Goal: Task Accomplishment & Management: Contribute content

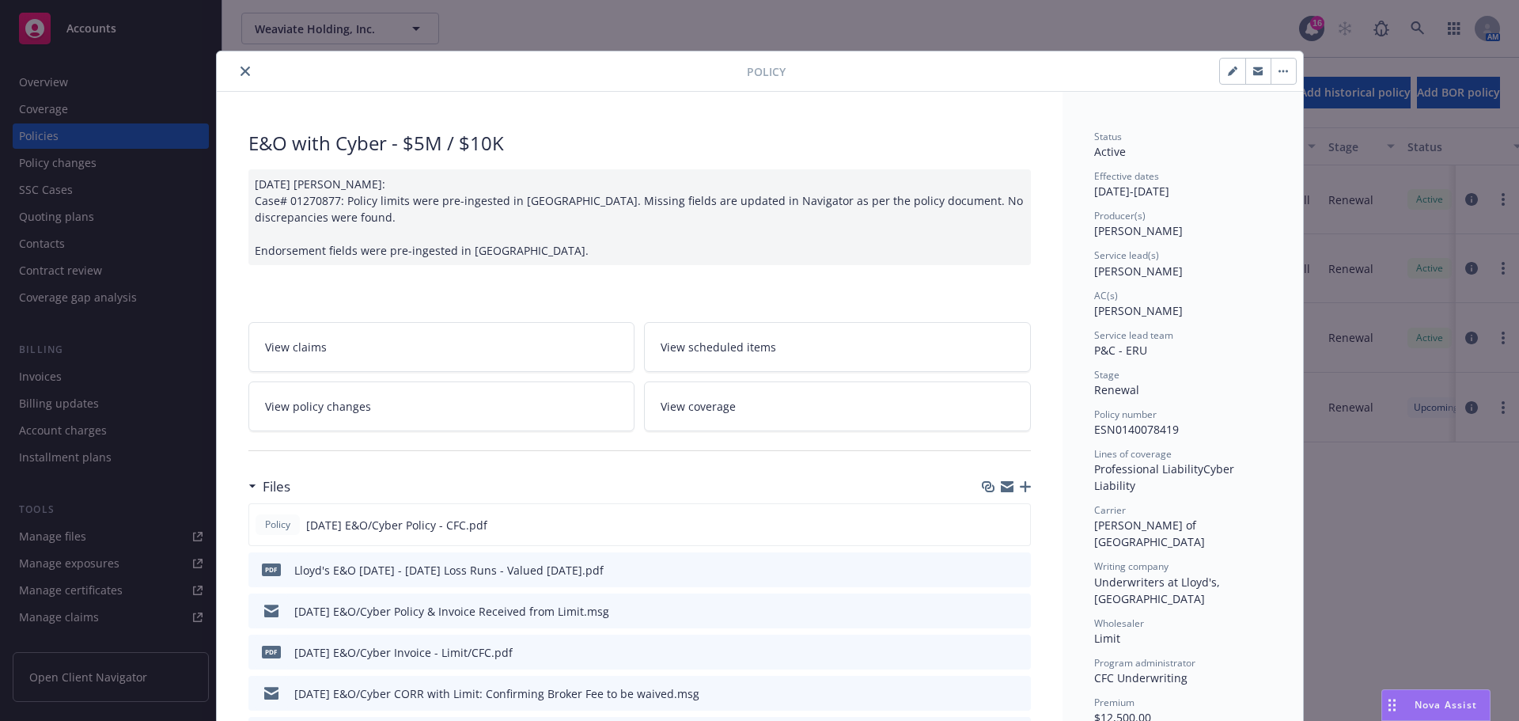
click at [241, 70] on icon "close" at bounding box center [245, 70] width 9 height 9
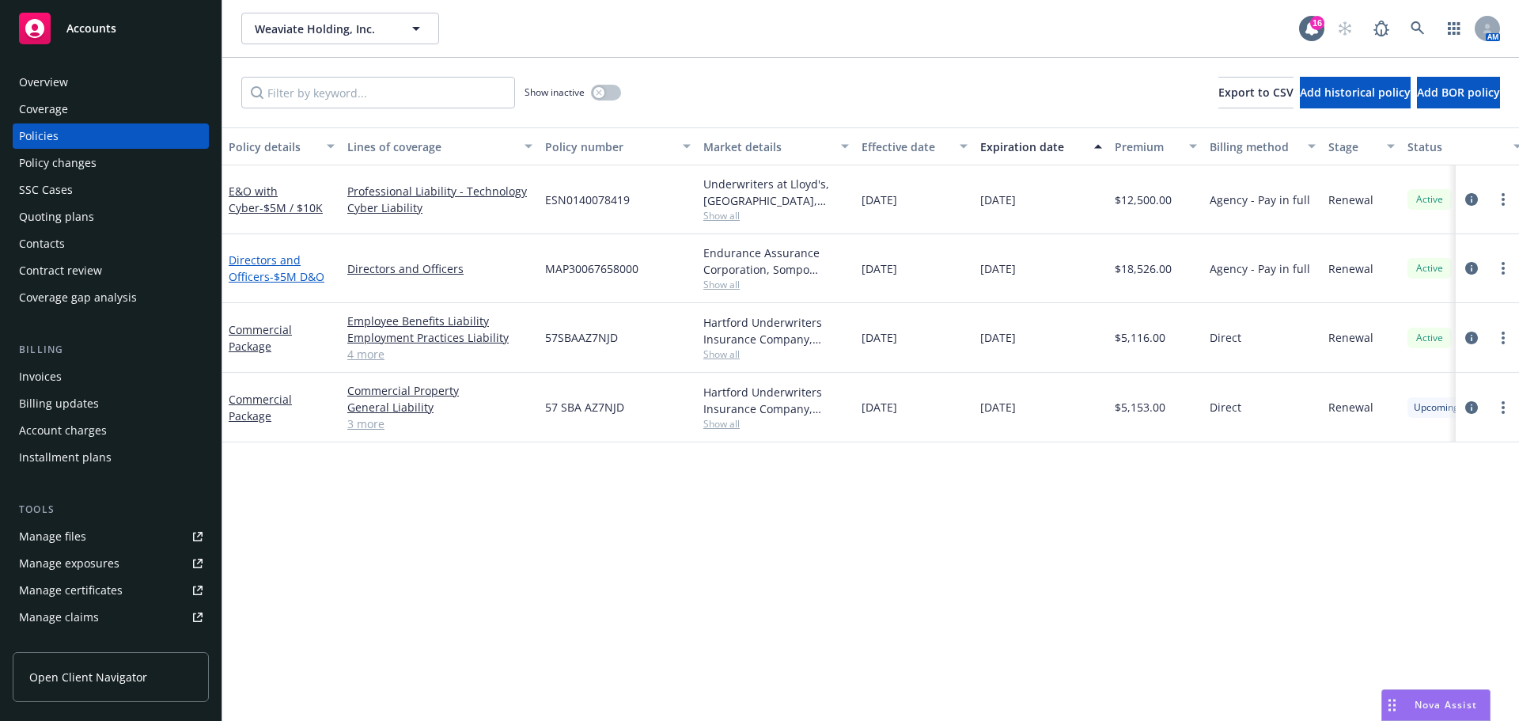
click at [267, 260] on link "Directors and Officers - $5M D&O" at bounding box center [277, 268] width 96 height 32
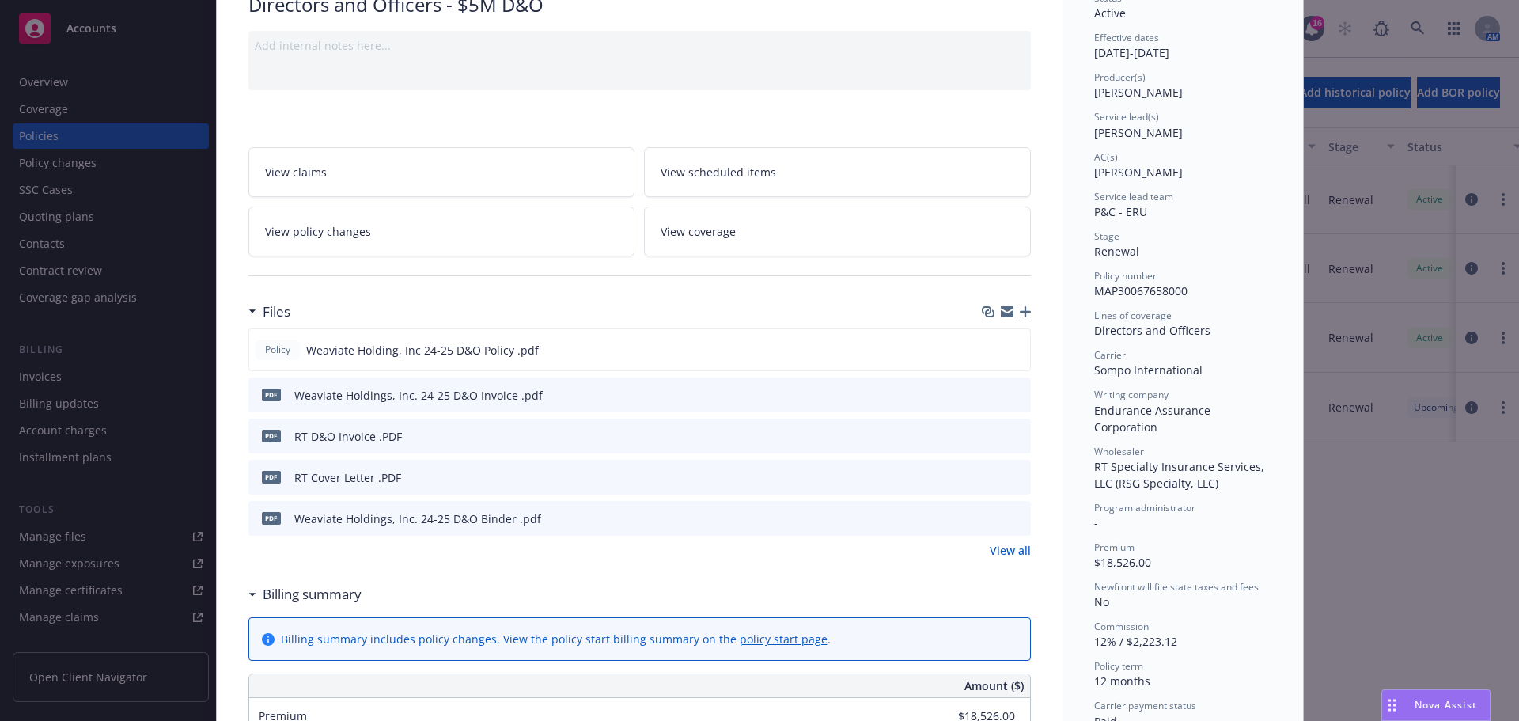
scroll to position [237, 0]
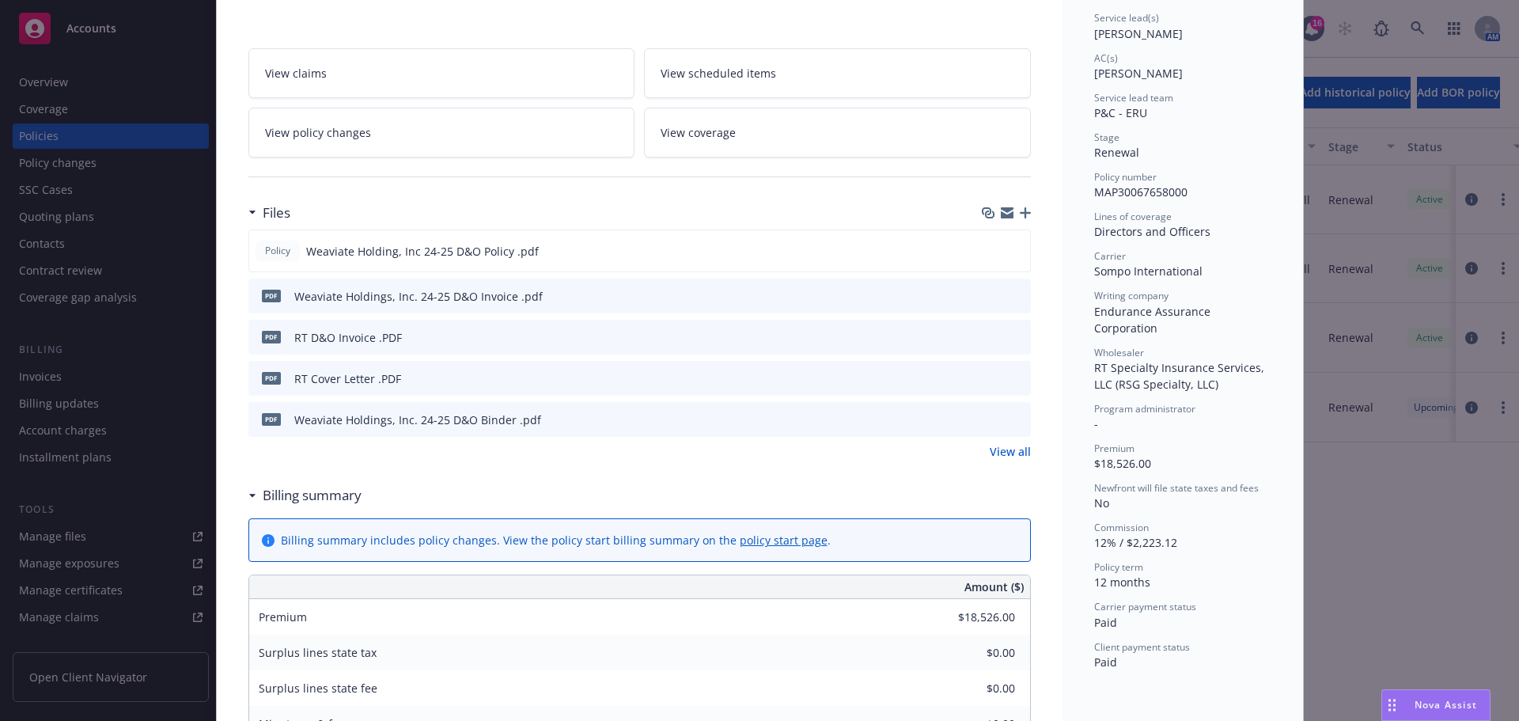
click at [992, 447] on link "View all" at bounding box center [1010, 451] width 41 height 17
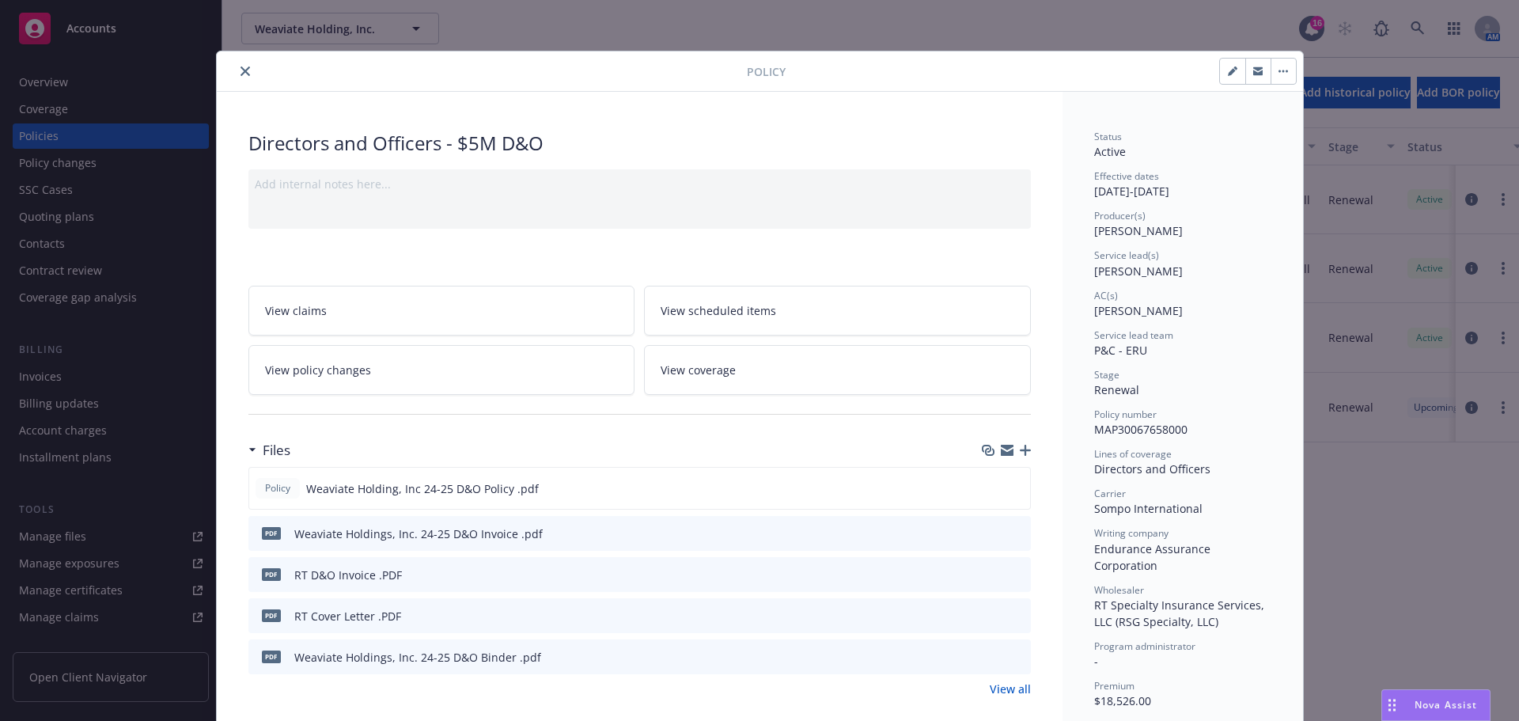
click at [245, 73] on button "close" at bounding box center [245, 71] width 19 height 19
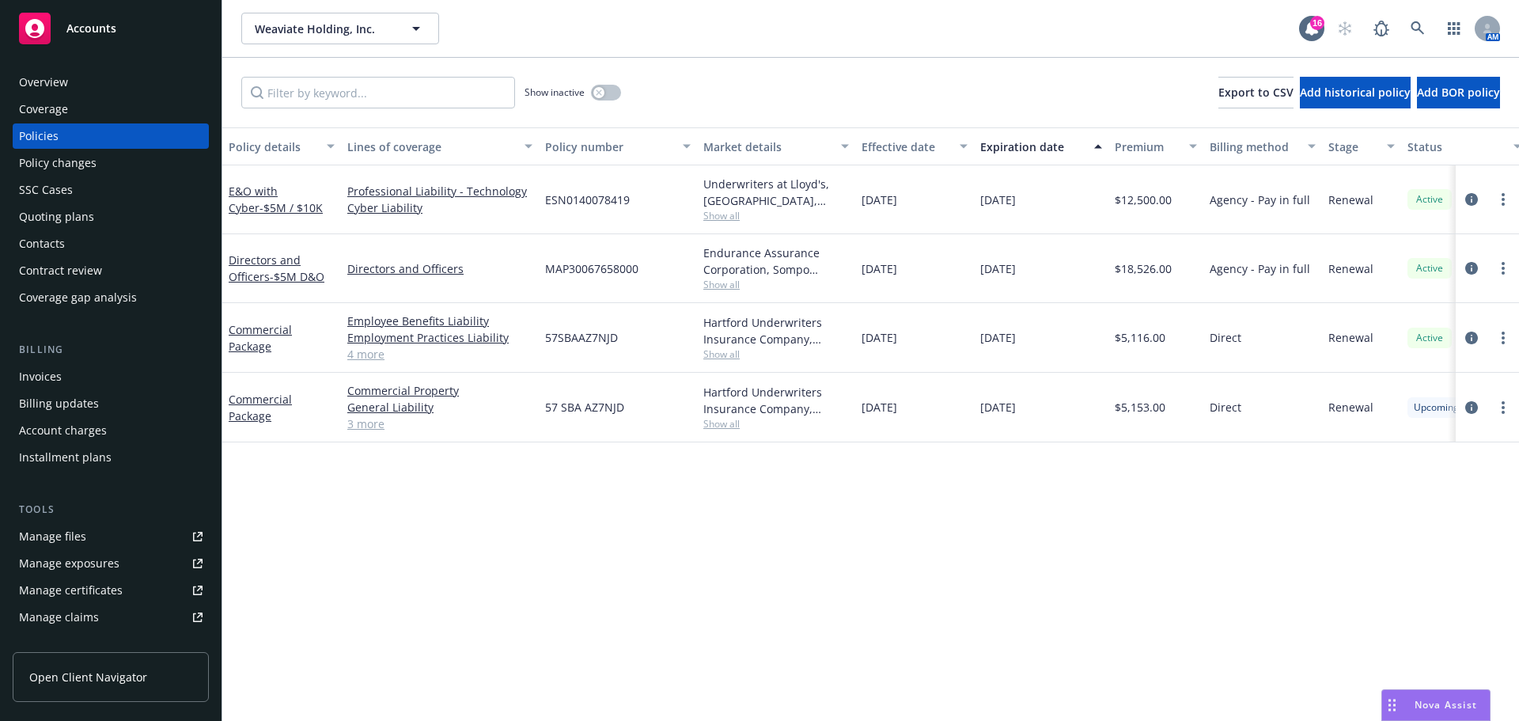
click at [85, 536] on link "Manage files" at bounding box center [111, 536] width 196 height 25
click at [258, 266] on link "Directors and Officers - $5M D&O" at bounding box center [277, 268] width 96 height 32
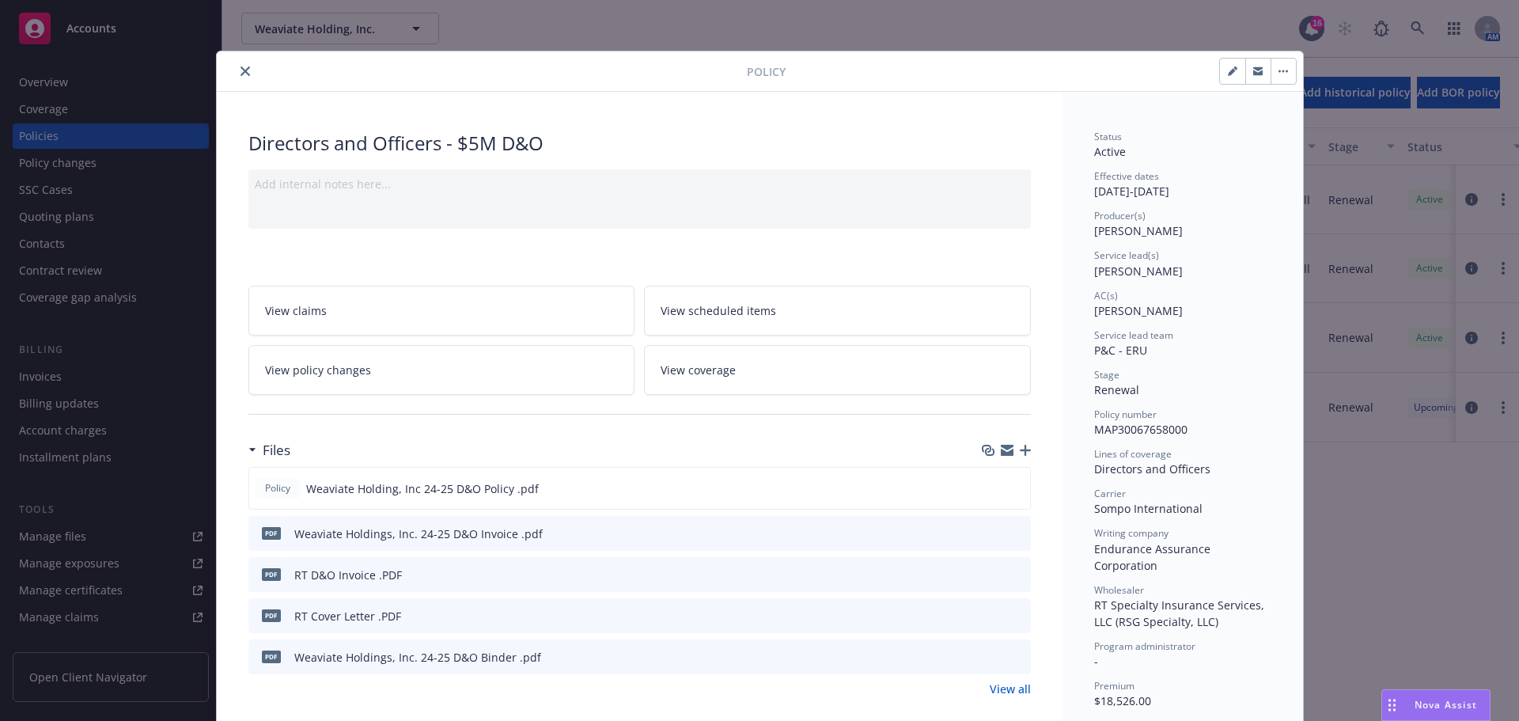
scroll to position [47, 0]
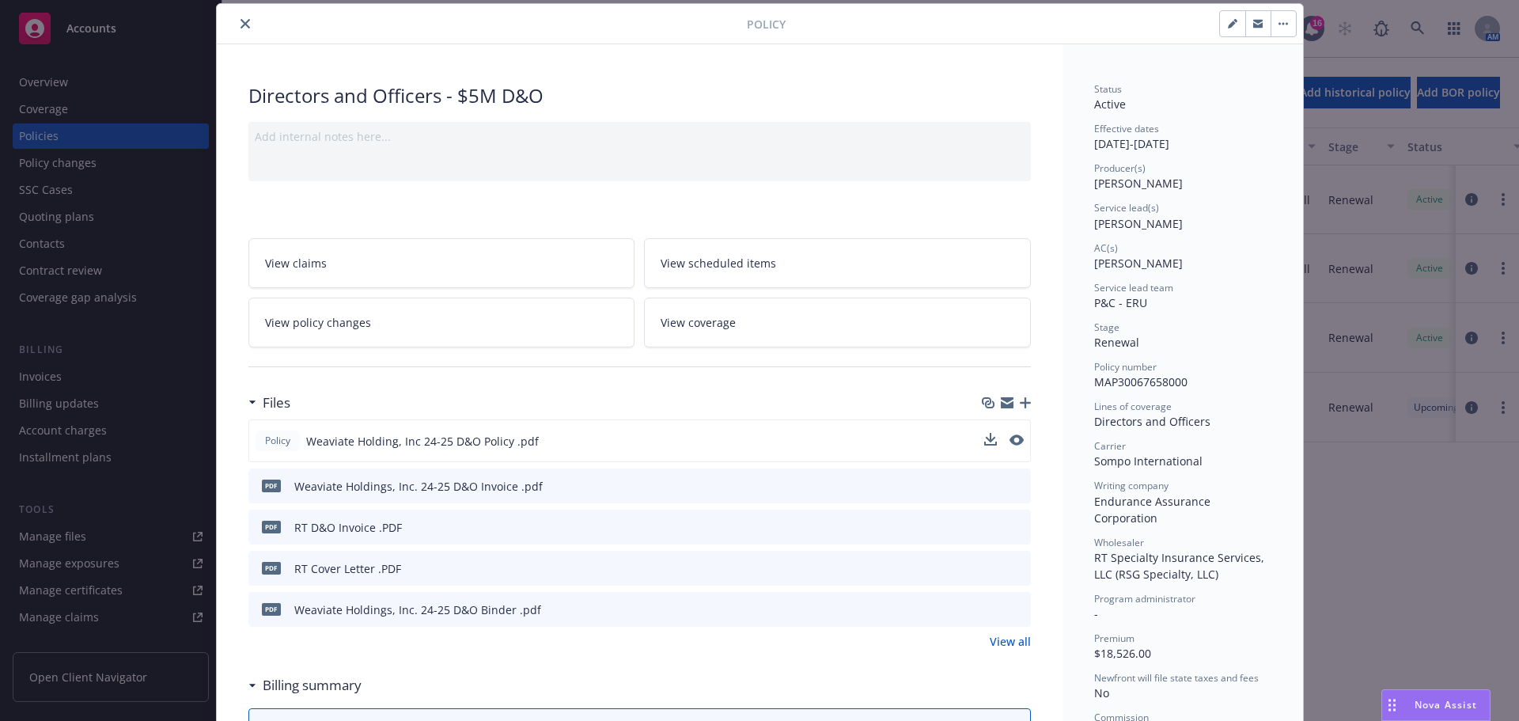
click at [1021, 437] on div "Policy Weaviate Holding, Inc 24-25 D&O Policy .pdf" at bounding box center [639, 440] width 783 height 43
click at [1018, 438] on div "Policy Weaviate Holding, Inc 24-25 D&O Policy .pdf" at bounding box center [639, 440] width 783 height 43
click at [1010, 446] on button at bounding box center [1017, 441] width 14 height 17
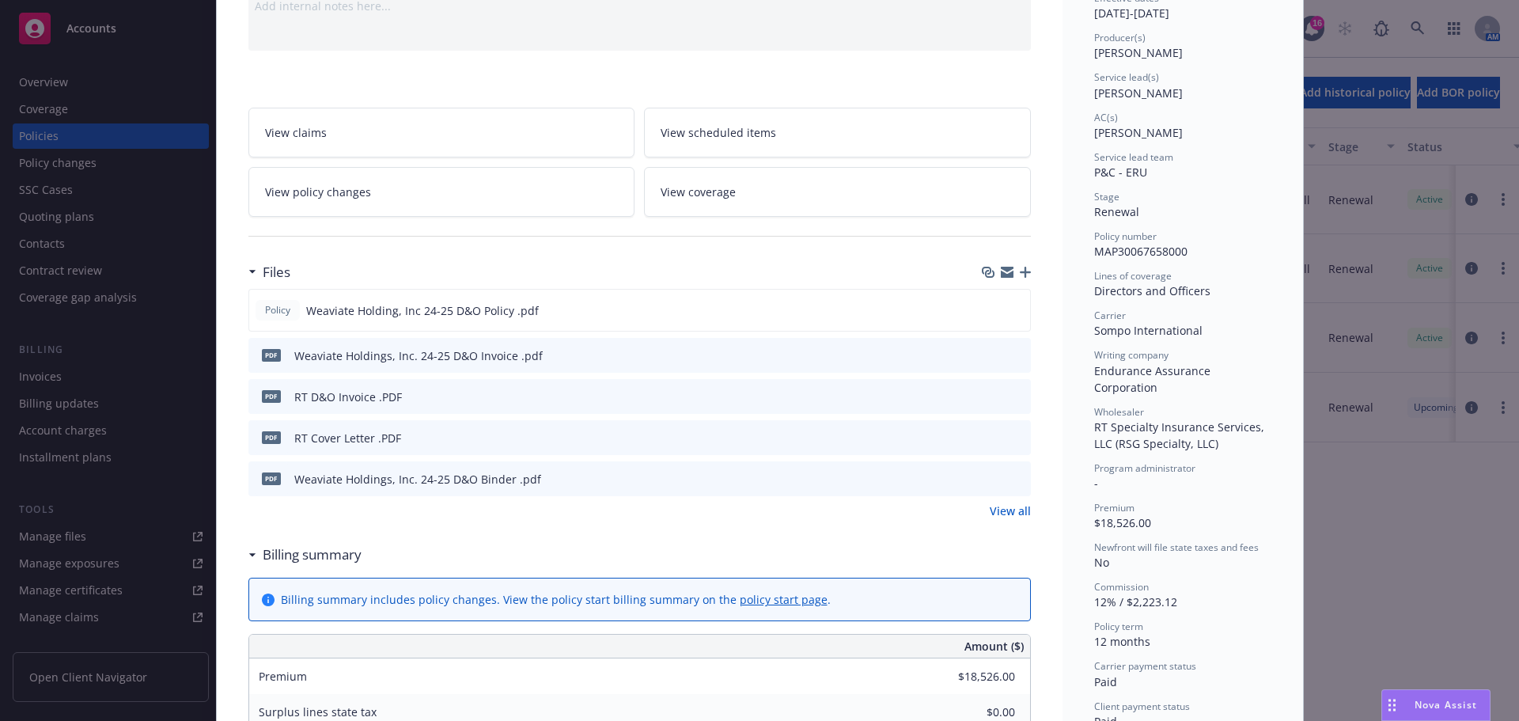
scroll to position [206, 0]
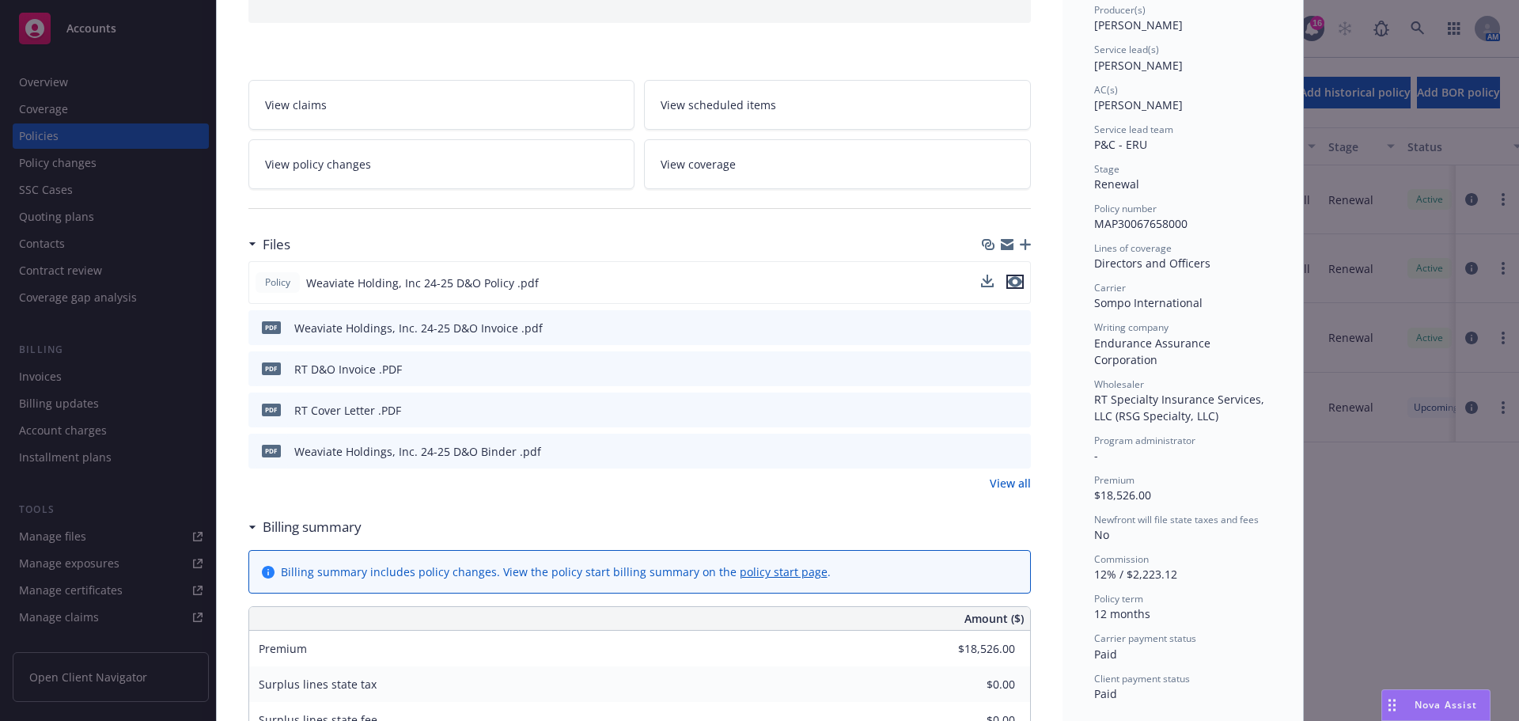
click at [1015, 279] on icon "preview file" at bounding box center [1015, 281] width 14 height 11
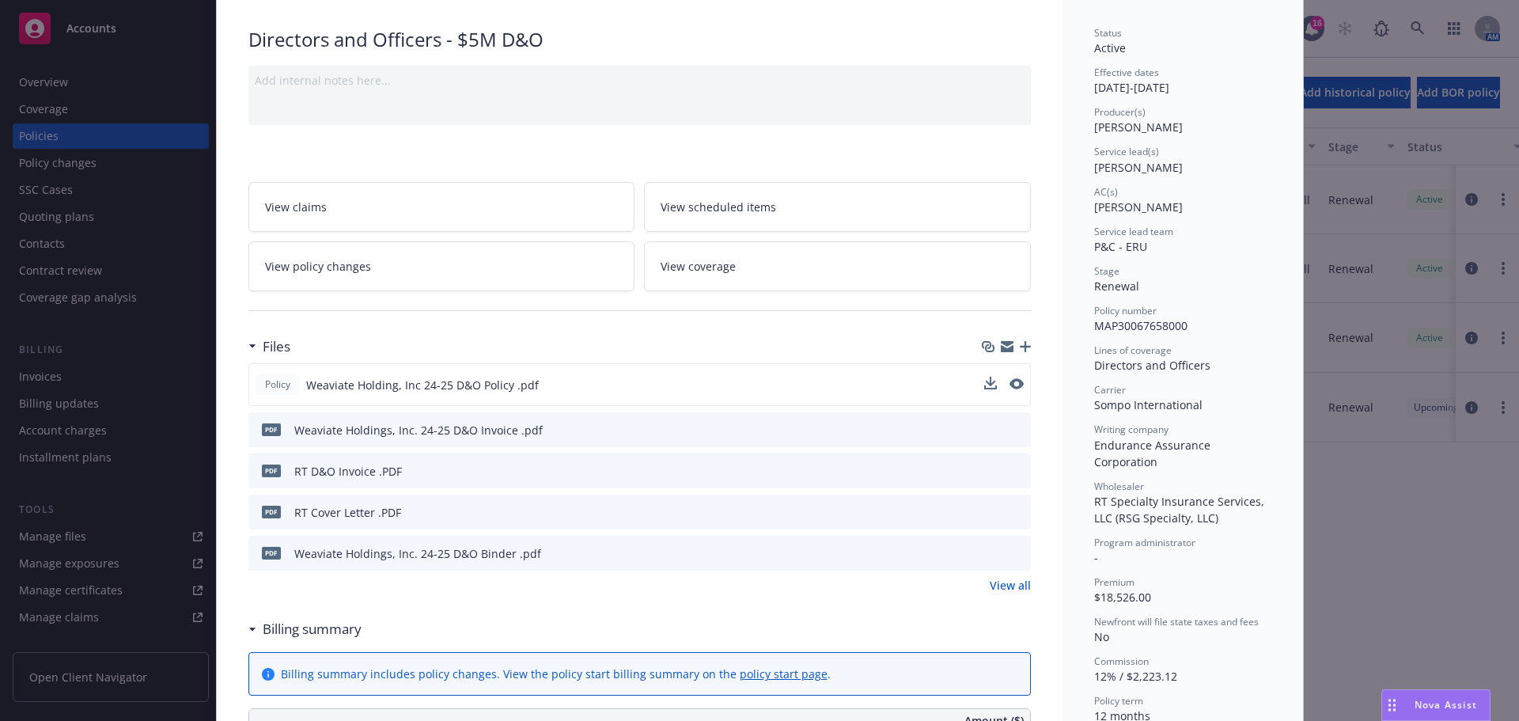
scroll to position [0, 0]
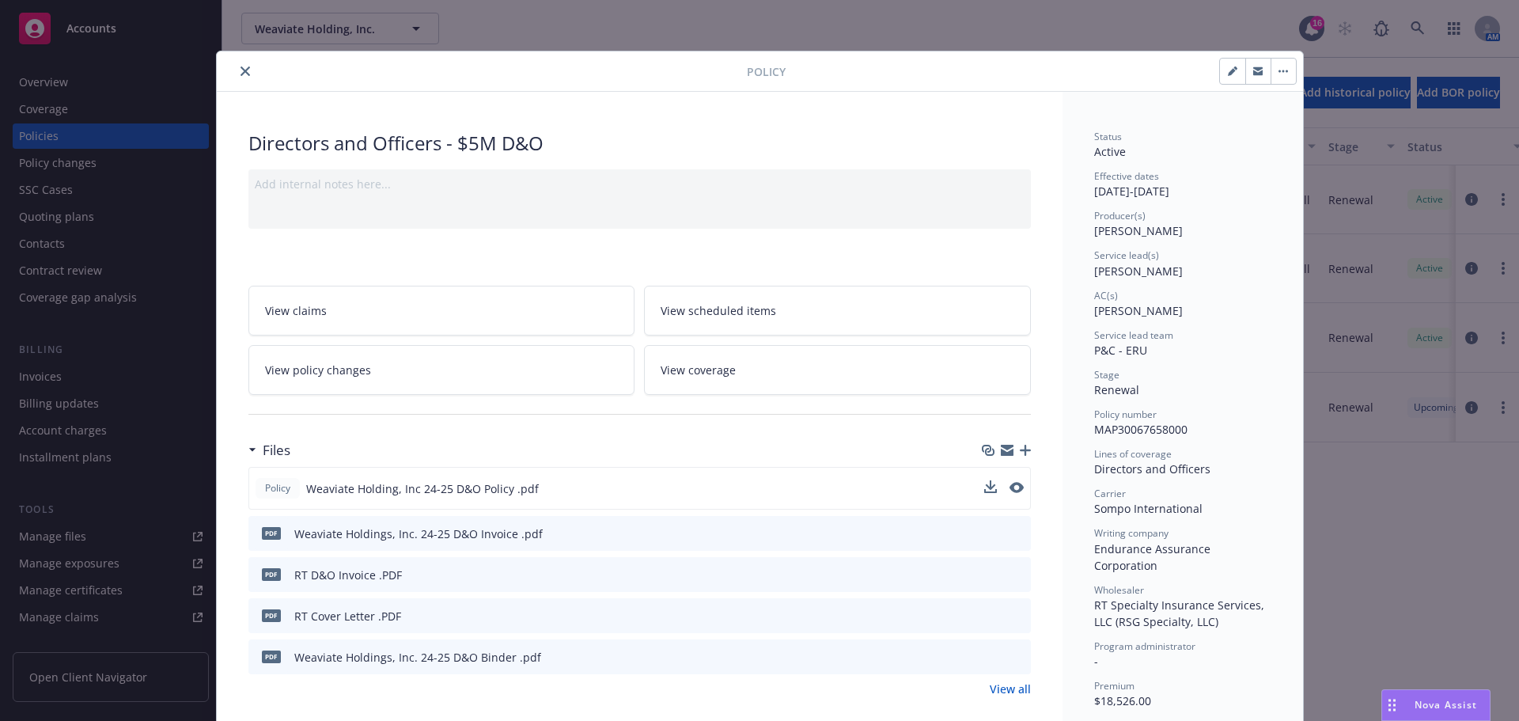
click at [245, 73] on button "close" at bounding box center [245, 71] width 19 height 19
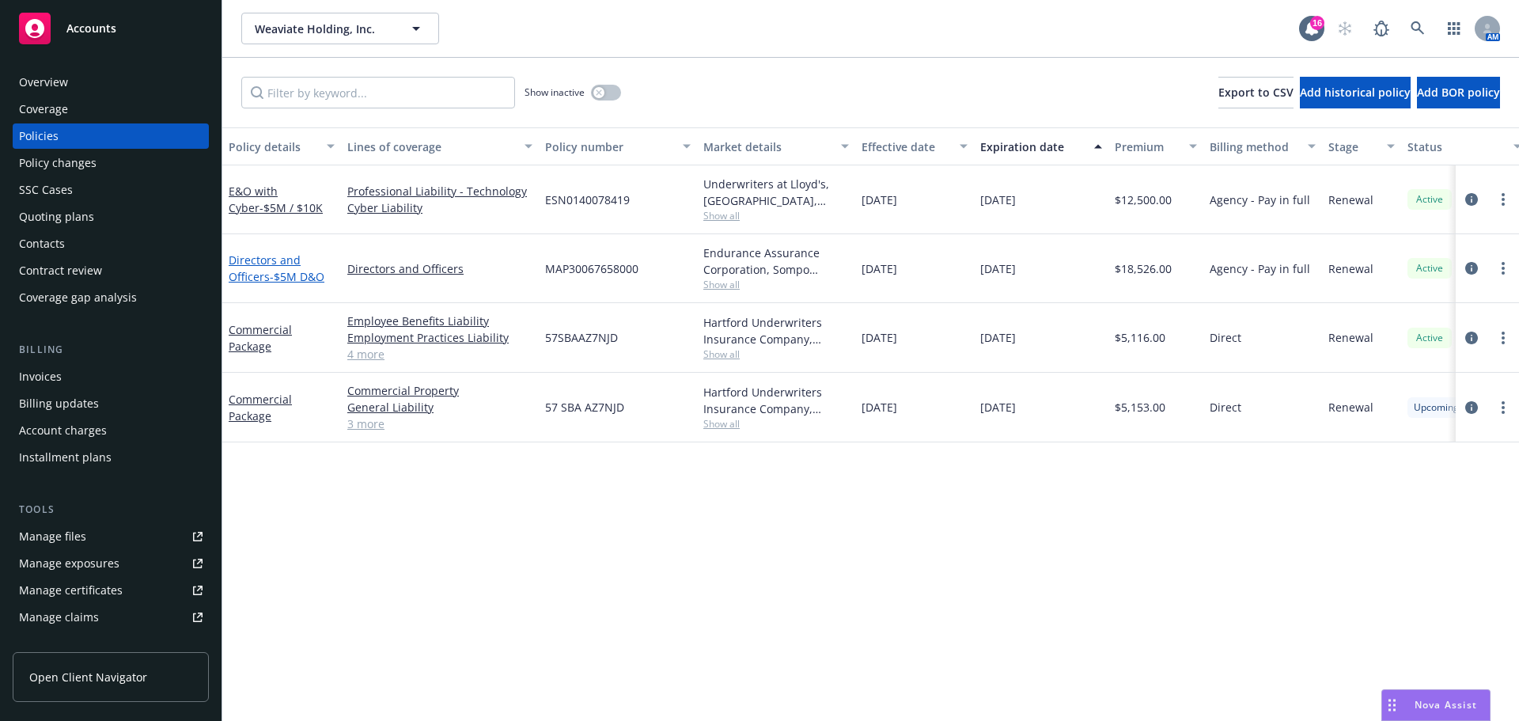
click at [306, 270] on span "- $5M D&O" at bounding box center [297, 276] width 55 height 15
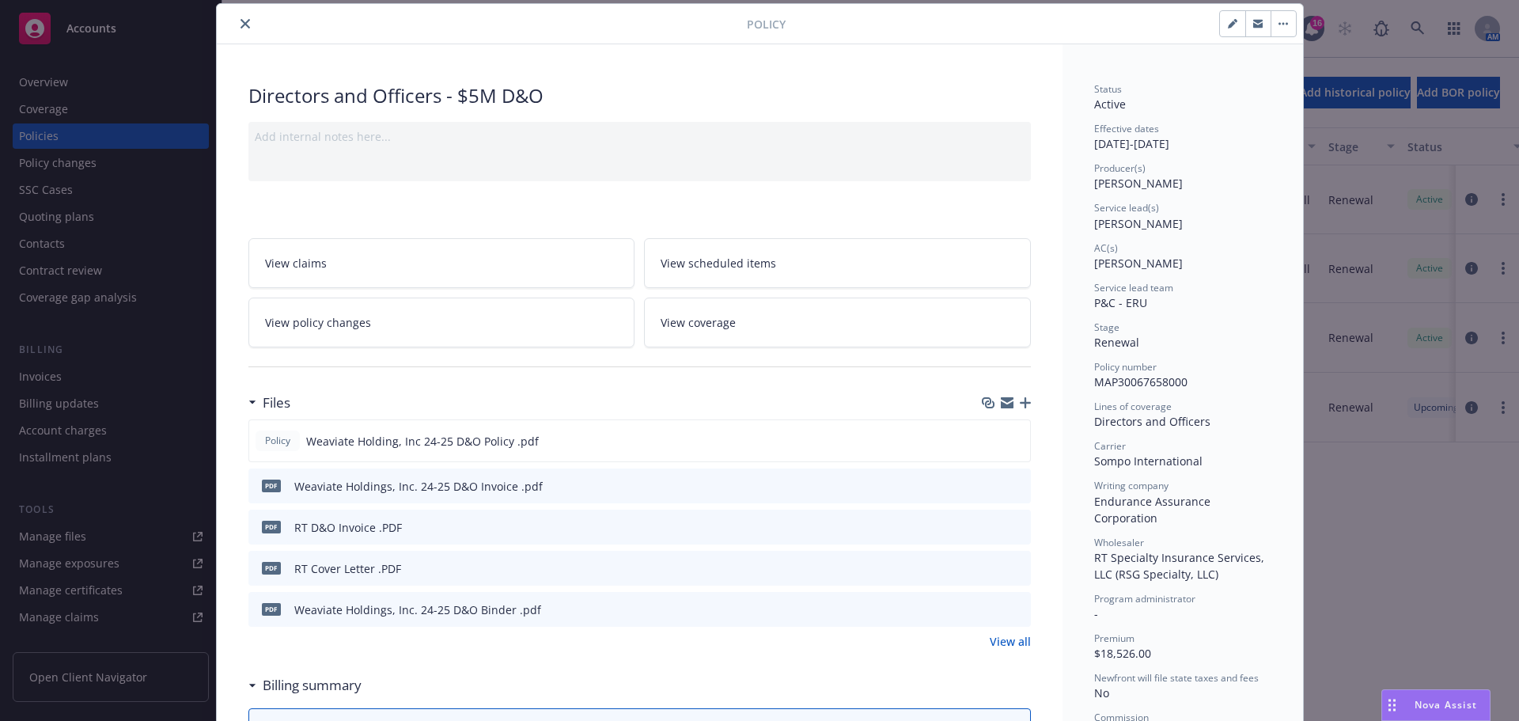
scroll to position [206, 0]
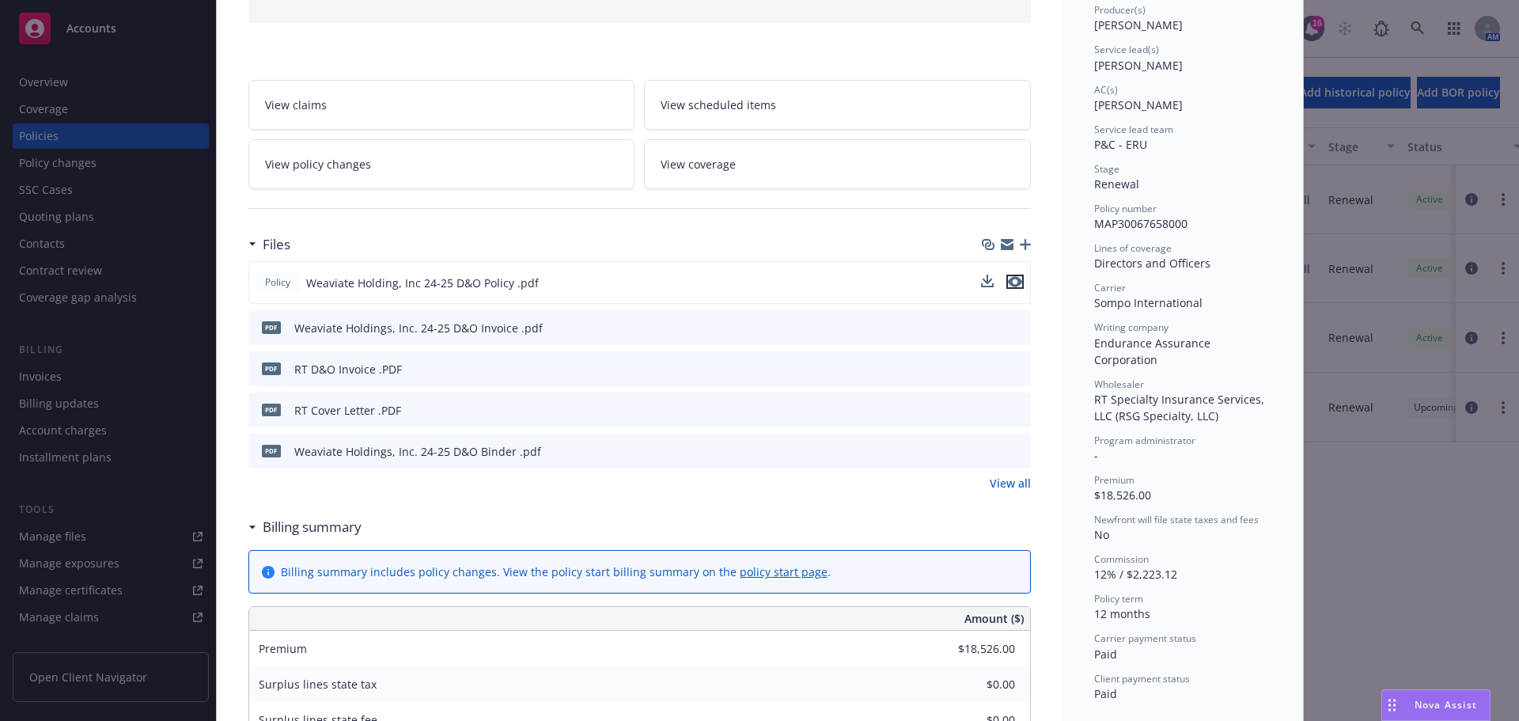
click at [1014, 285] on icon "preview file" at bounding box center [1015, 281] width 14 height 11
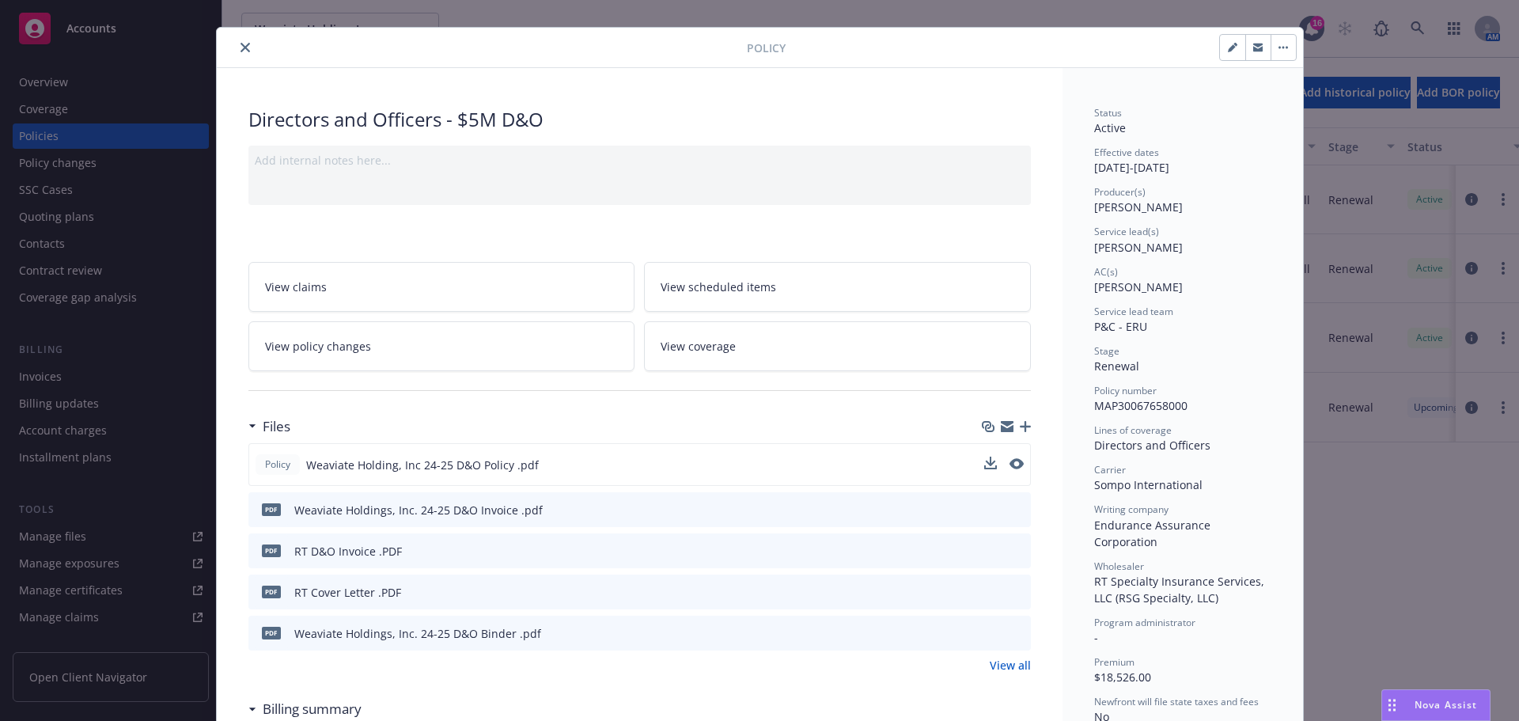
scroll to position [0, 0]
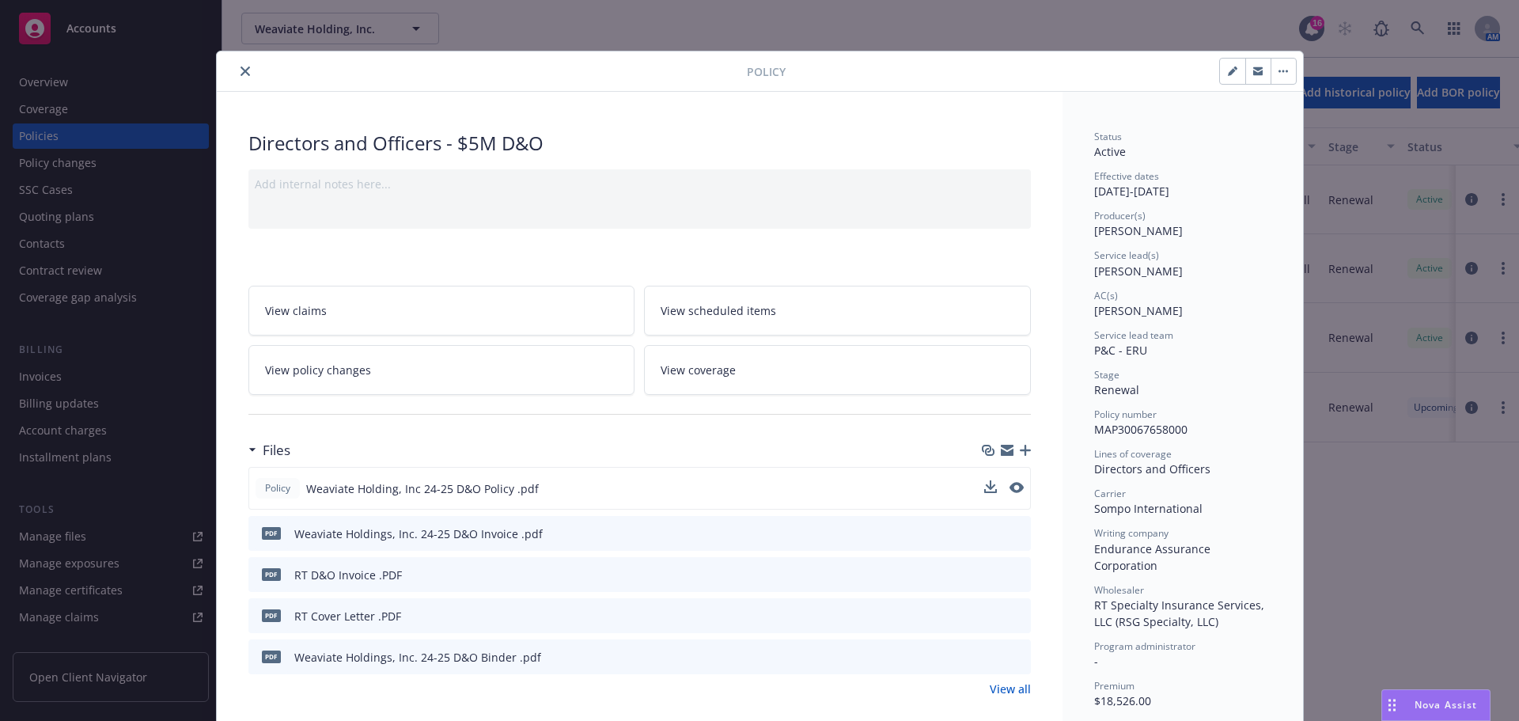
click at [241, 74] on icon "close" at bounding box center [245, 70] width 9 height 9
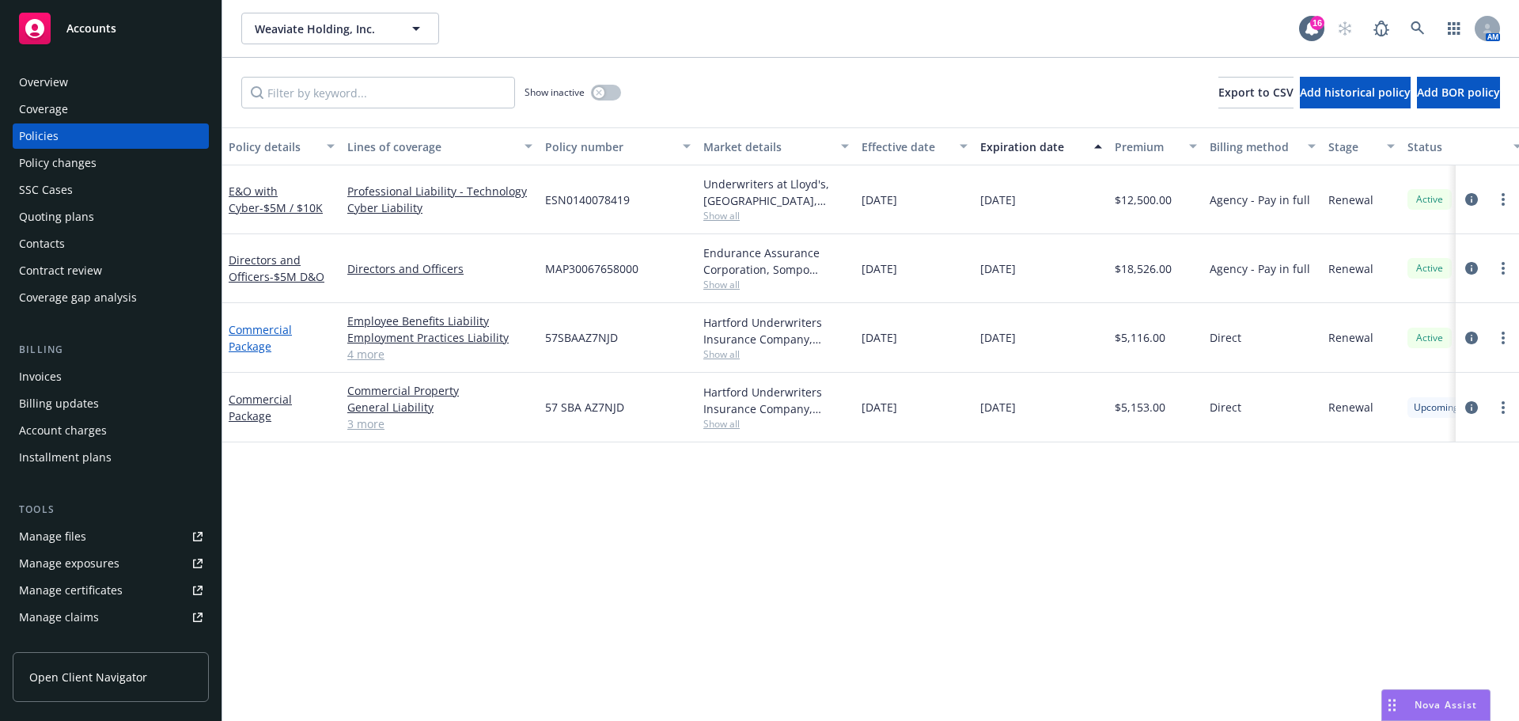
click at [276, 335] on link "Commercial Package" at bounding box center [260, 338] width 63 height 32
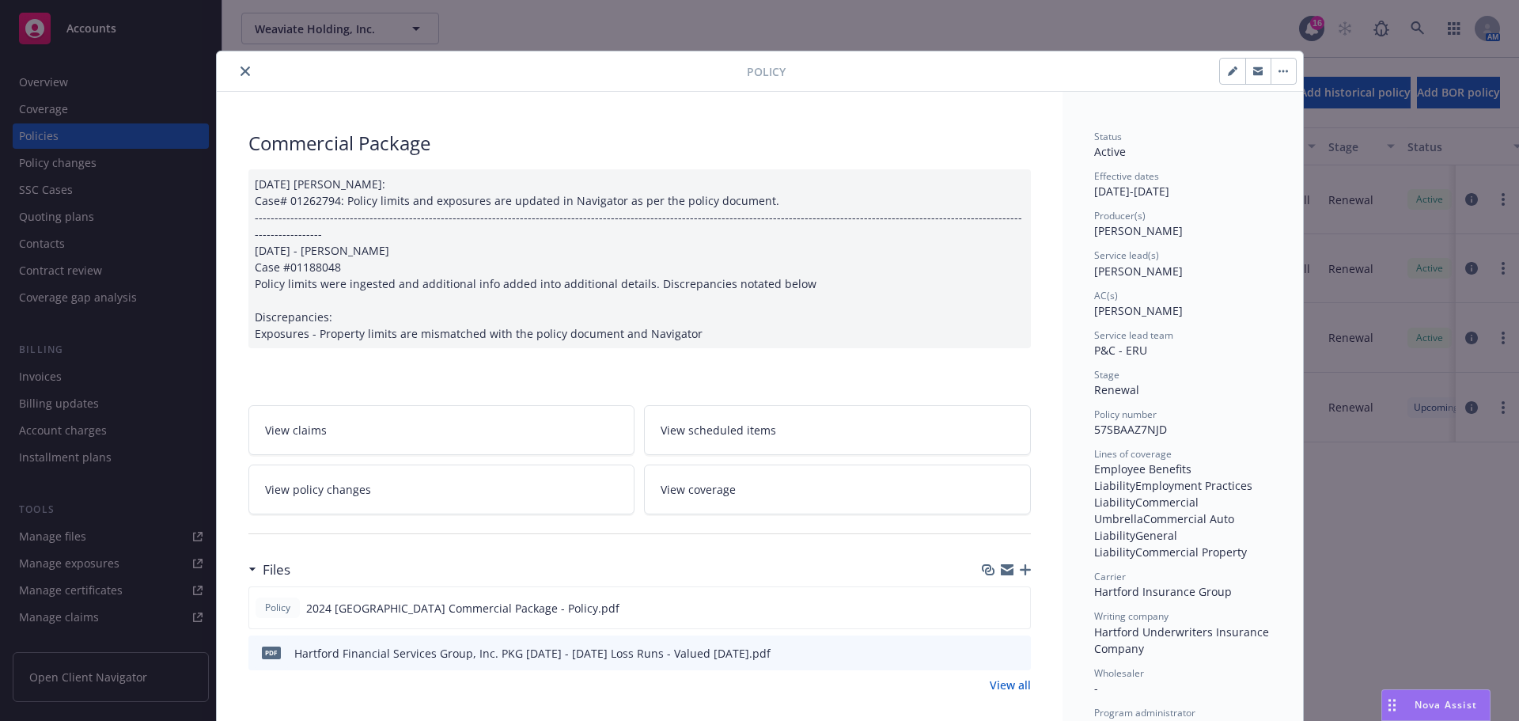
click at [241, 71] on icon "close" at bounding box center [245, 70] width 9 height 9
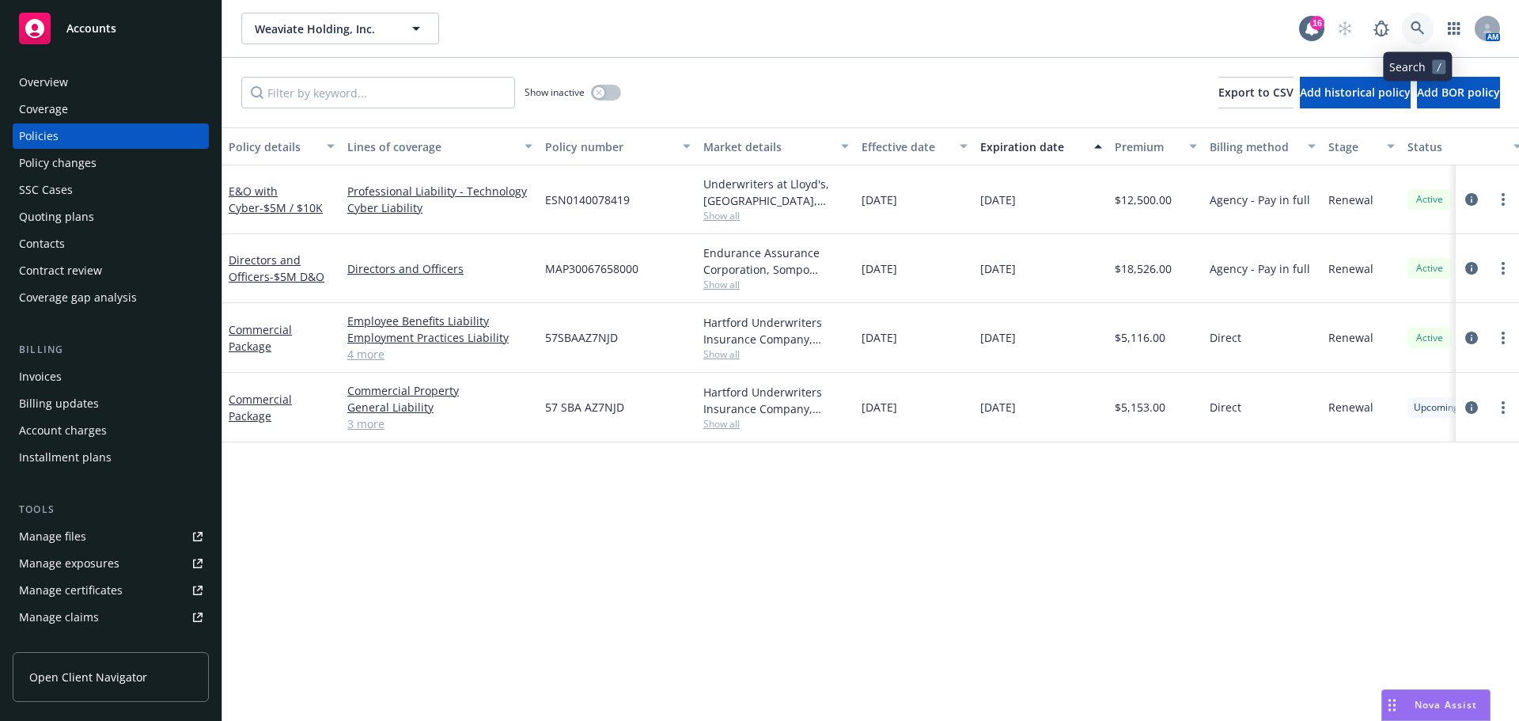
click at [1423, 30] on icon at bounding box center [1418, 28] width 14 height 14
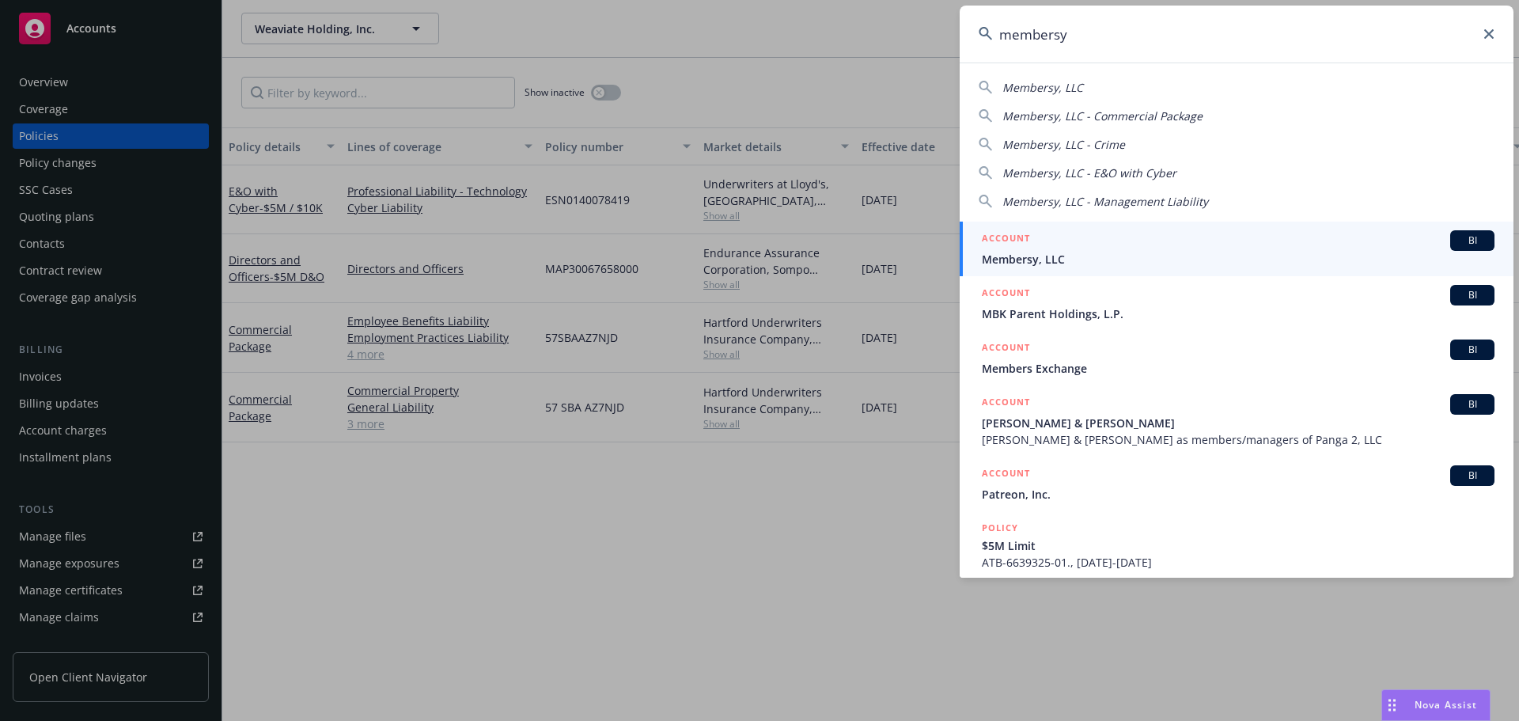
type input "membersy"
click at [1125, 254] on span "Membersy, LLC" at bounding box center [1238, 259] width 513 height 17
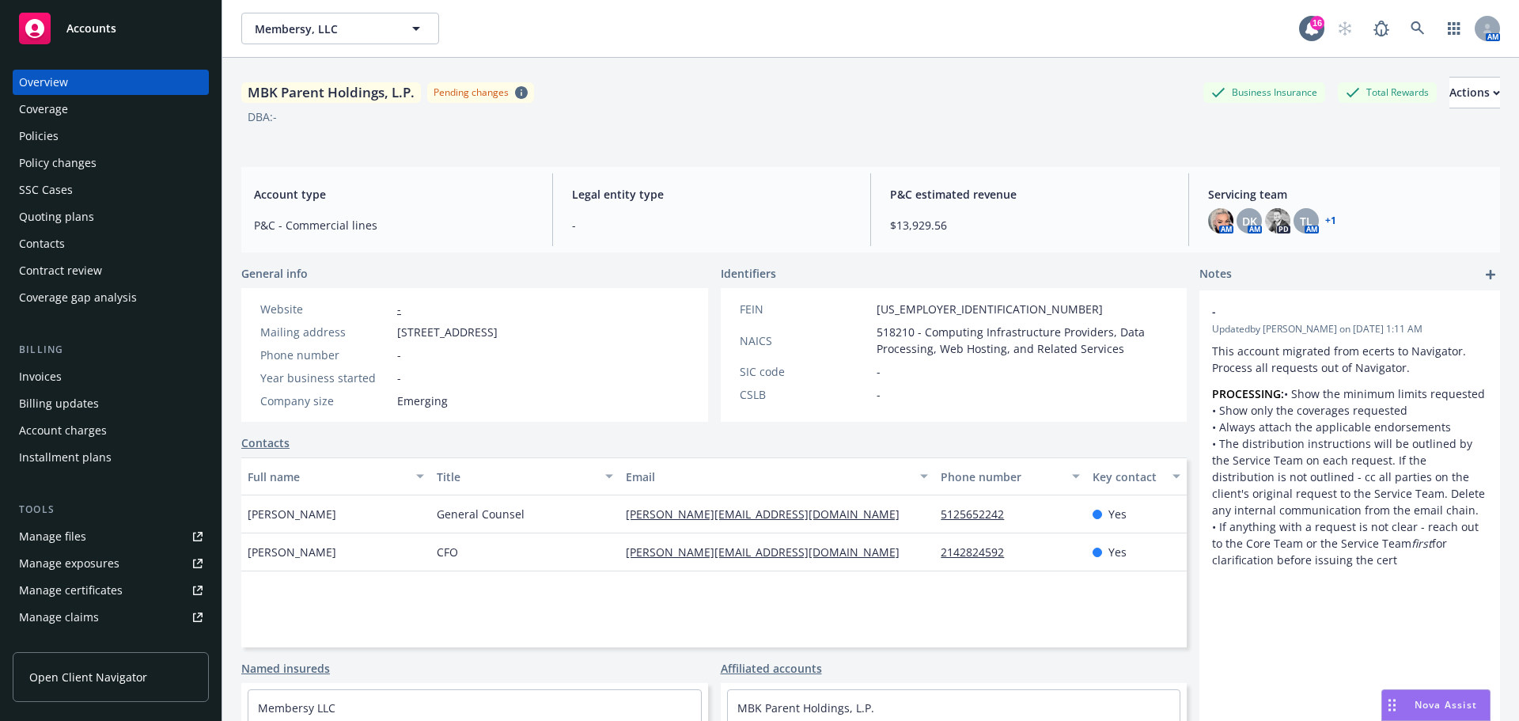
click at [119, 179] on div "SSC Cases" at bounding box center [111, 189] width 184 height 25
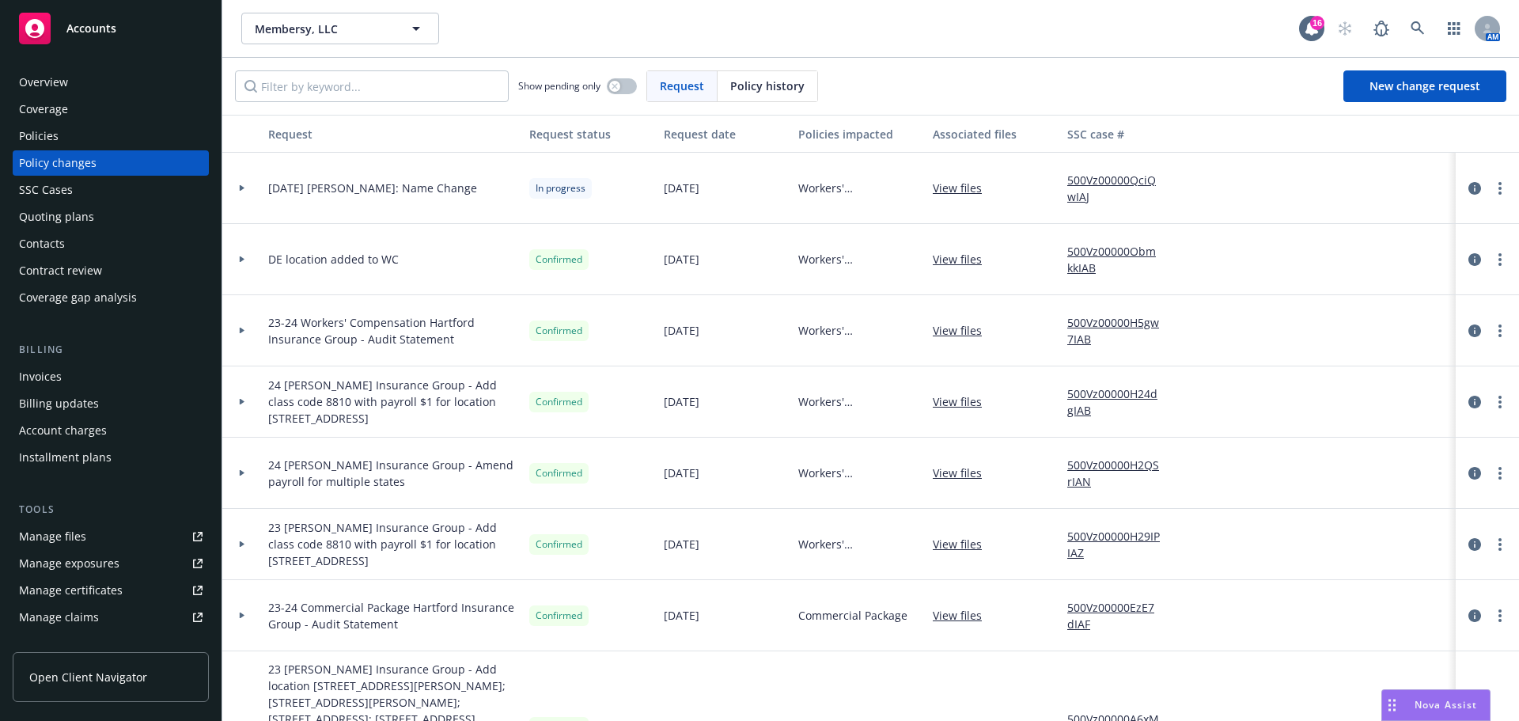
click at [240, 184] on div at bounding box center [242, 188] width 40 height 71
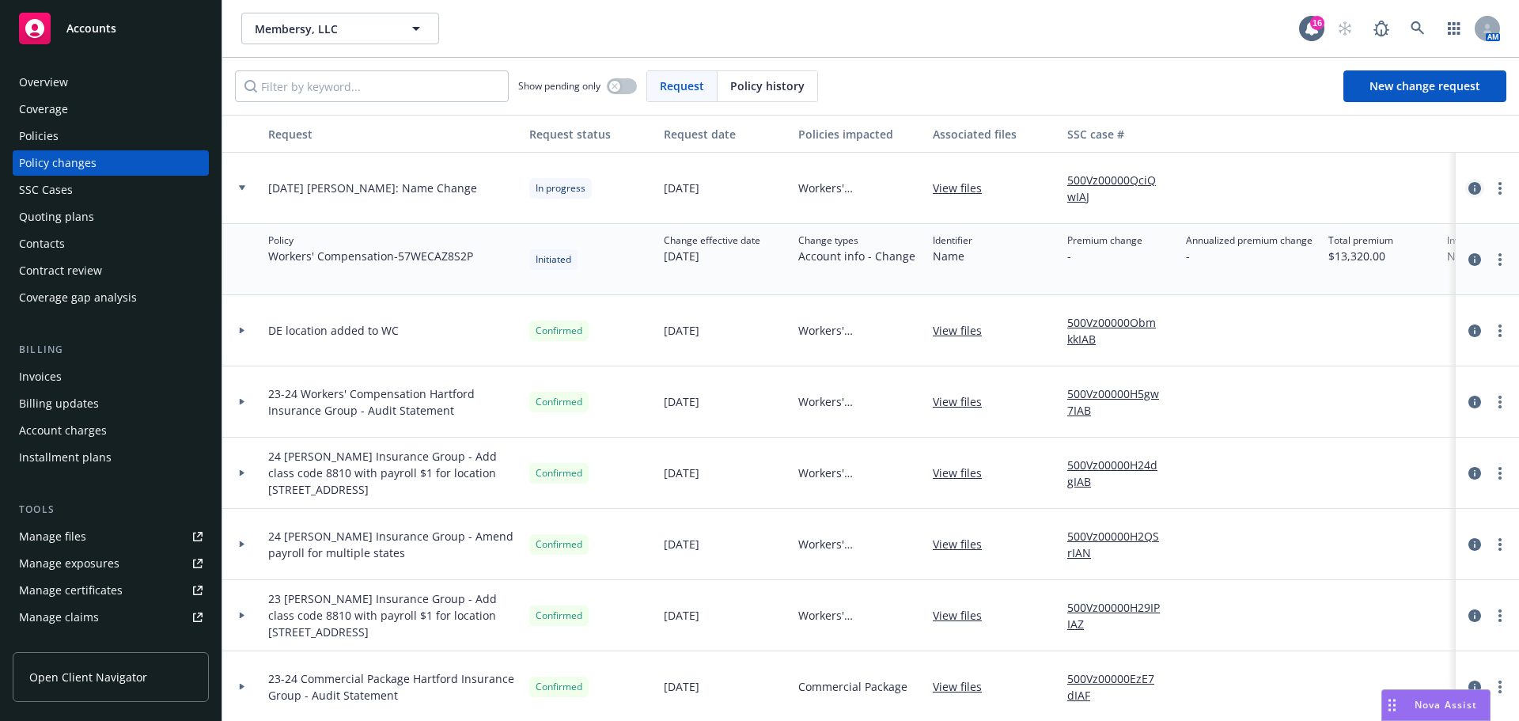
click at [1469, 186] on icon "circleInformation" at bounding box center [1475, 188] width 13 height 13
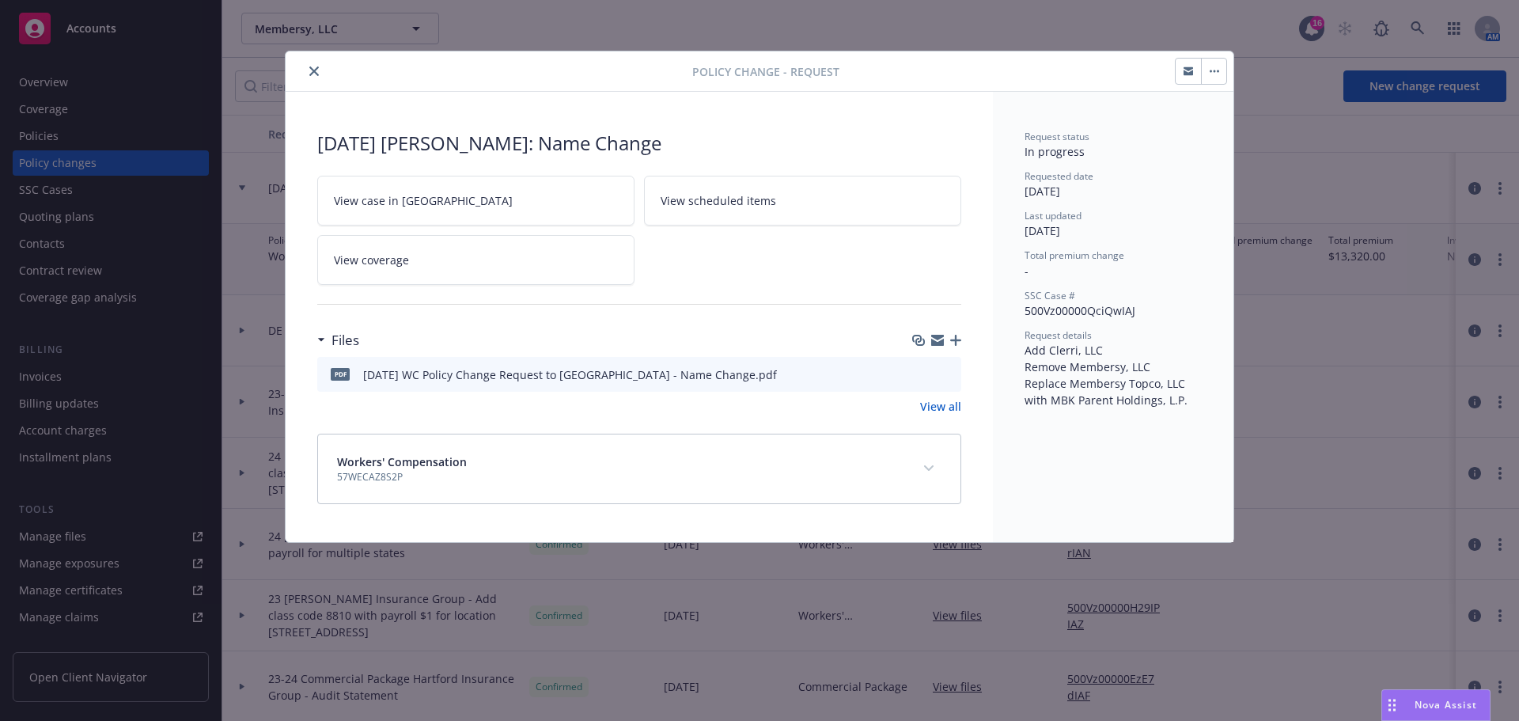
click at [954, 341] on icon "button" at bounding box center [955, 340] width 11 height 11
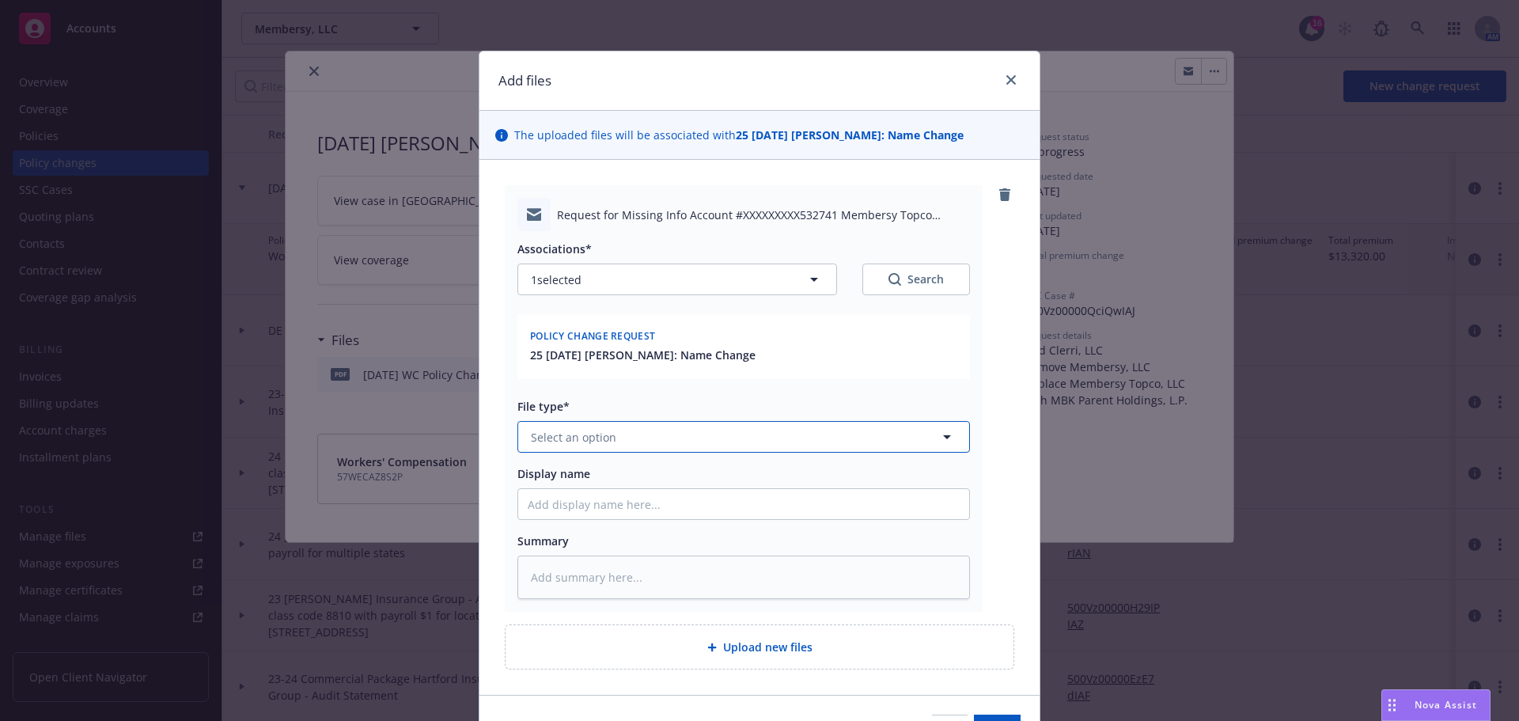
click at [710, 434] on button "Select an option" at bounding box center [744, 437] width 453 height 32
type input "em"
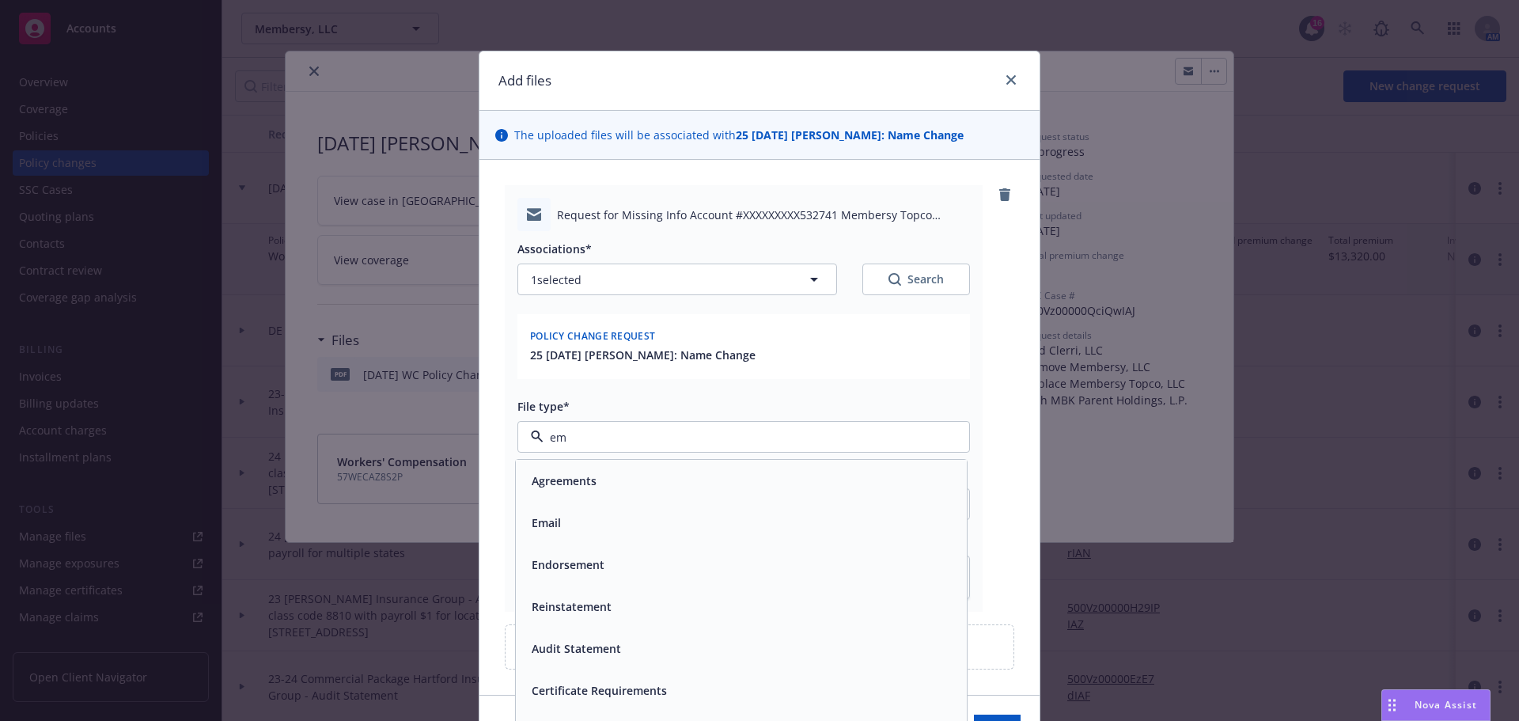
click at [676, 529] on div "Email" at bounding box center [741, 522] width 432 height 23
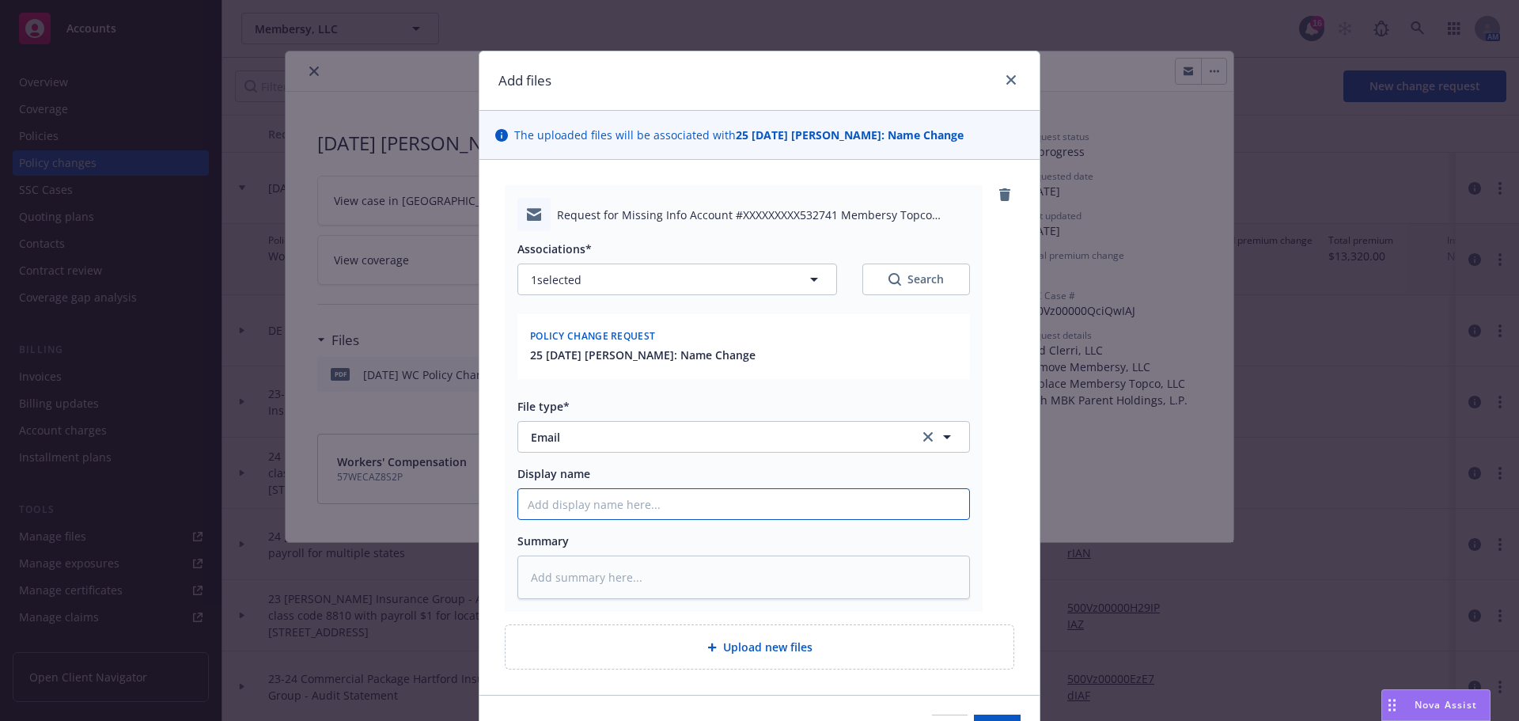
click at [639, 492] on input "Display name" at bounding box center [743, 504] width 451 height 30
type textarea "x"
type input "7"
type textarea "x"
type input "7/"
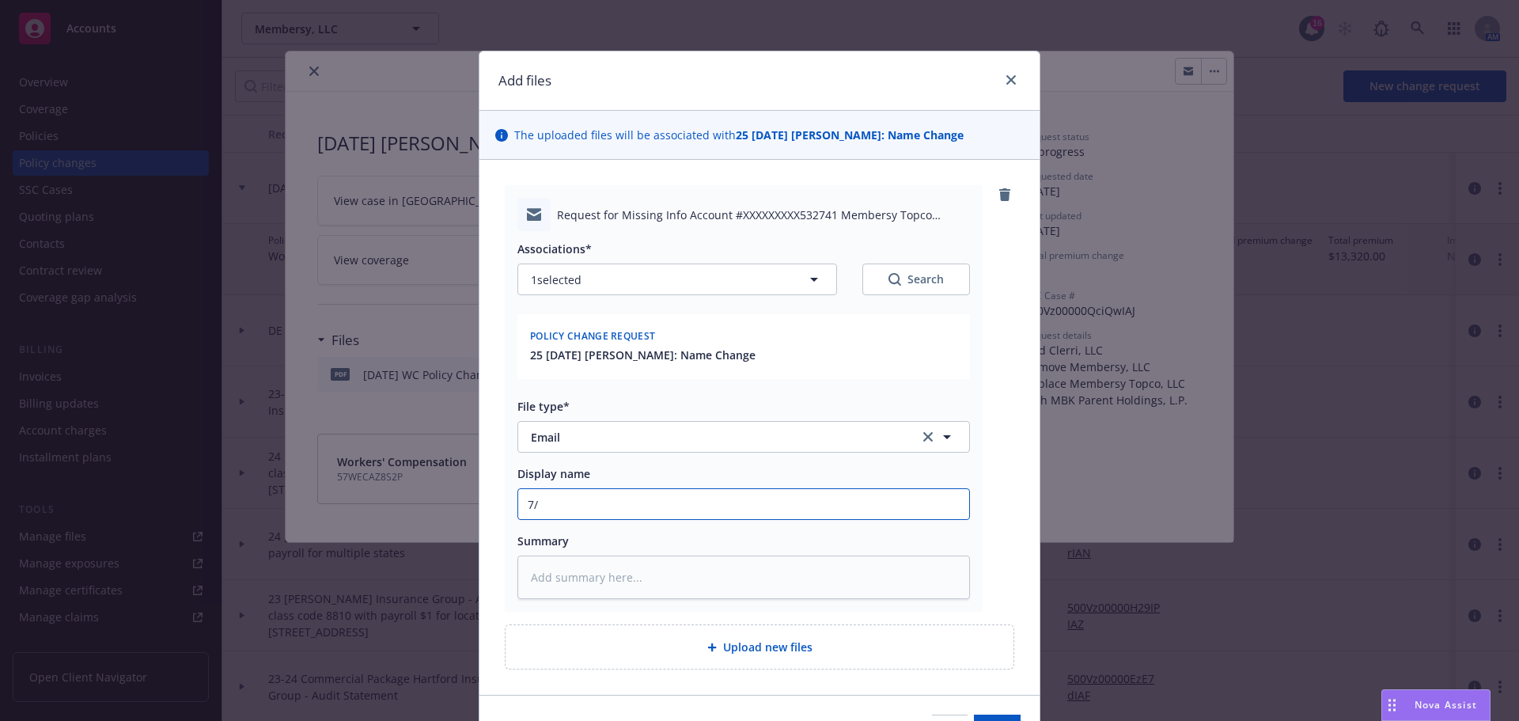
type textarea "x"
type input "7/2"
type textarea "x"
type input "7/29"
type textarea "x"
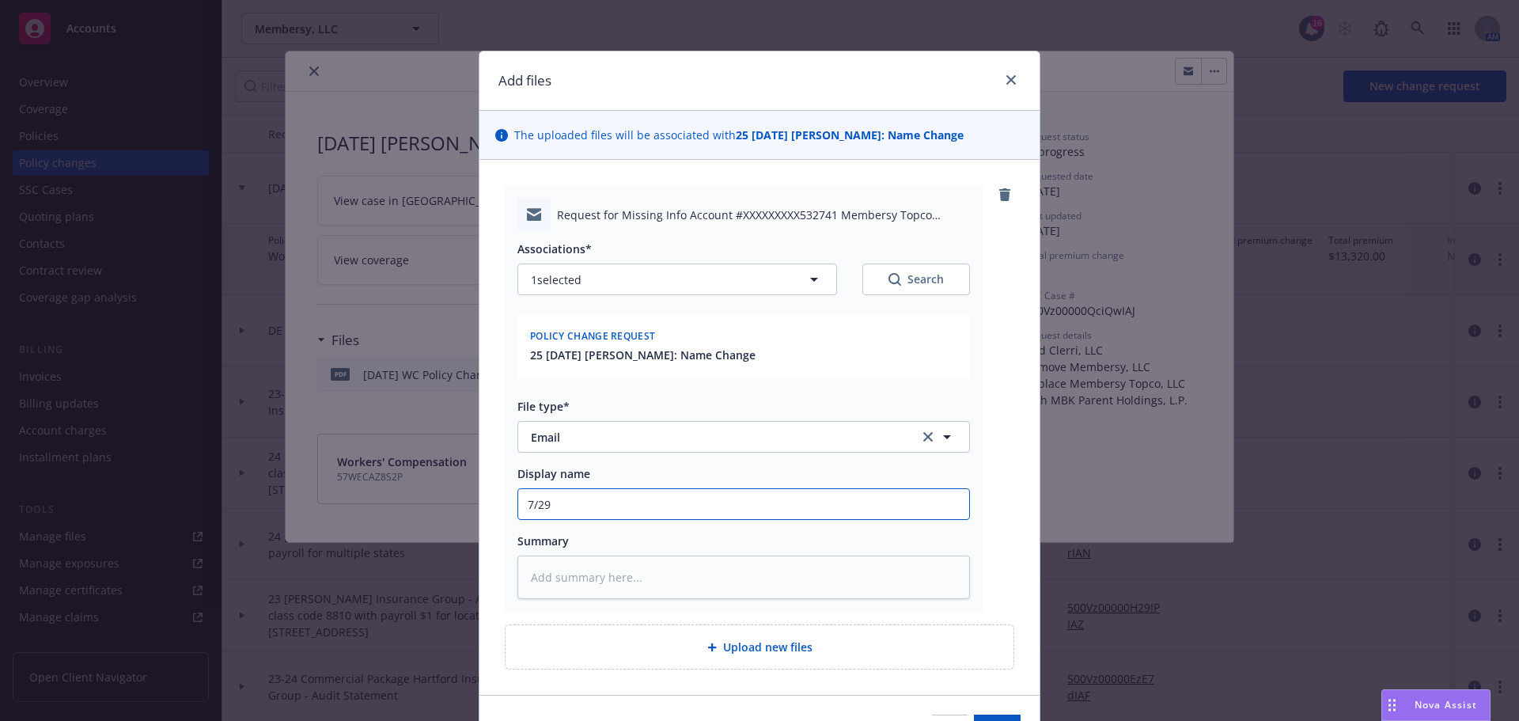
type input "7/29/"
type textarea "x"
type input "7/29/2"
type textarea "x"
type input "7/29/25"
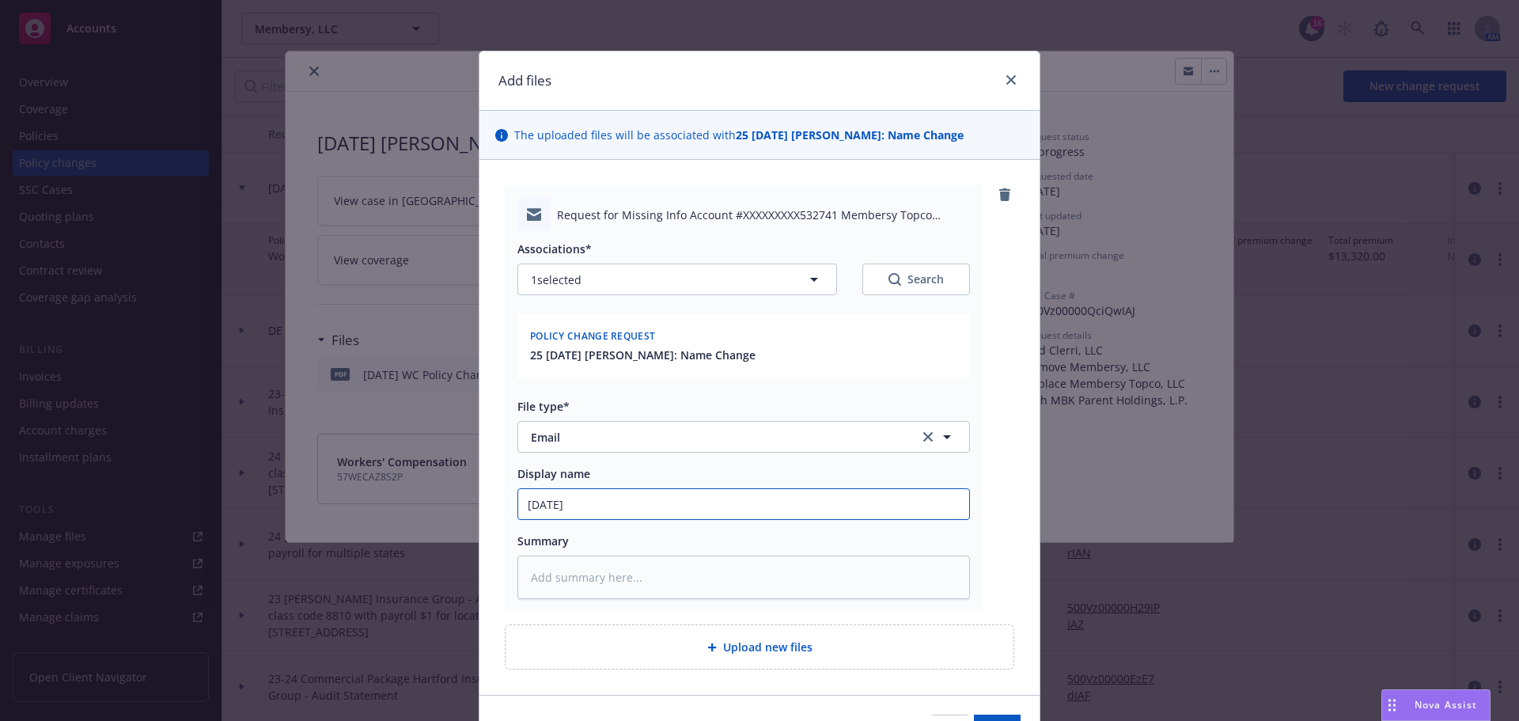
type textarea "x"
type input "7/29/25"
type textarea "x"
type input "7/29/25 W"
type textarea "x"
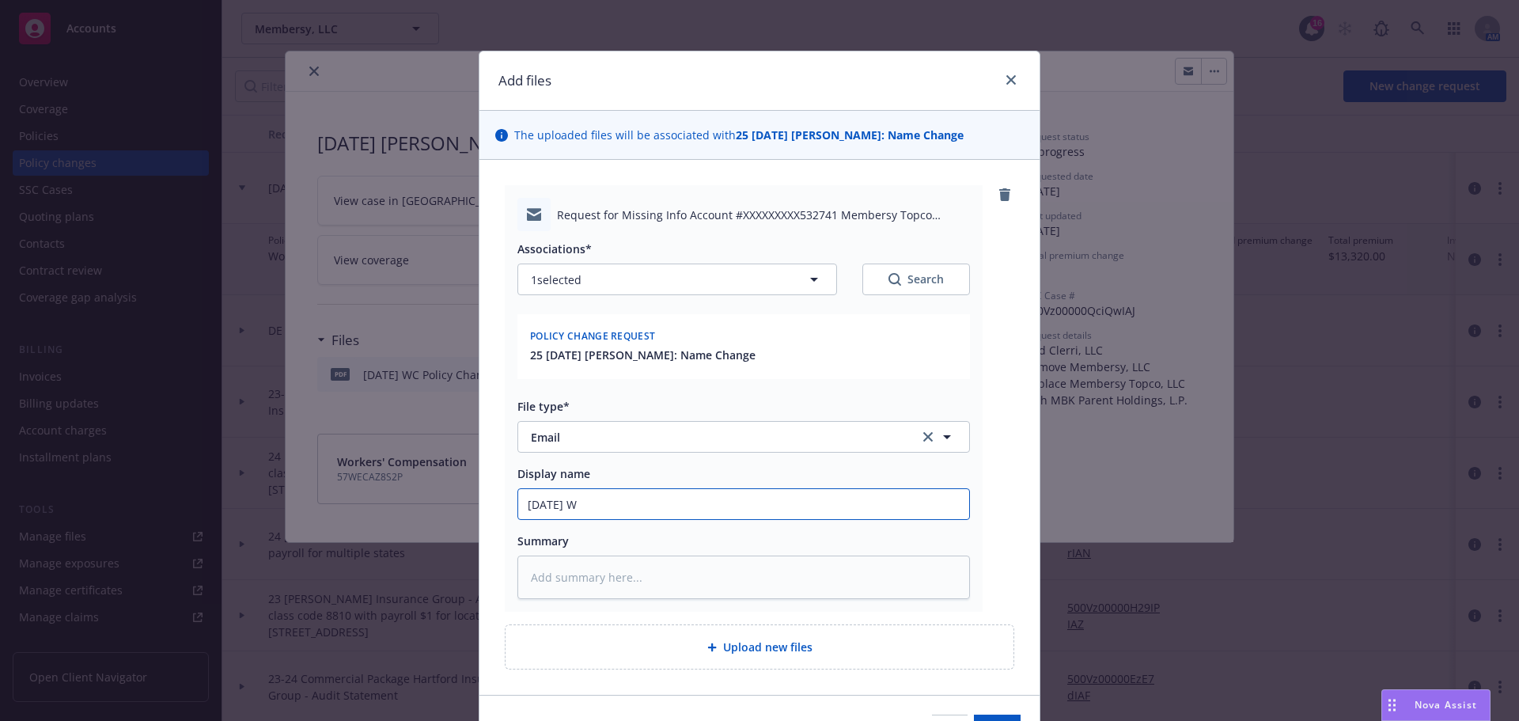
type input "7/29/25 WC"
type textarea "x"
type input "7/29/25 WC"
type textarea "x"
type input "7/29/25 WC {"
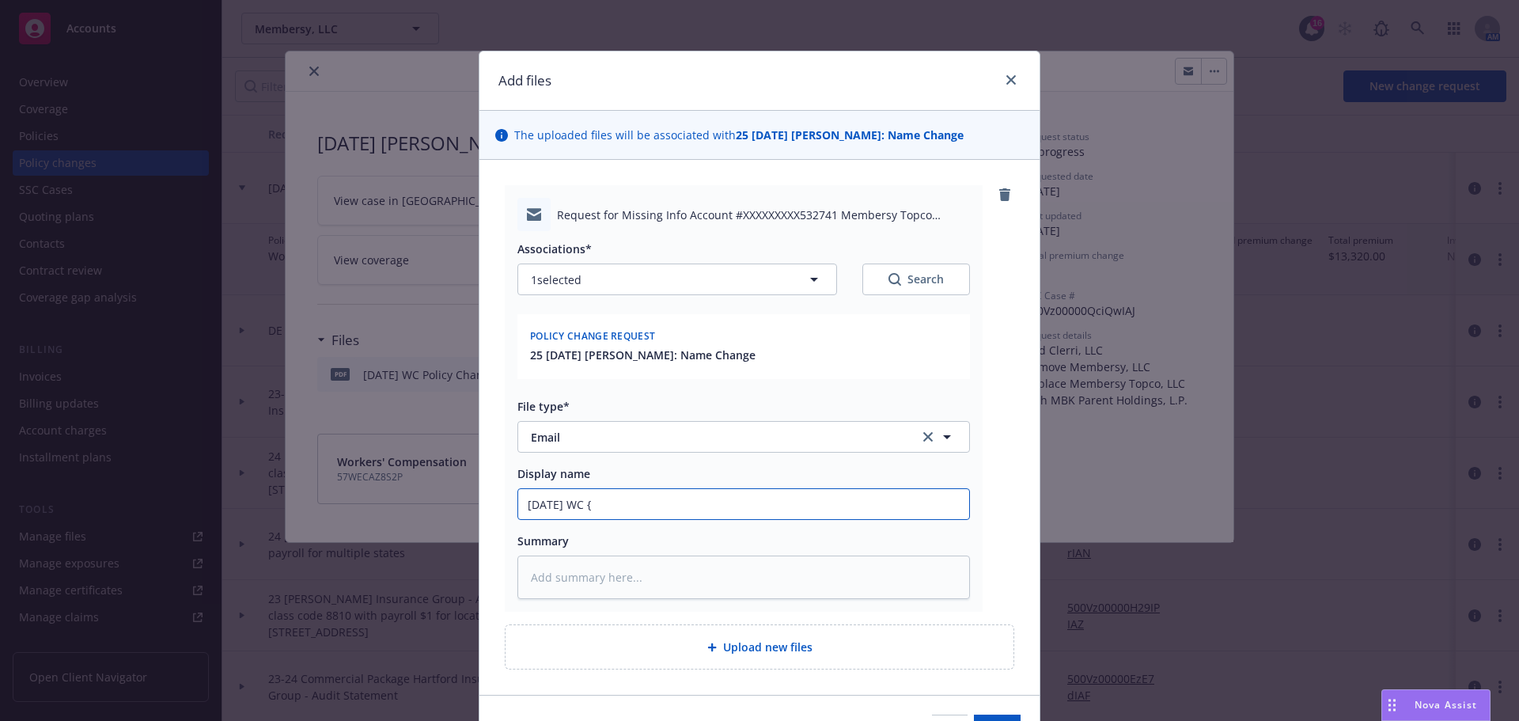
type textarea "x"
type input "7/29/25 WC {o"
type textarea "x"
type input "7/29/25 WC {op"
type textarea "x"
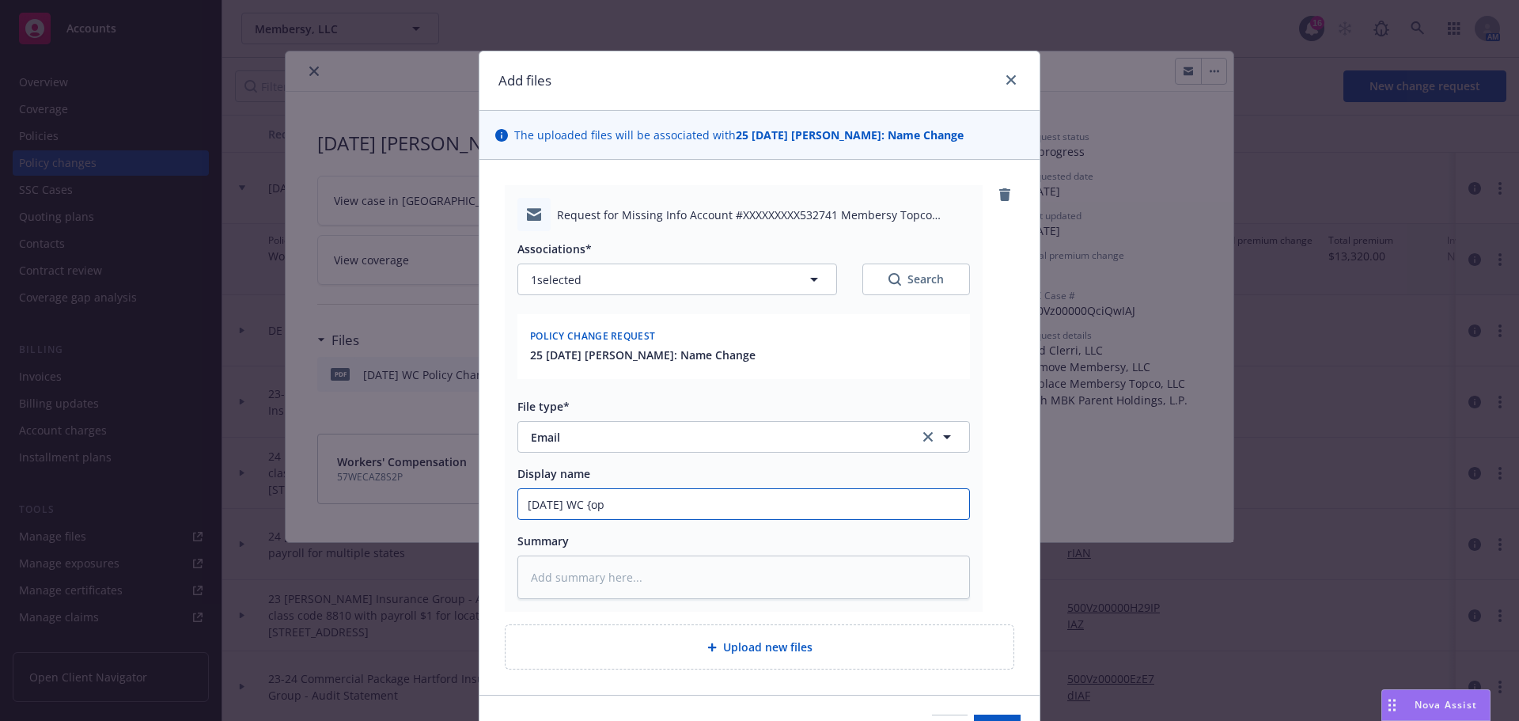
type input "7/29/25 WC {op;"
type textarea "x"
type input "7/29/25 WC {op;l"
type textarea "x"
type input "7/29/25 WC {op;"
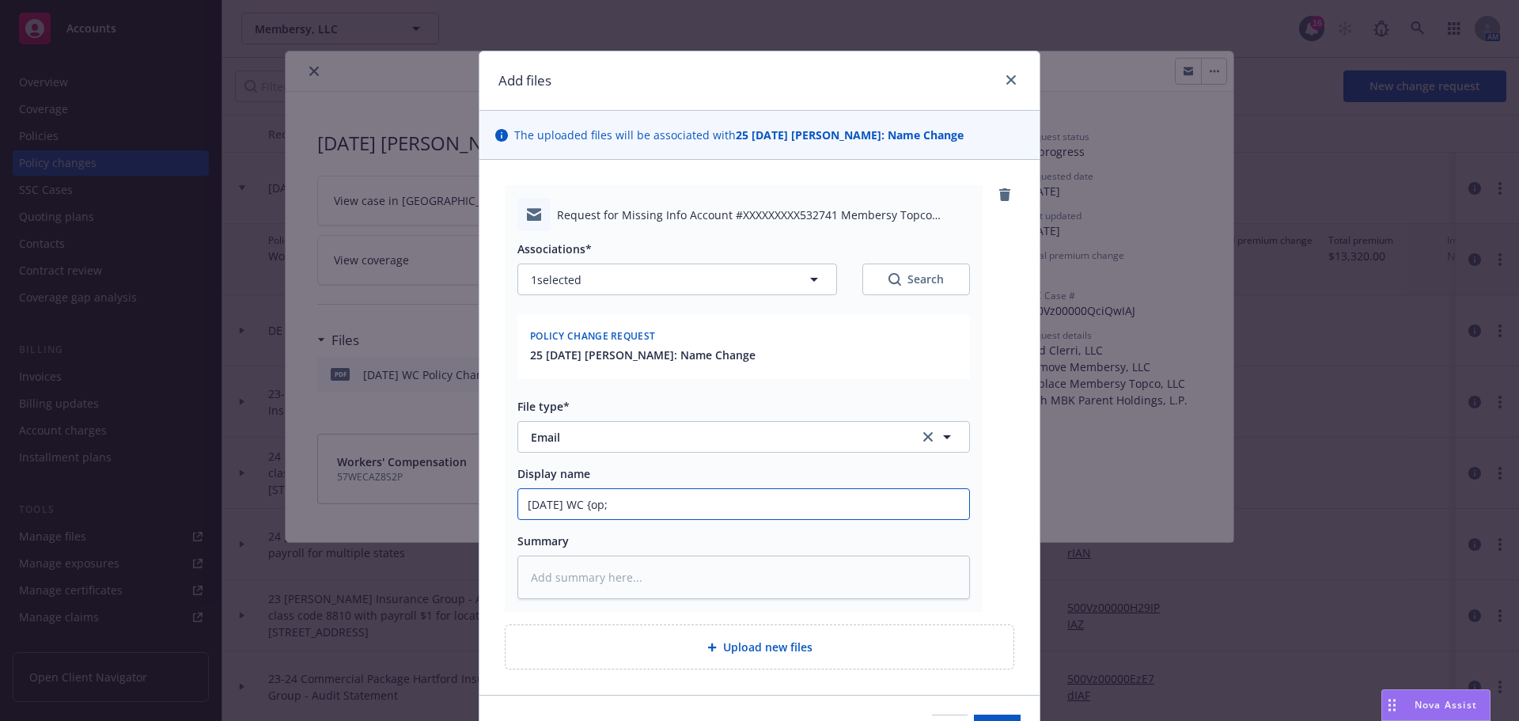
type textarea "x"
type input "7/29/25 WC {op"
type textarea "x"
type input "7/29/25 WC {o"
type textarea "x"
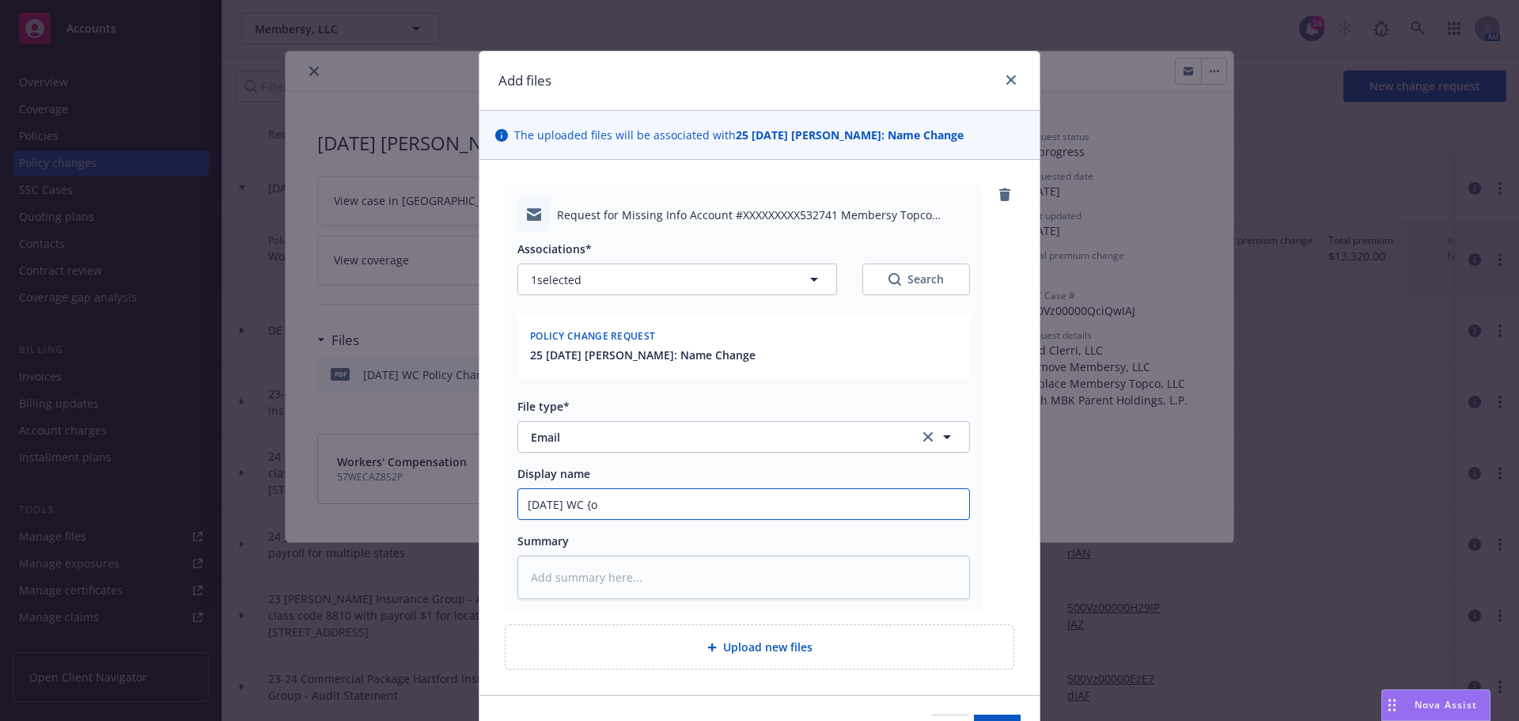
type input "7/29/25 WC {"
type textarea "x"
type input "7/29/25 WC"
type textarea "x"
type input "7/29/25 WC P"
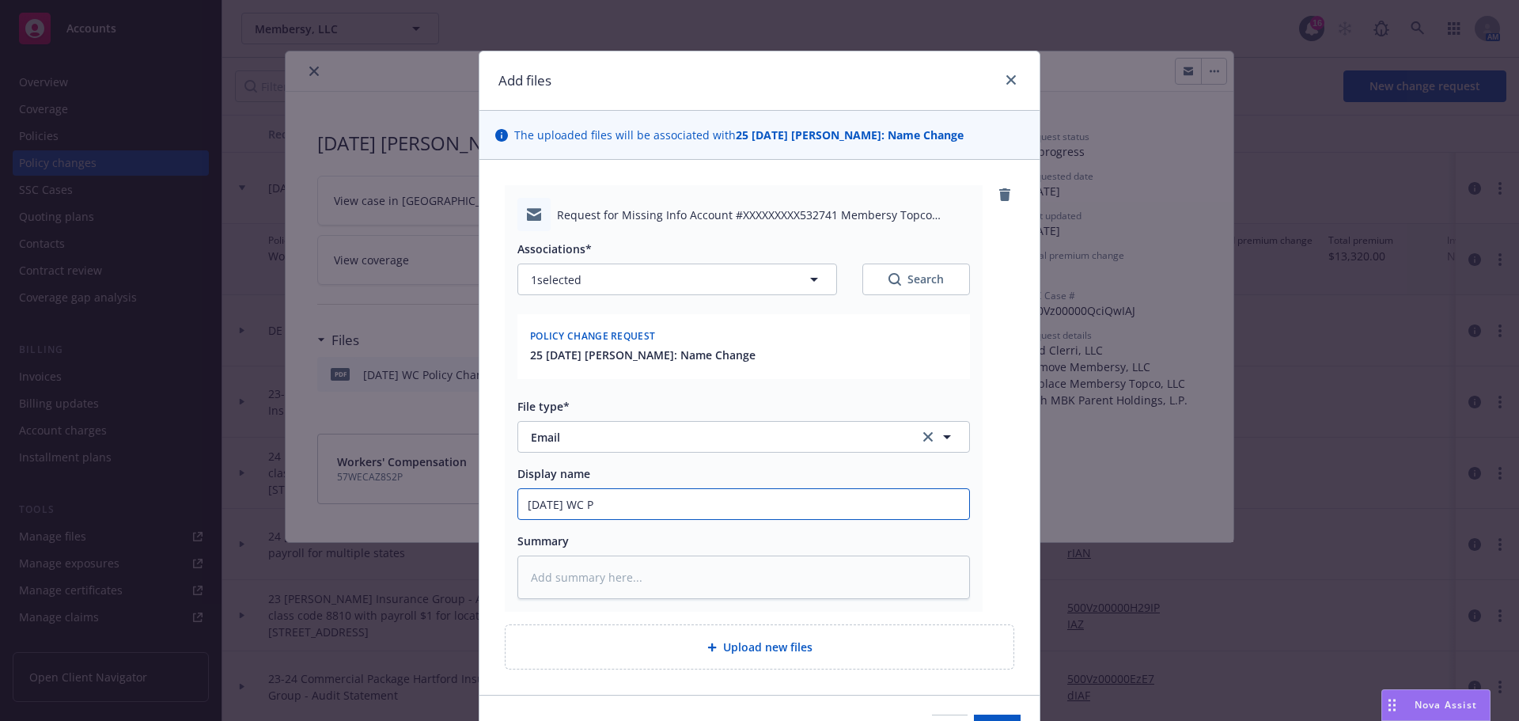
type textarea "x"
type input "7/29/25 WC Po"
type textarea "x"
type input "7/29/25 WC Pol"
type textarea "x"
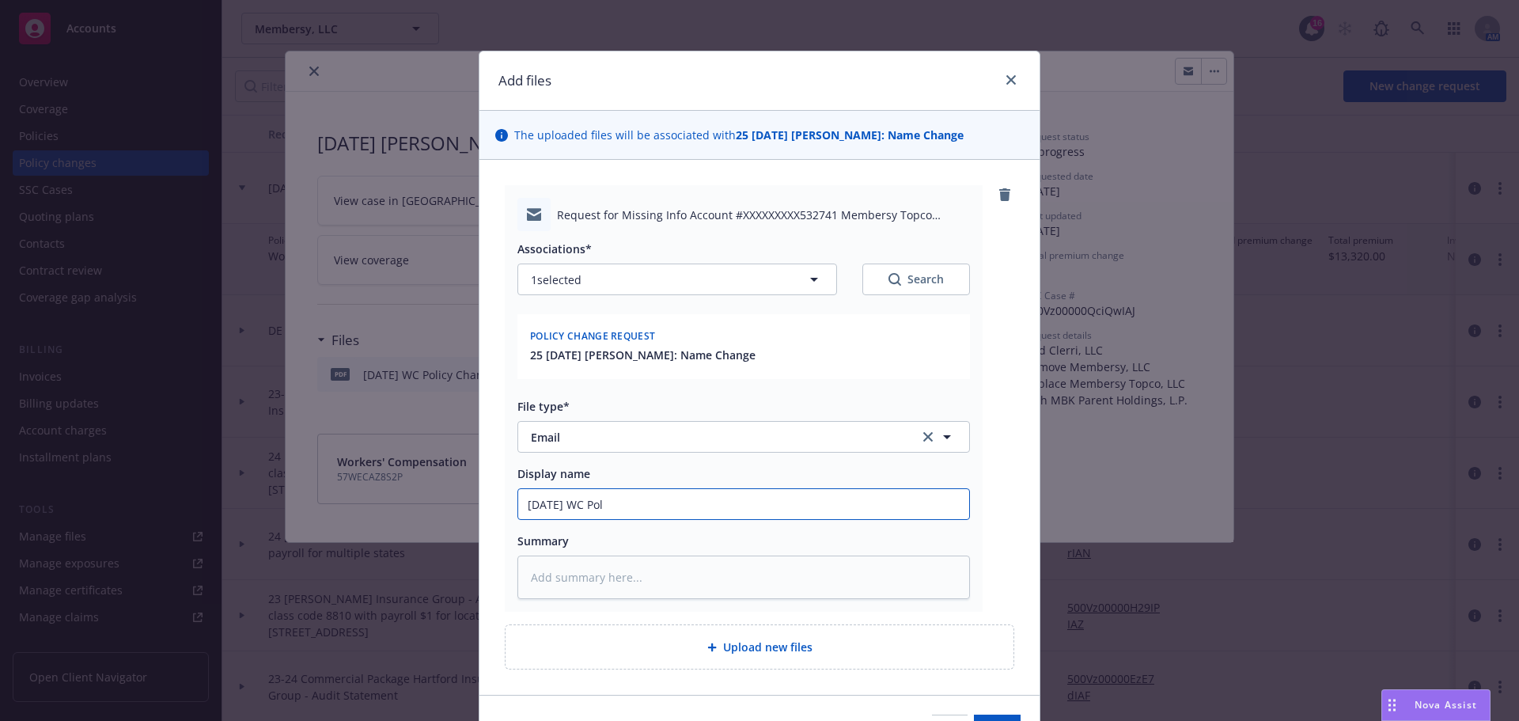
type input "7/29/25 WC Poli"
type textarea "x"
type input "7/29/25 WC Polic"
type textarea "x"
type input "7/29/25 WC Policy"
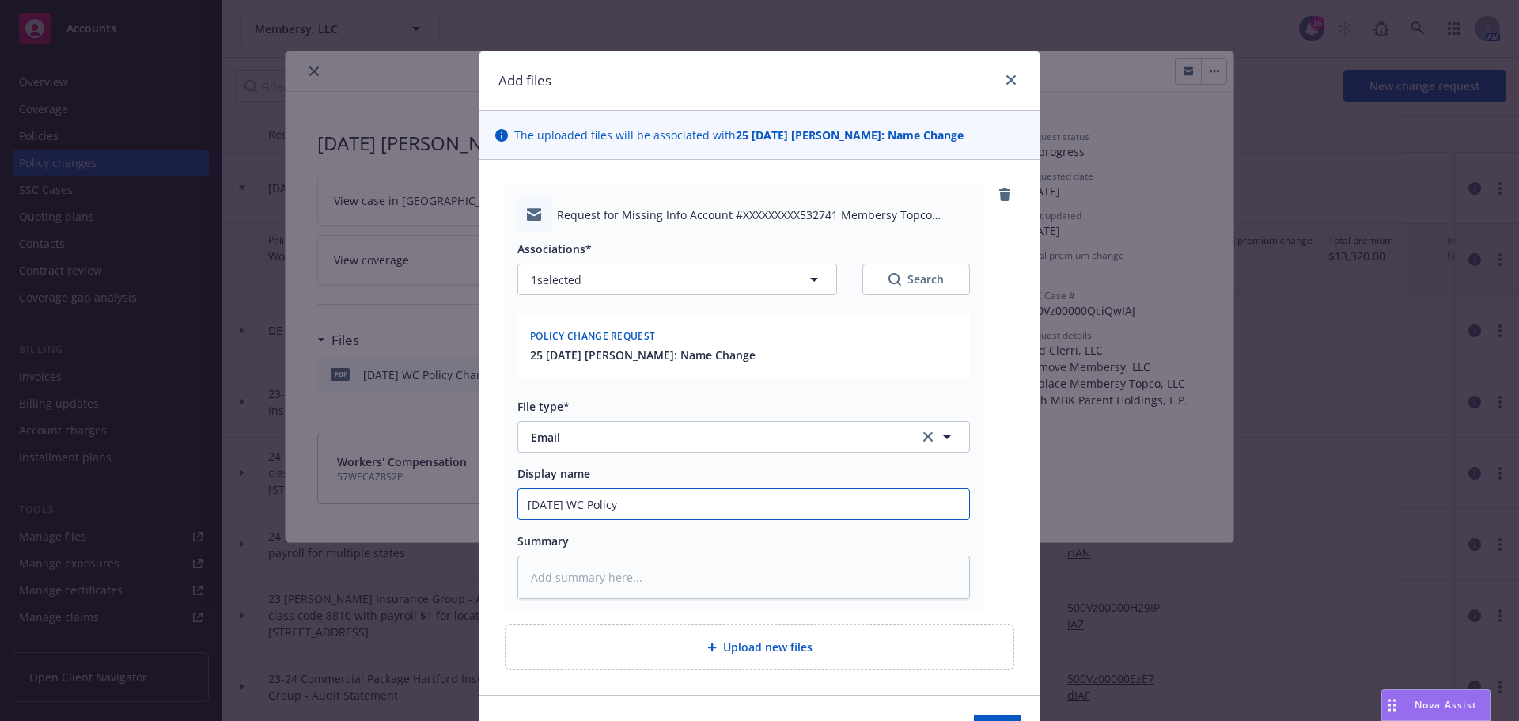
type textarea "x"
type input "7/29/25 WC Policy"
type textarea "x"
type input "7/29/25 WC Policy C"
type textarea "x"
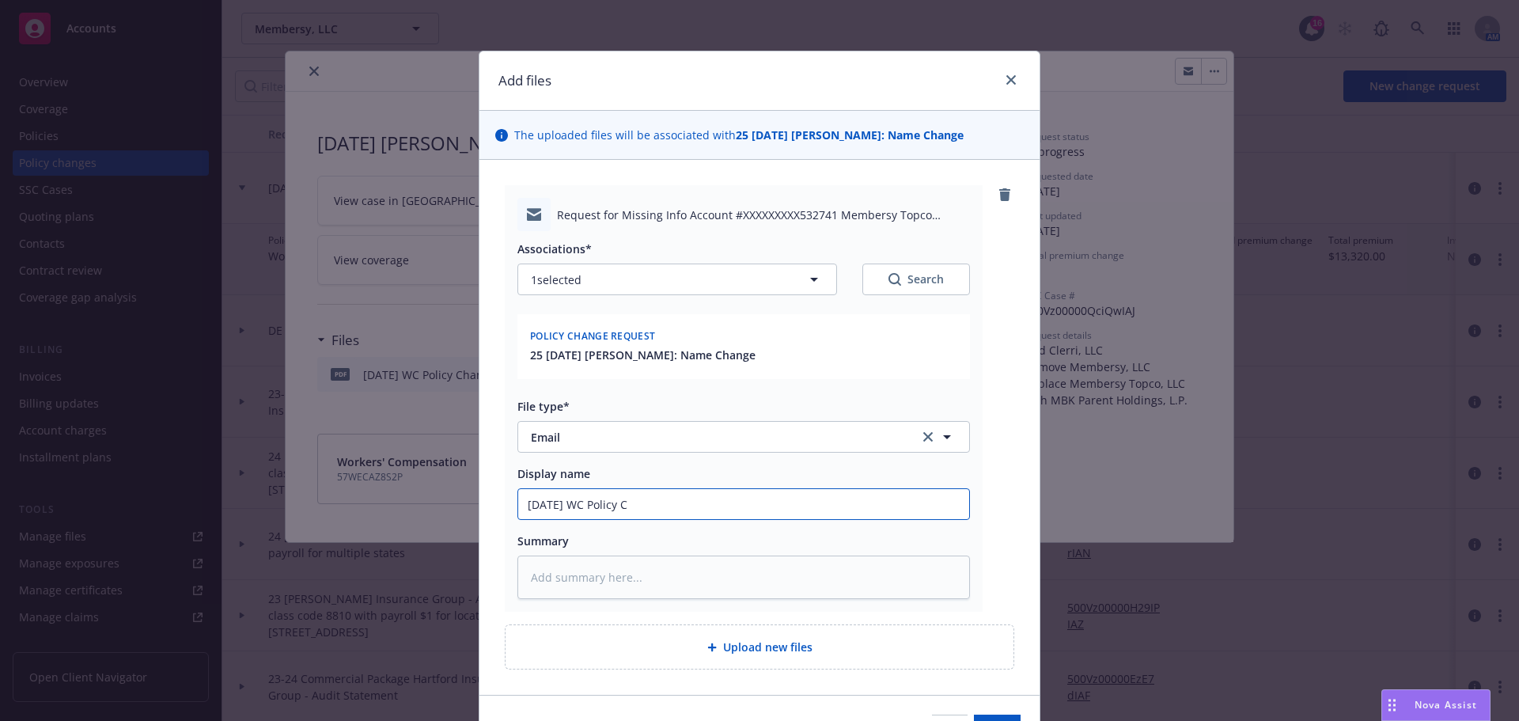
type input "7/29/25 WC Policy Ch"
type textarea "x"
type input "7/29/25 WC Policy Cha"
type textarea "x"
type input "7/29/25 WC Policy Chan"
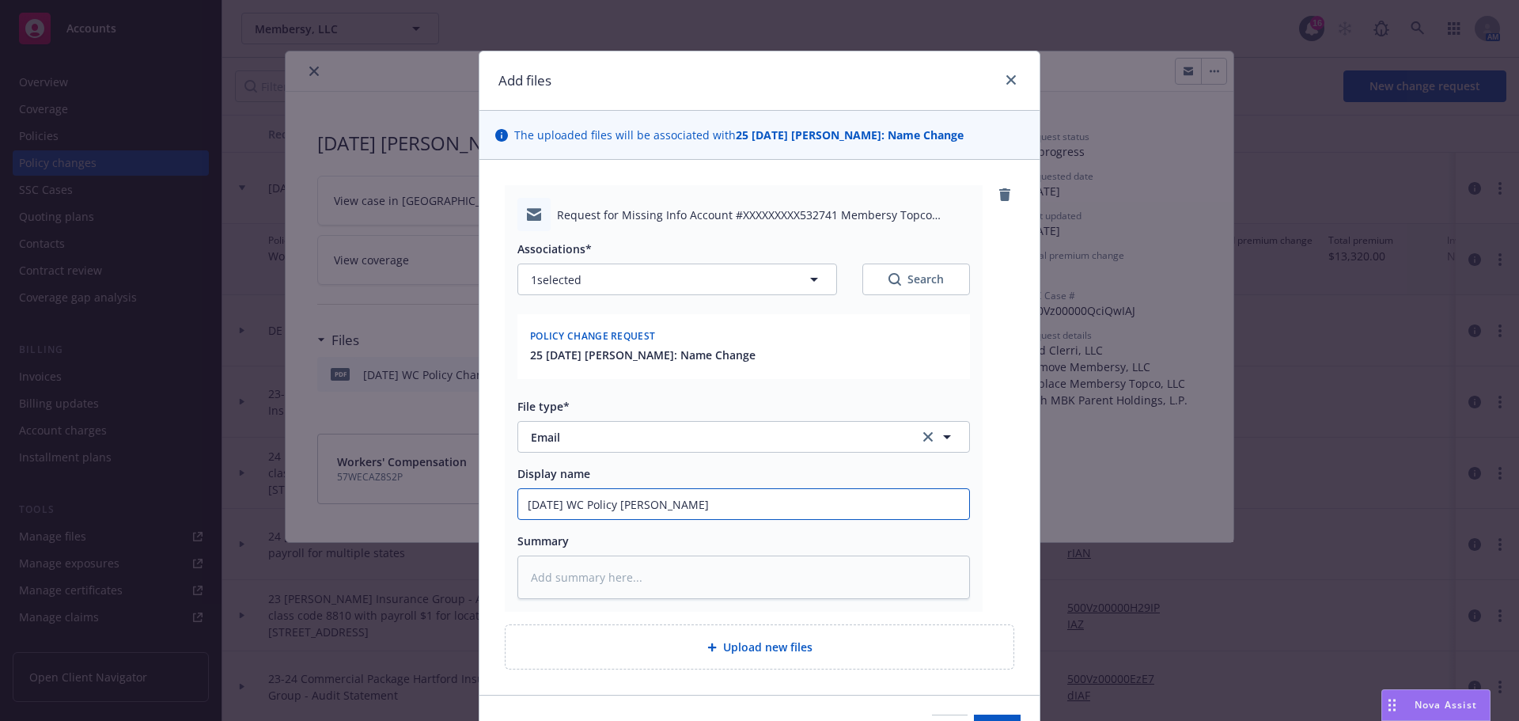
type textarea "x"
type input "7/29/25 WC Policy Chang"
type textarea "x"
type input "7/29/25 WC Policy Change"
type textarea "x"
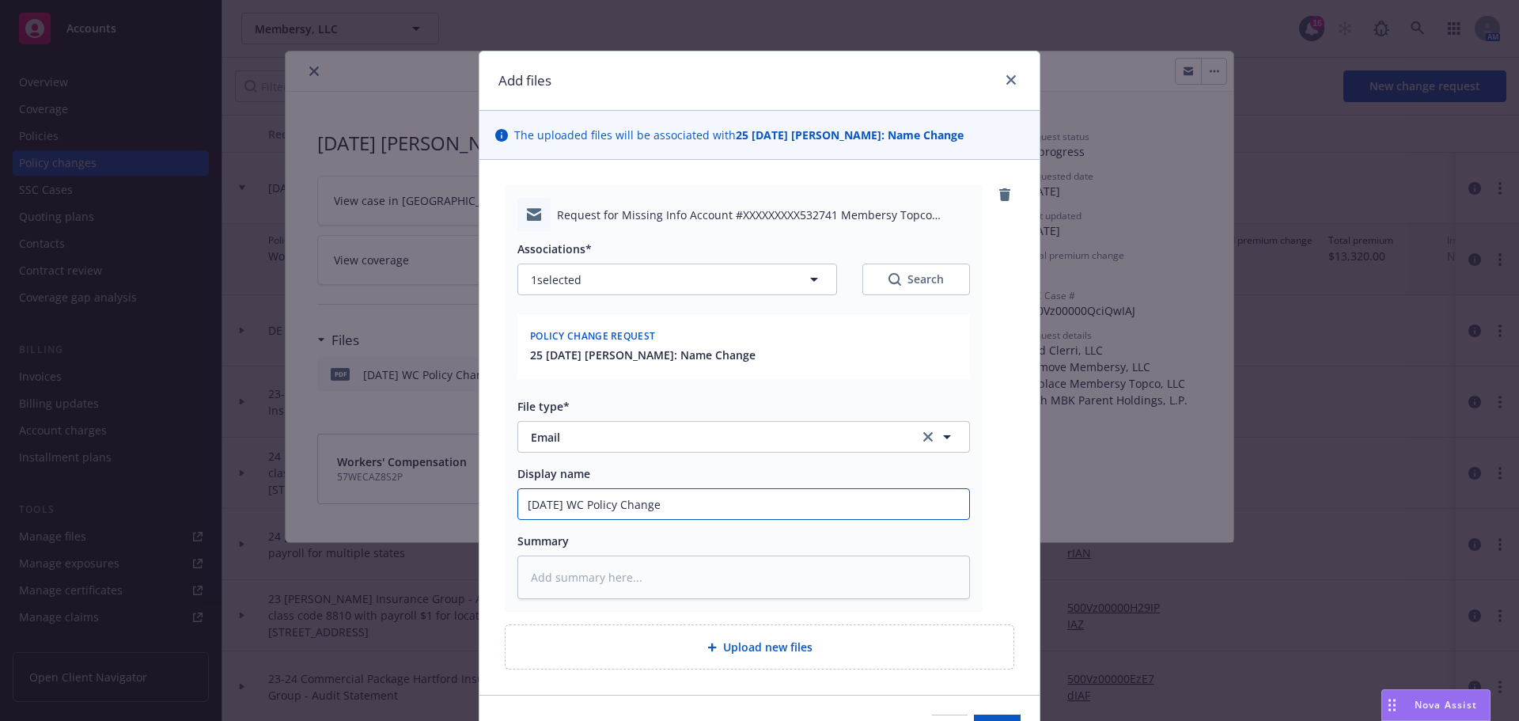
type input "7/29/25 WC Policy Chang"
type textarea "x"
type input "7/29/25 WC Policy Chan"
type textarea "x"
type input "7/29/25 WC Policy Chang"
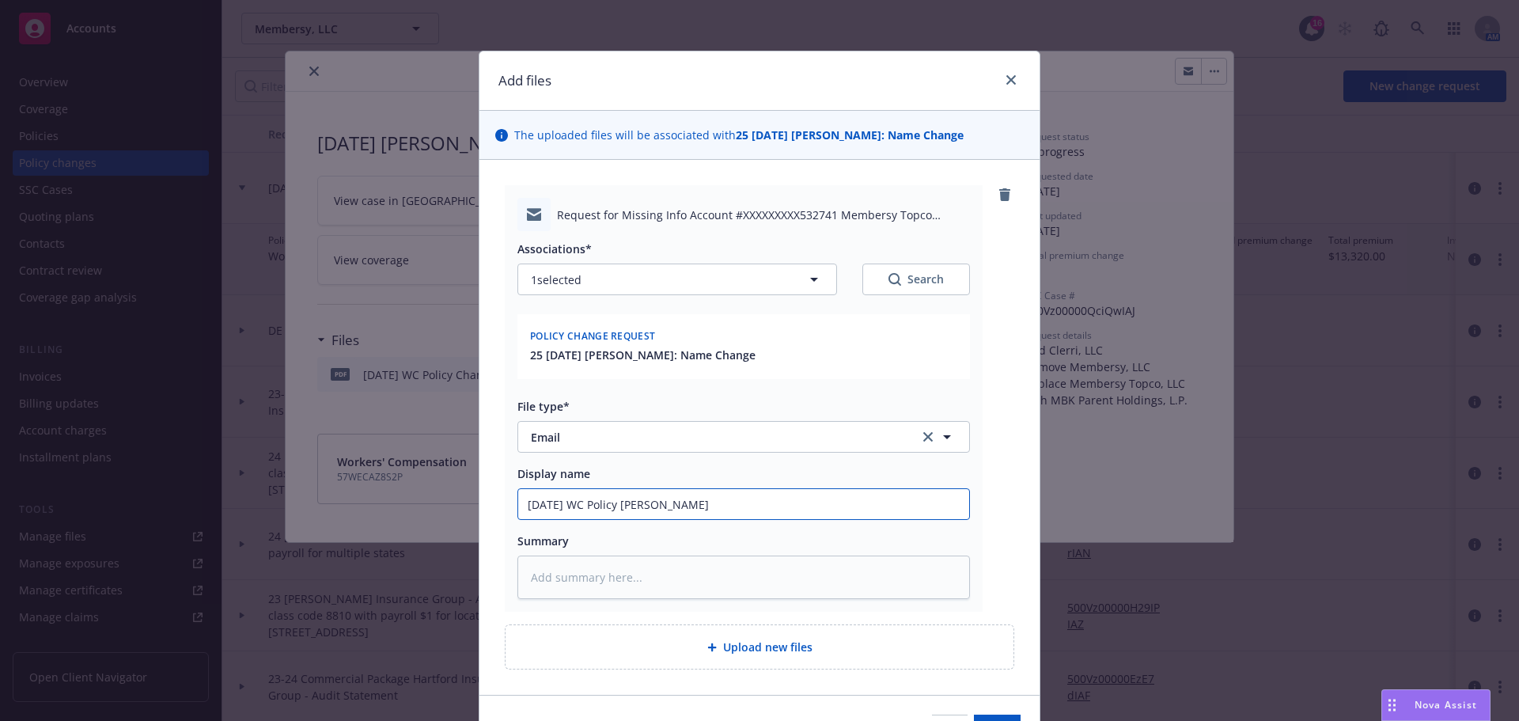
type textarea "x"
type input "7/29/25 WC Policy Change"
type textarea "x"
type input "7/29/25 WC Policy Change"
type textarea "x"
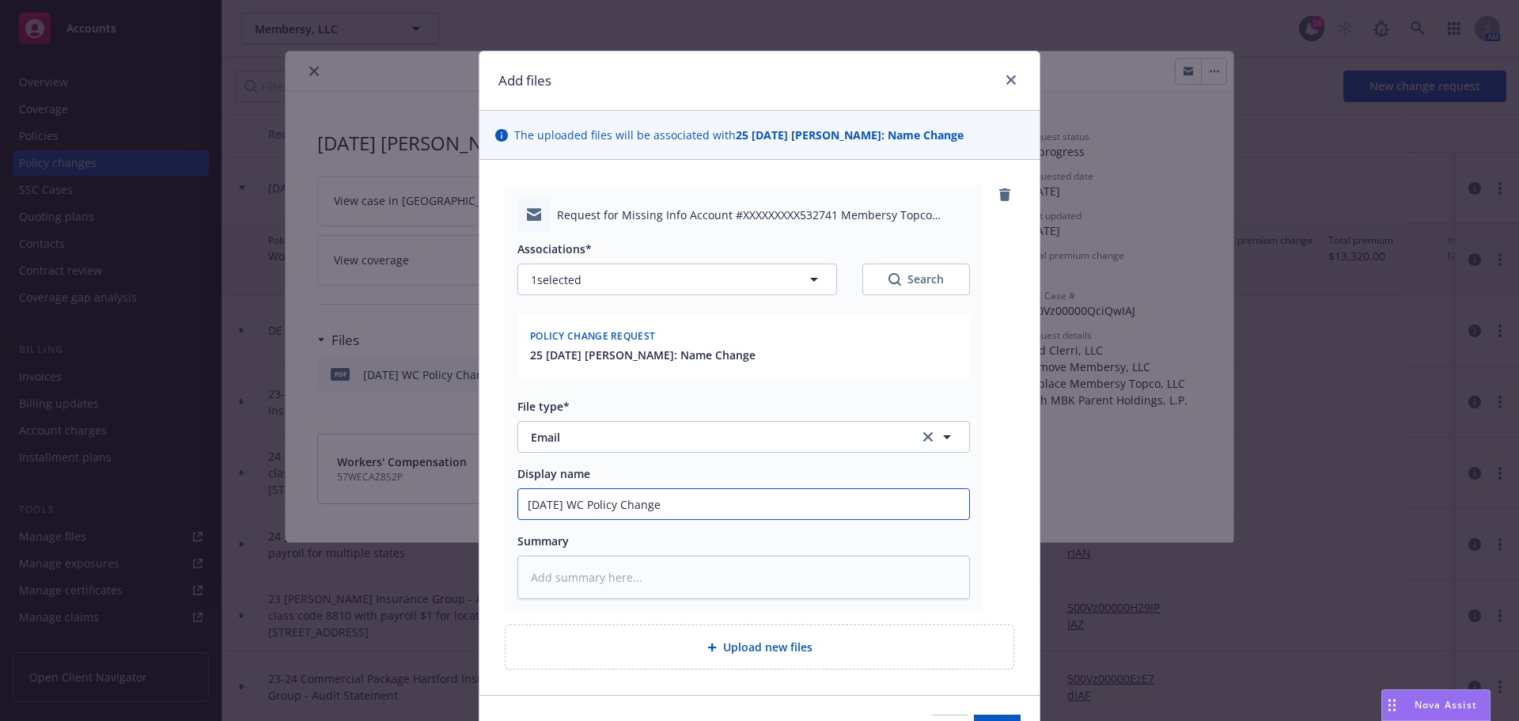
type input "7/29/25 WC Policy Change R"
type textarea "x"
type input "7/29/25 WC Policy Change Re"
type textarea "x"
type input "7/29/25 WC Policy Change Req"
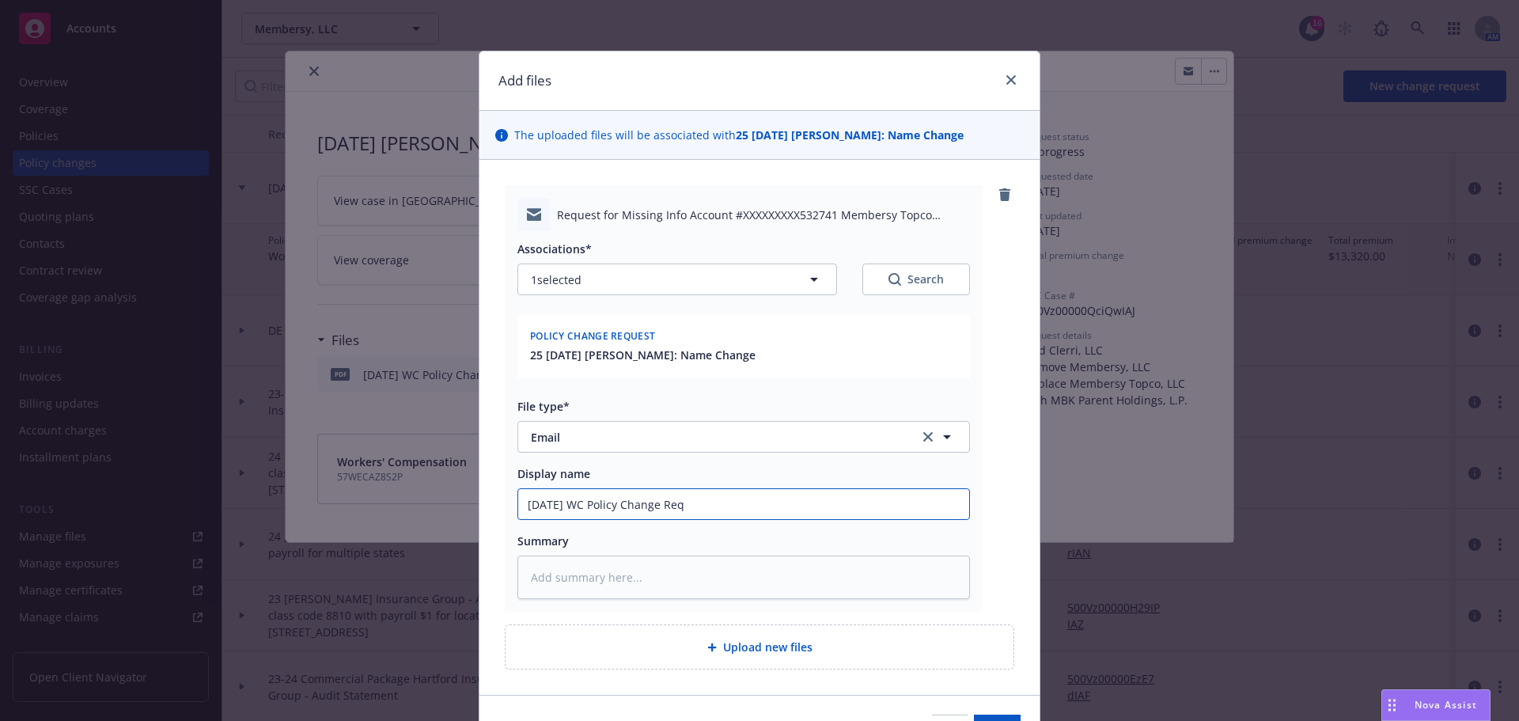
type textarea "x"
type input "7/29/25 WC Policy Change Requ"
type textarea "x"
type input "7/29/25 WC Policy Change Reque"
type textarea "x"
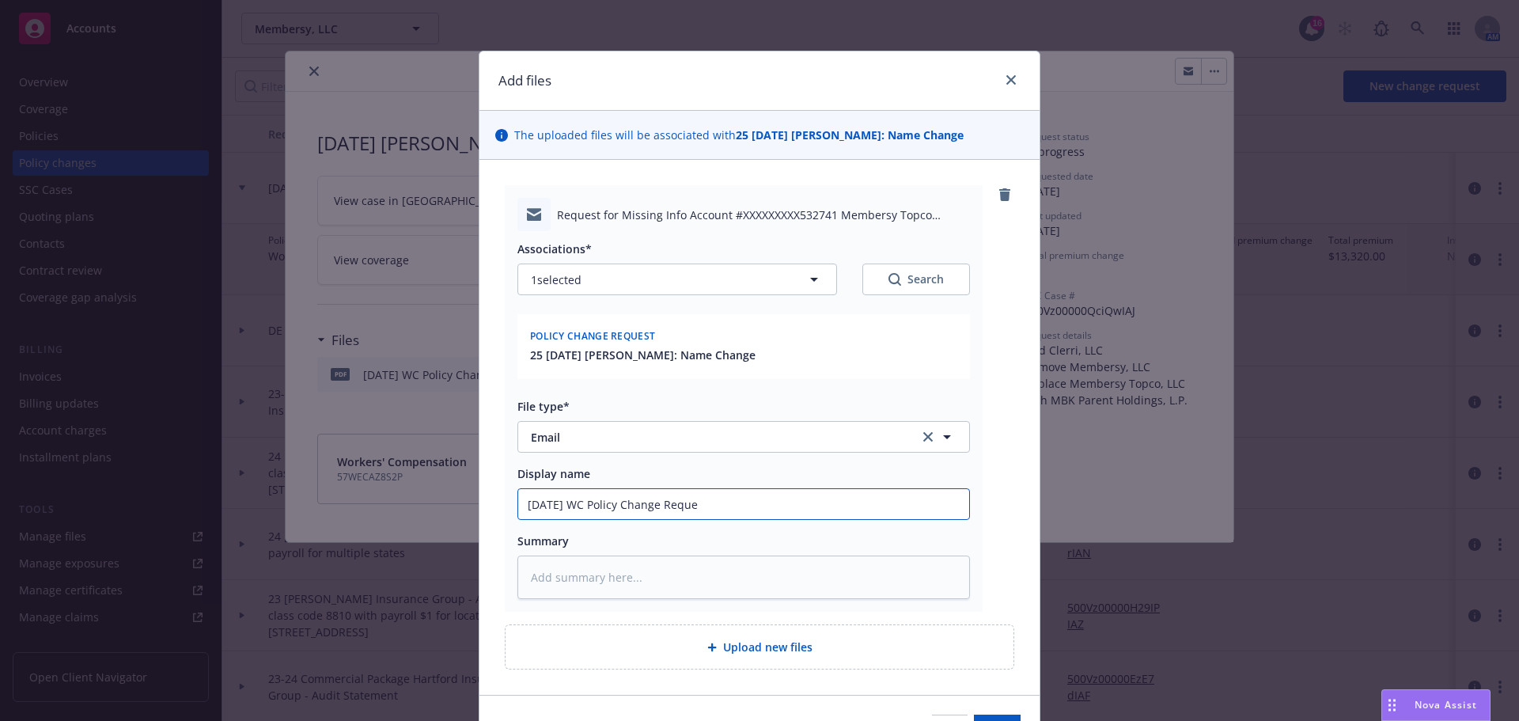
type input "7/29/25 WC Policy Change Reques"
type textarea "x"
type input "7/29/25 WC Policy Change Request"
type textarea "x"
type input "7/29/25 WC Policy Change Request"
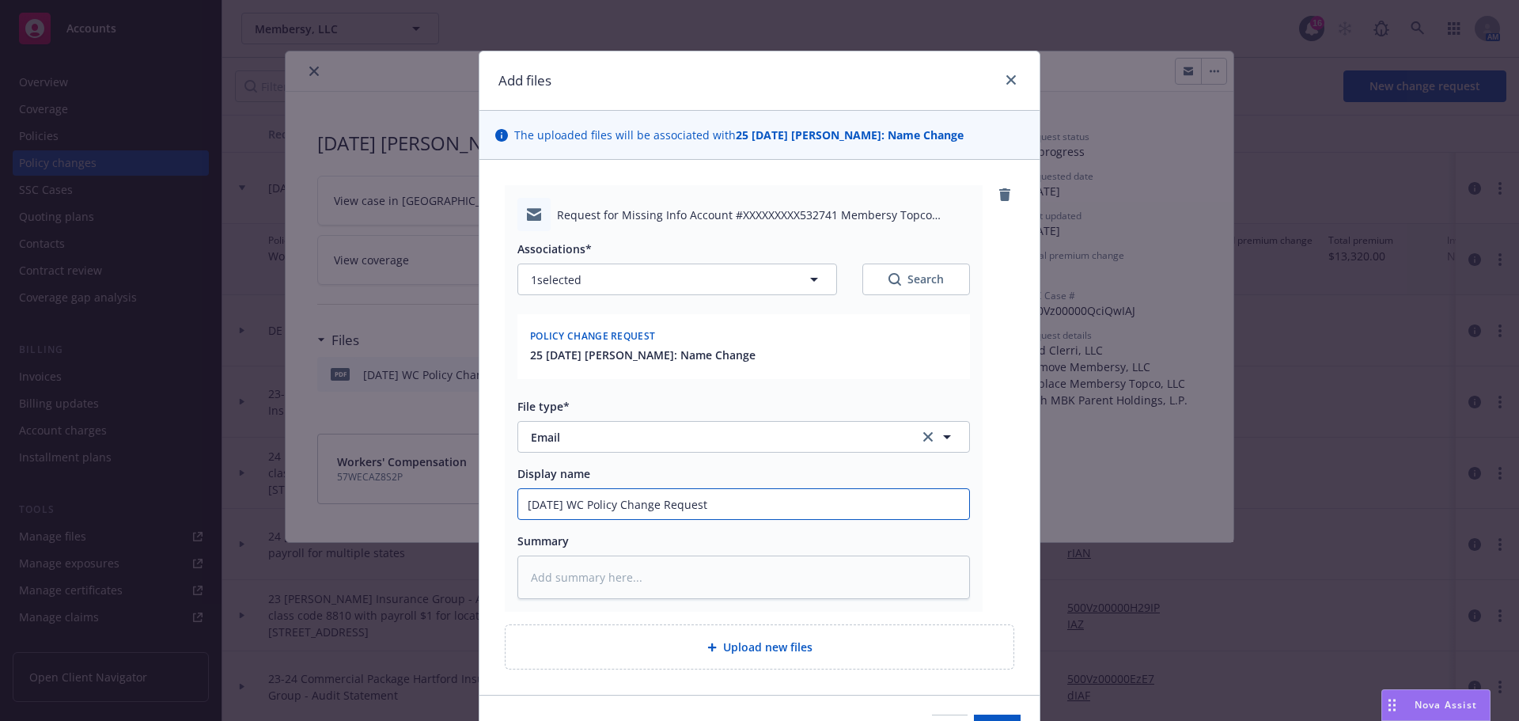
type textarea "x"
type input "7/29/25 WC Policy Change Request 0"
type textarea "x"
type input "7/29/25 WC Policy Change Request"
type textarea "x"
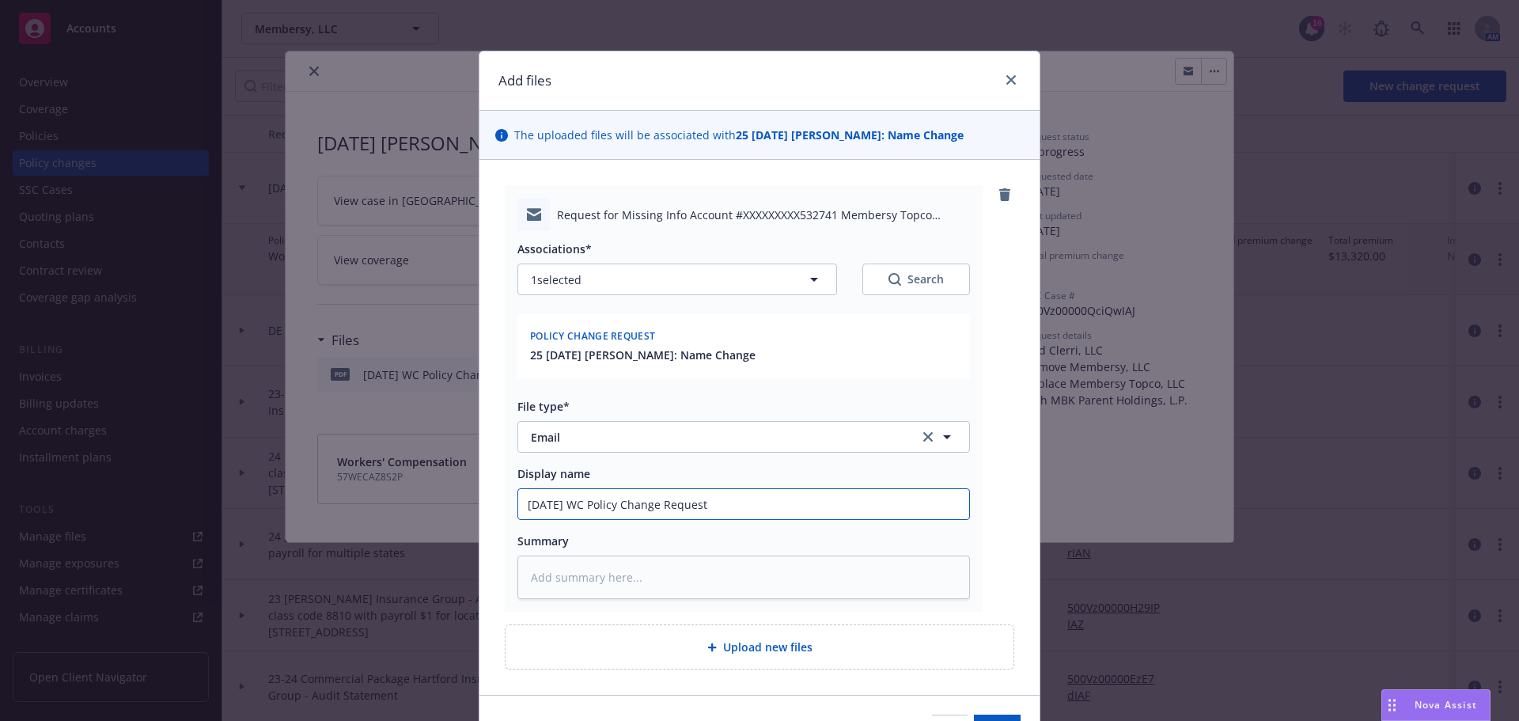
type input "7/29/25 WC Policy Change Request -"
type textarea "x"
type input "7/29/25 WC Policy Change Request -"
type textarea "x"
type input "7/29/25 WC Policy Change Request - M"
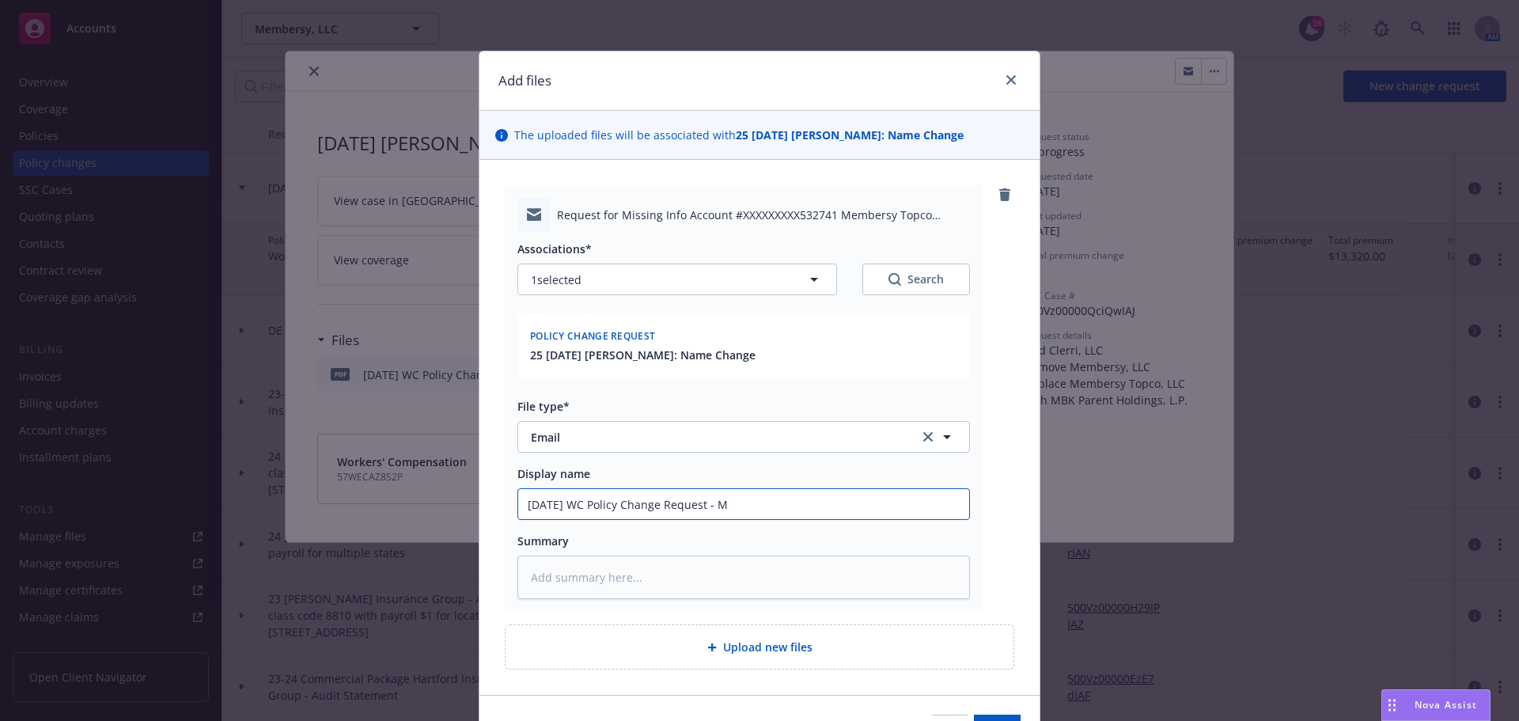
type textarea "x"
type input "7/29/25 WC Policy Change Request - Mi"
type textarea "x"
type input "7/29/25 WC Policy Change Request - Mii"
type textarea "x"
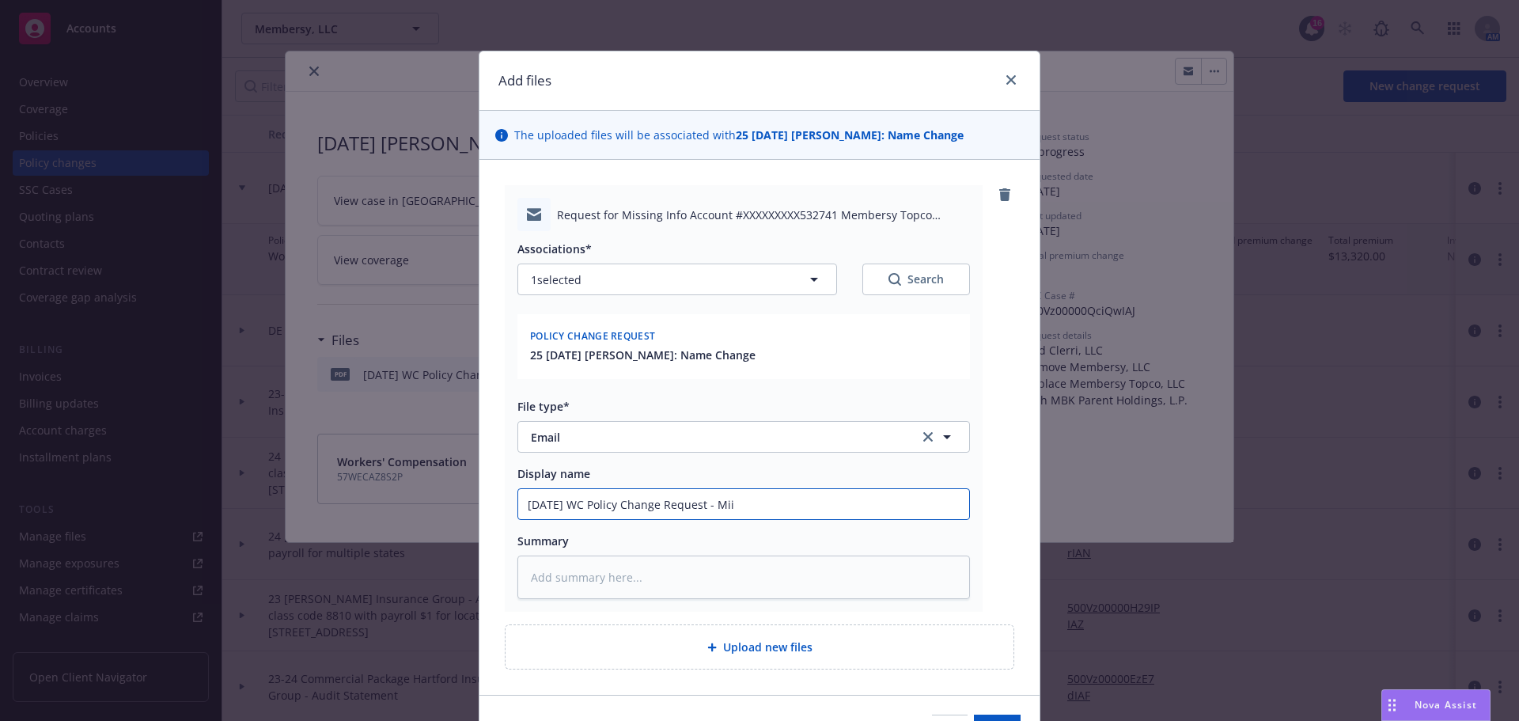
type input "7/29/25 WC Policy Change Request - Mi"
type textarea "x"
type input "7/29/25 WC Policy Change Request - Mis"
type textarea "x"
type input "7/29/25 WC Policy Change Request - Miss"
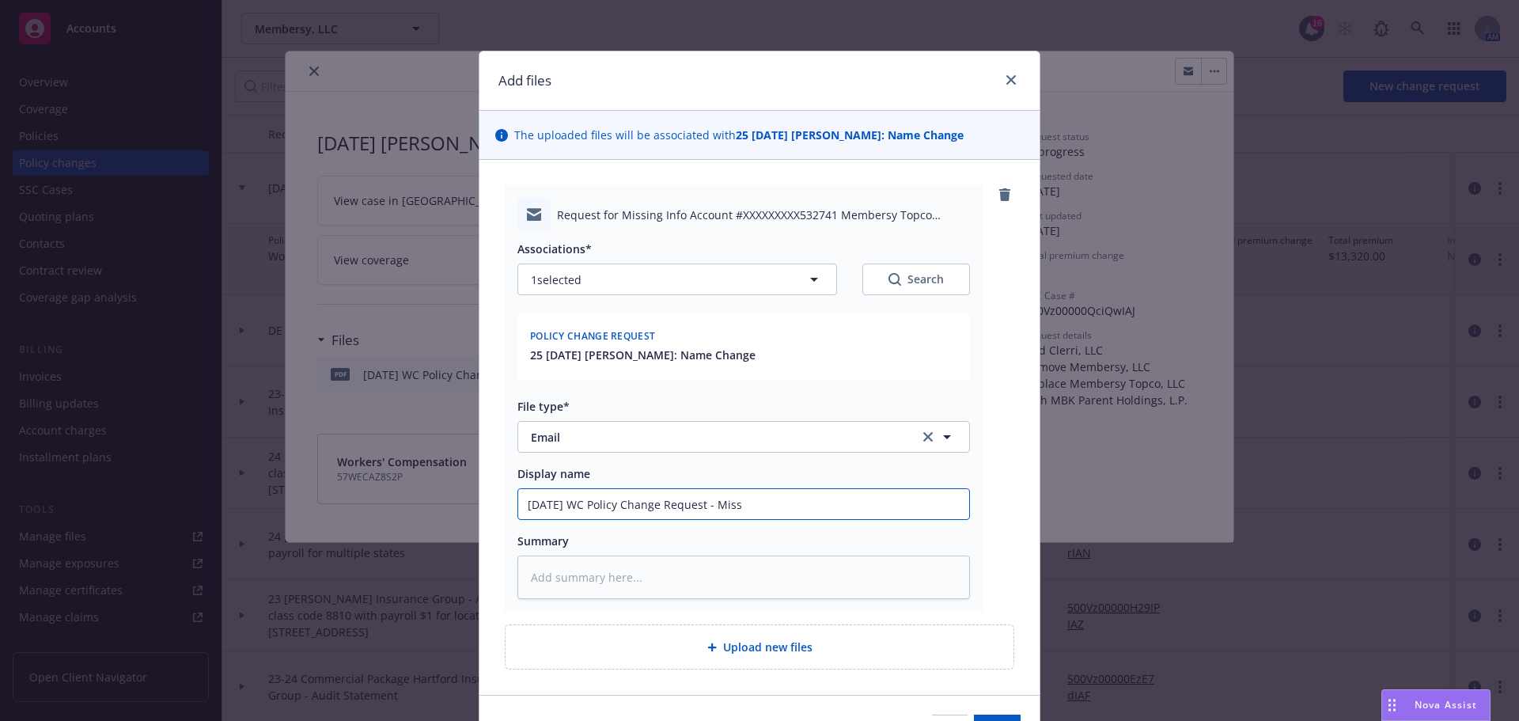
type textarea "x"
type input "7/29/25 WC Policy Change Request - Missi"
type textarea "x"
type input "7/29/25 WC Policy Change Request - Missin"
type textarea "x"
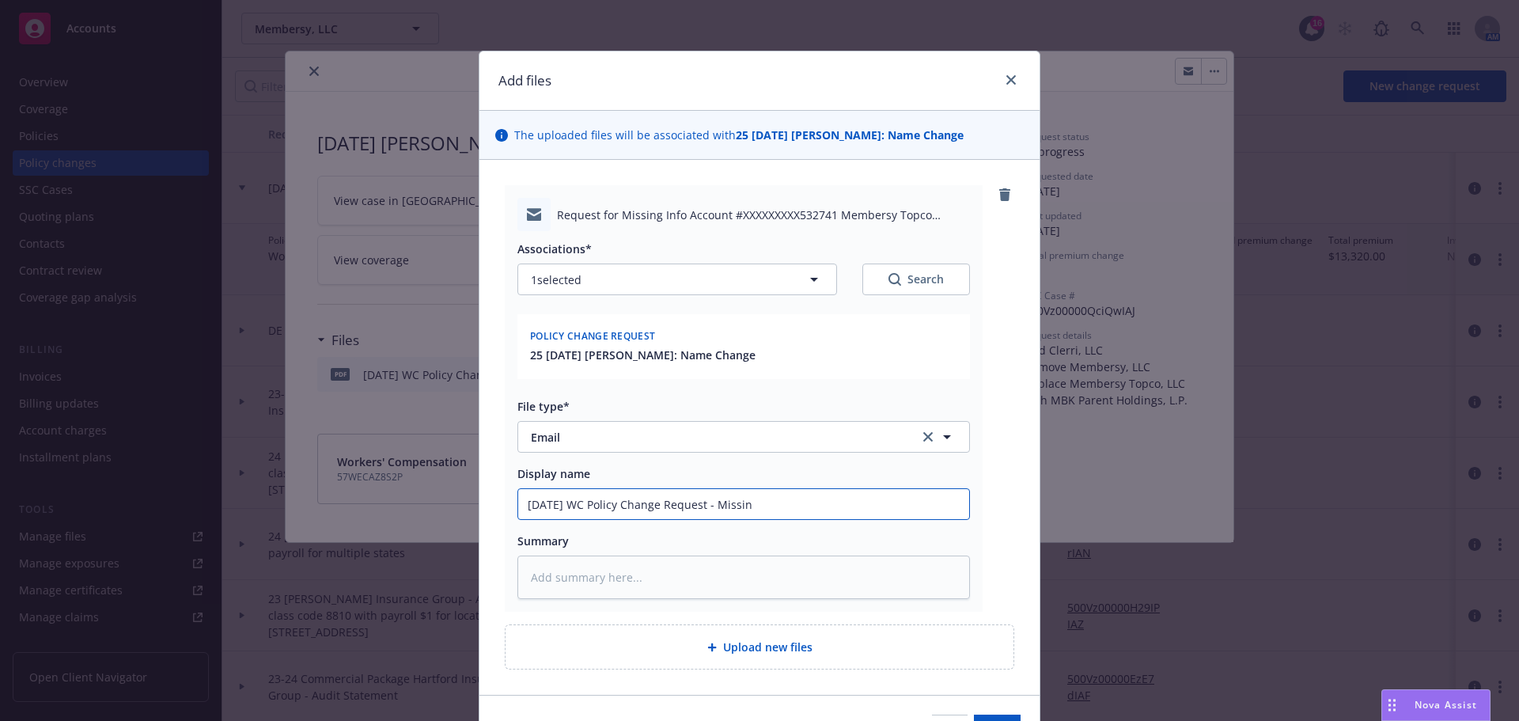
type input "7/29/25 WC Policy Change Request - Missing"
type textarea "x"
type input "7/29/25 WC Policy Change Request - Missing"
type textarea "x"
type input "7/29/25 WC Policy Change Request - Missing I"
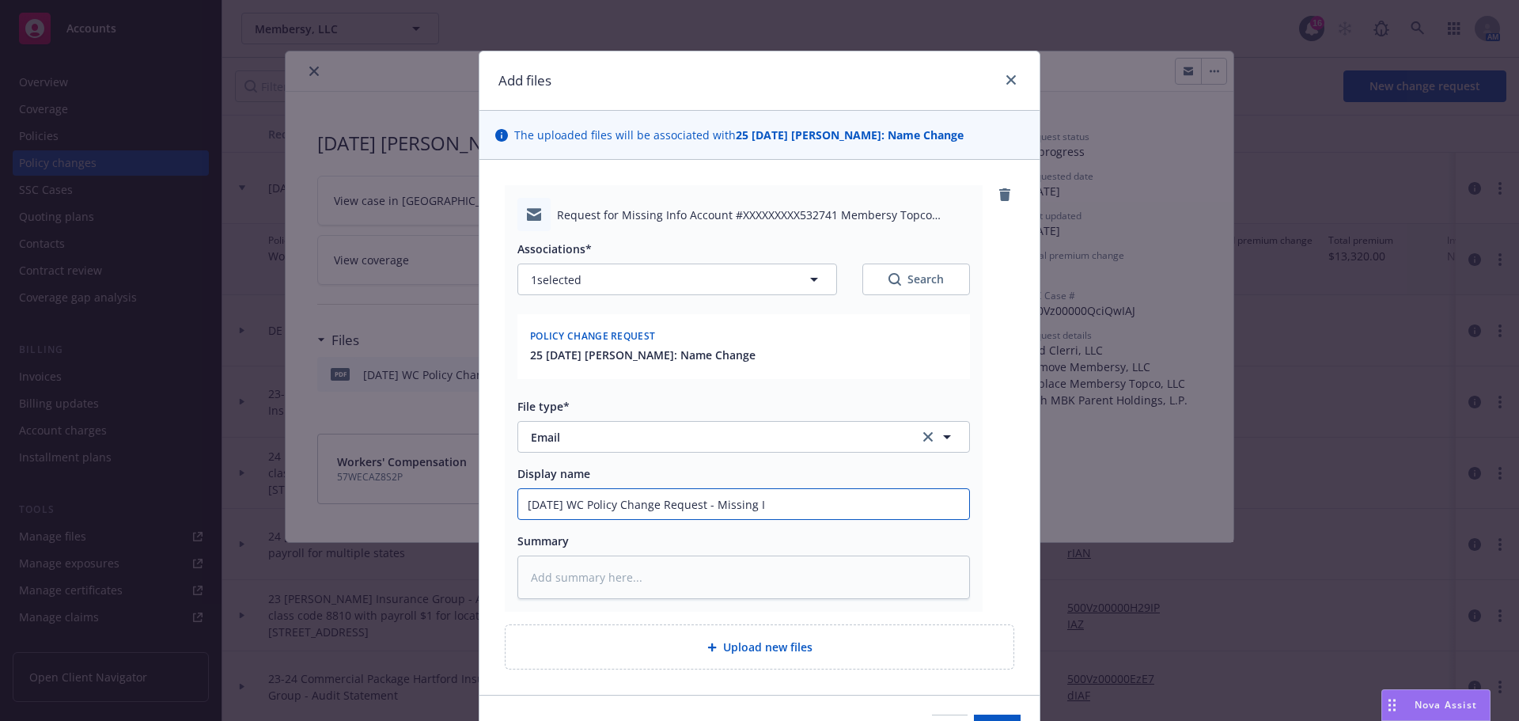
type textarea "x"
type input "7/29/25 WC Policy Change Request - Missing In"
type textarea "x"
type input "7/29/25 WC Policy Change Request - Missing Inf"
type textarea "x"
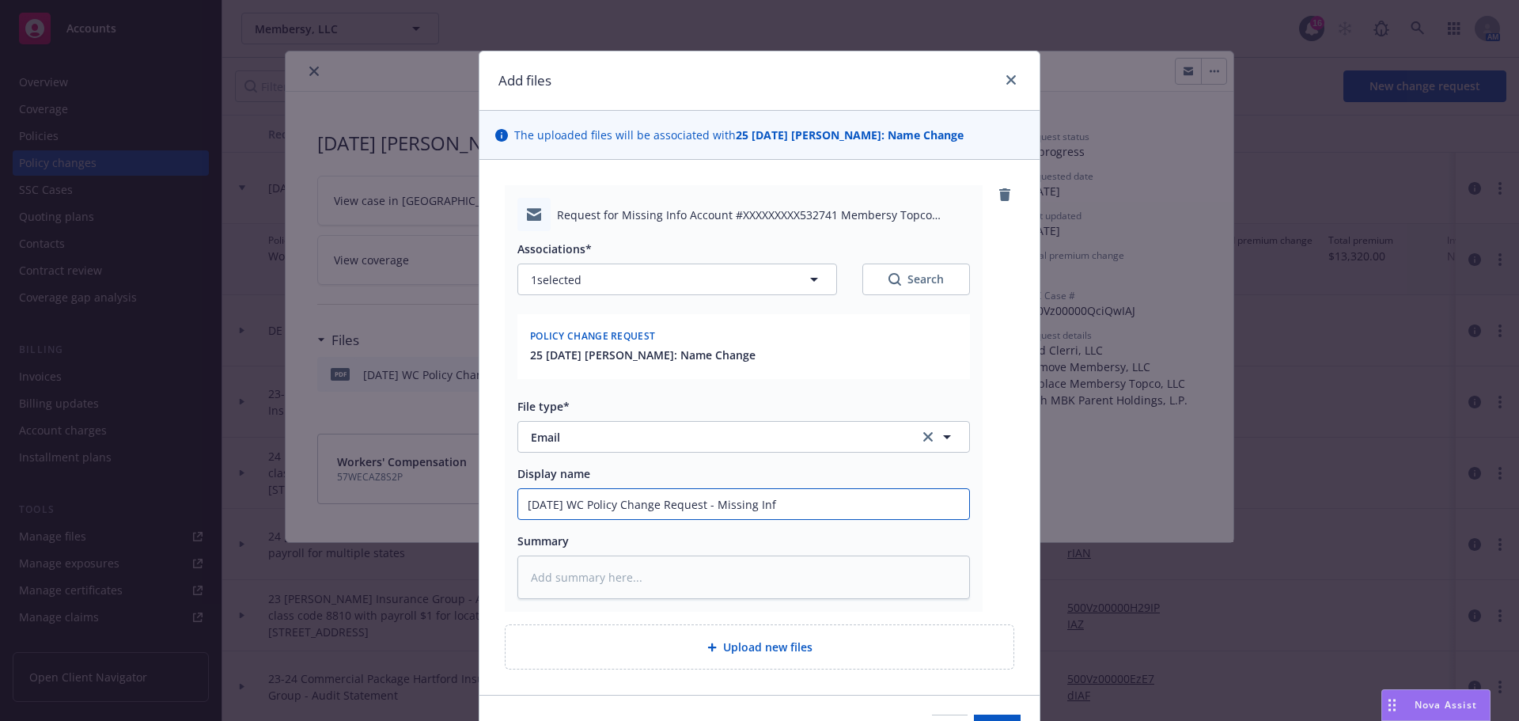
type input "7/29/25 WC Policy Change Request - Missing Info"
type textarea "x"
type input "7/29/25 WC Policy Change Request - Missing Info"
type textarea "x"
type input "7/29/25 WC Policy Change Request - Missing Info R"
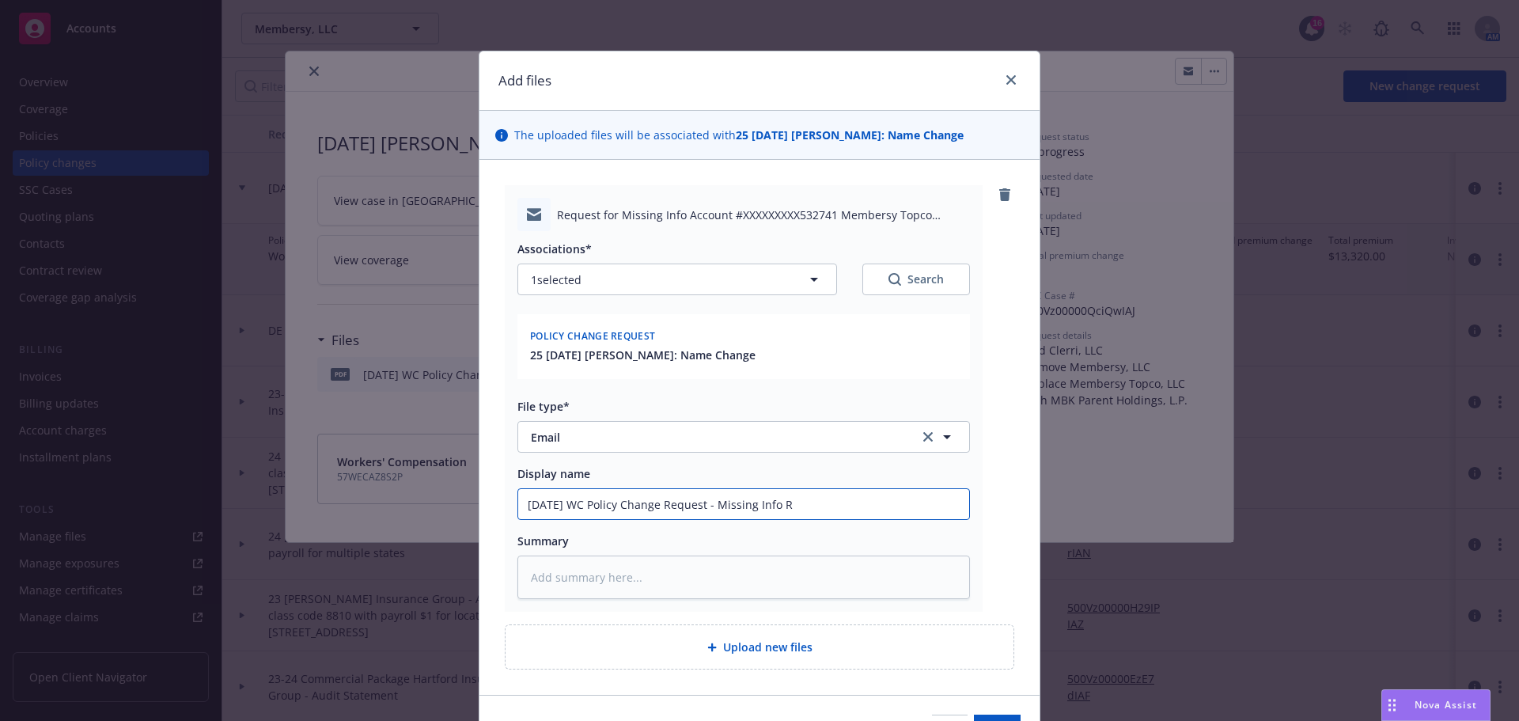
type textarea "x"
type input "7/29/25 WC Policy Change Request - Missing Info Re"
type textarea "x"
type input "7/29/25 WC Policy Change Request - Missing Info Reg"
type textarea "x"
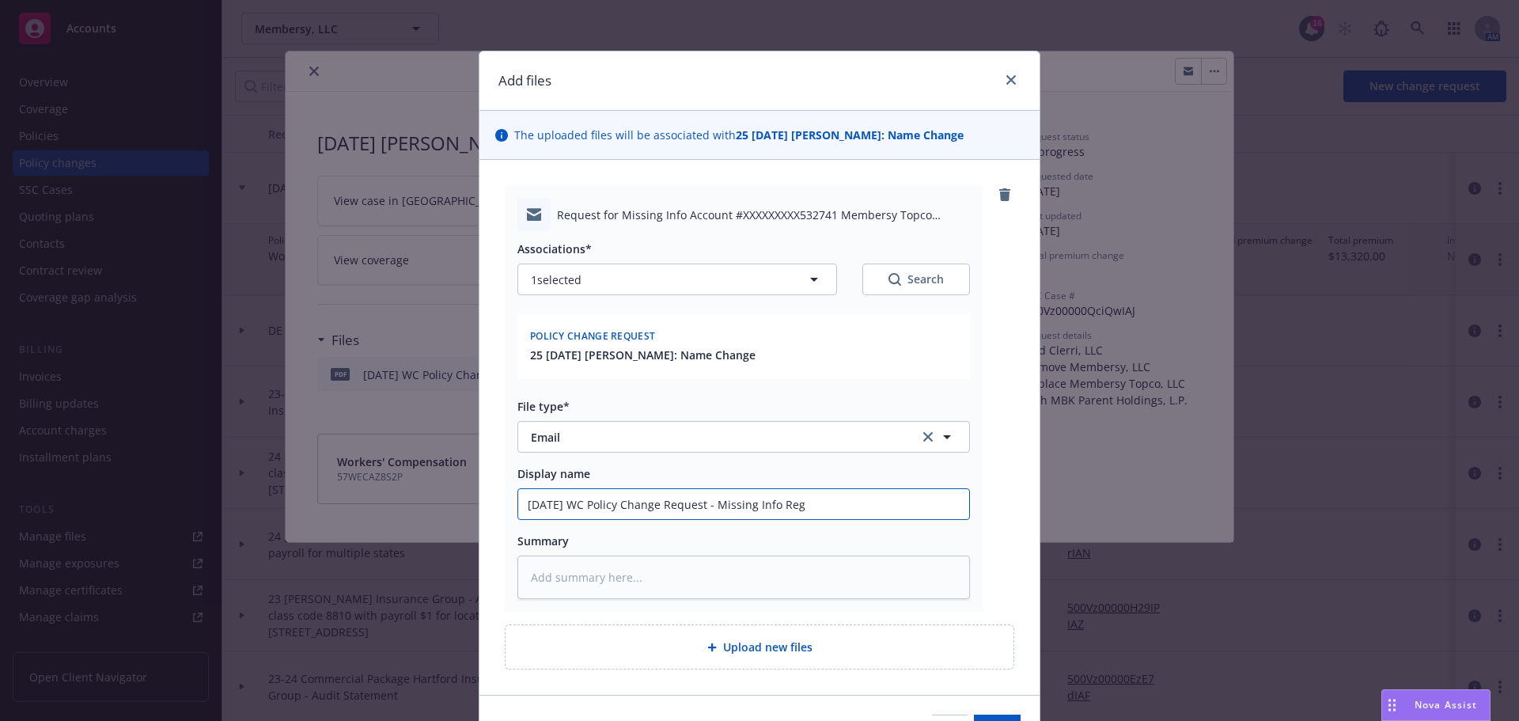
type input "7/29/25 WC Policy Change Request - Missing Info Regq"
type textarea "x"
type input "7/29/25 WC Policy Change Request - Missing Info Reg"
type textarea "x"
type input "7/29/25 WC Policy Change Request - Missing Info Re"
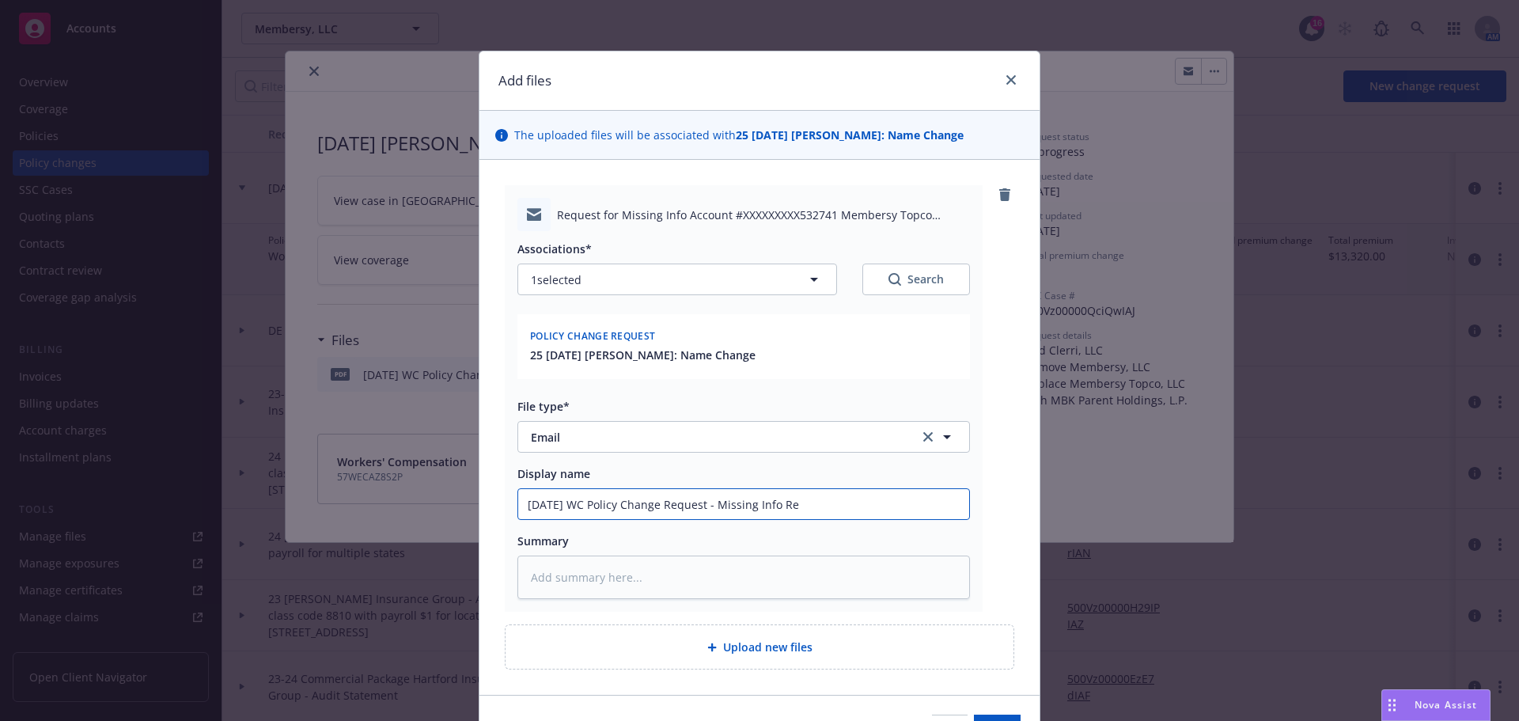
type textarea "x"
type input "7/29/25 WC Policy Change Request - Missing Info Req"
type textarea "x"
type input "7/29/25 WC Policy Change Request - Missing Info Requ"
type textarea "x"
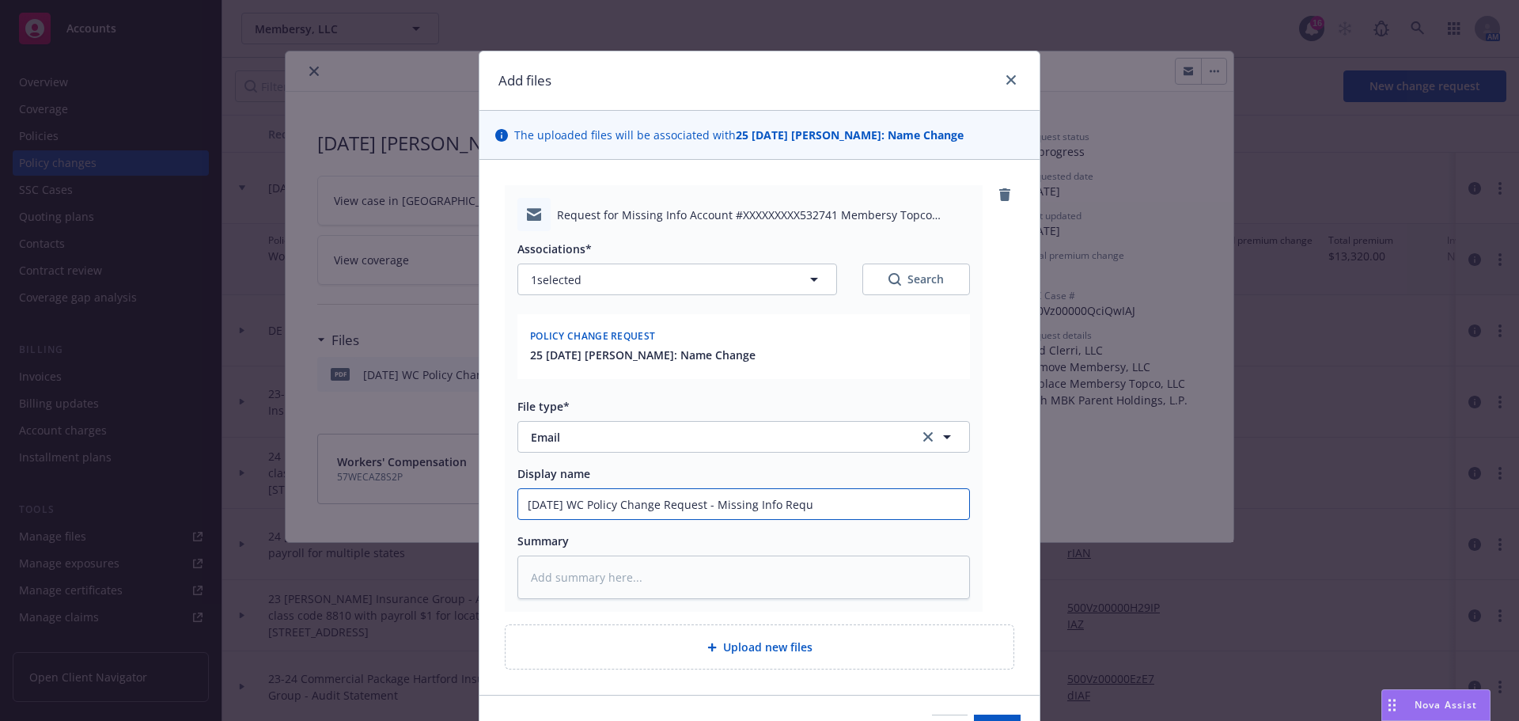
type input "7/29/25 WC Policy Change Request - Missing Info Requi"
type textarea "x"
type input "7/29/25 WC Policy Change Request - Missing Info Requir"
type textarea "x"
type input "7/29/25 WC Policy Change Request - Missing Info Require"
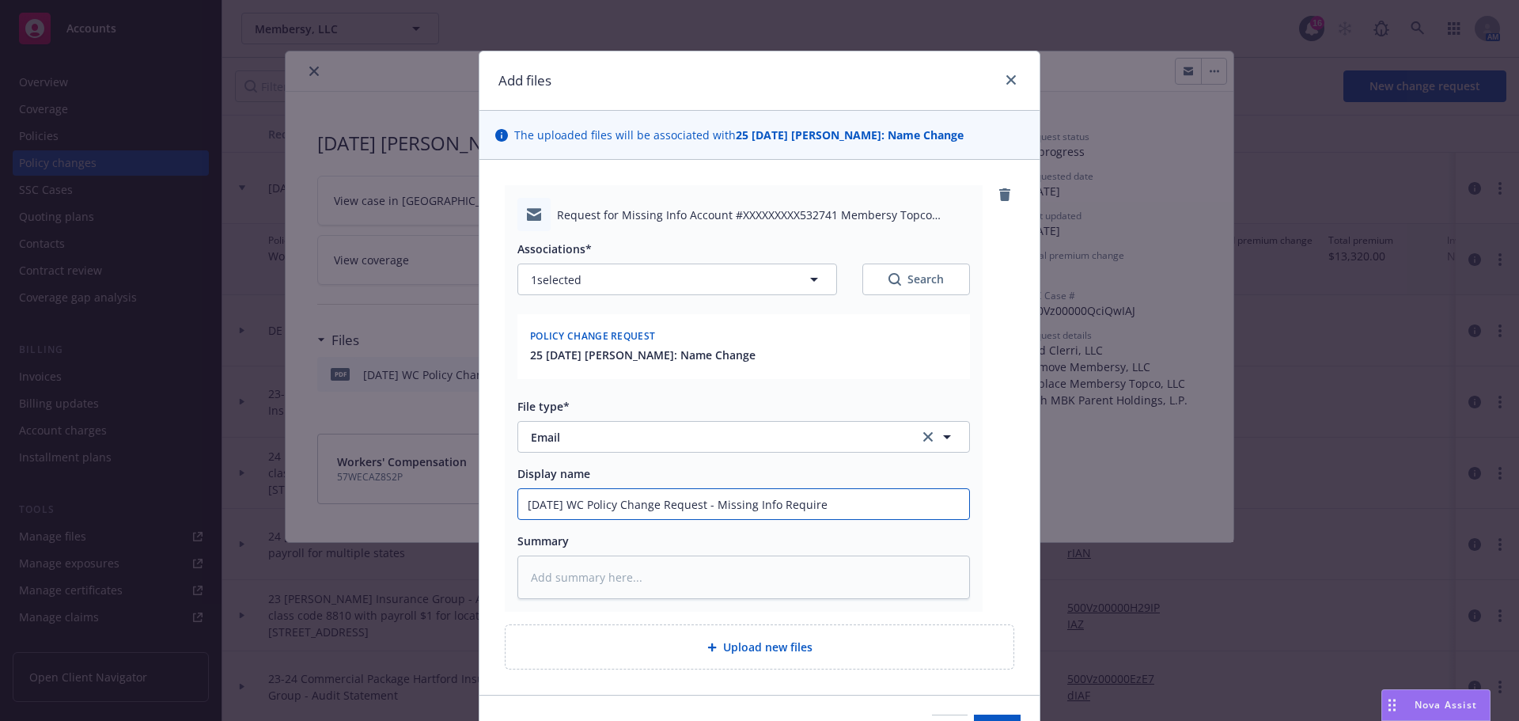
type textarea "x"
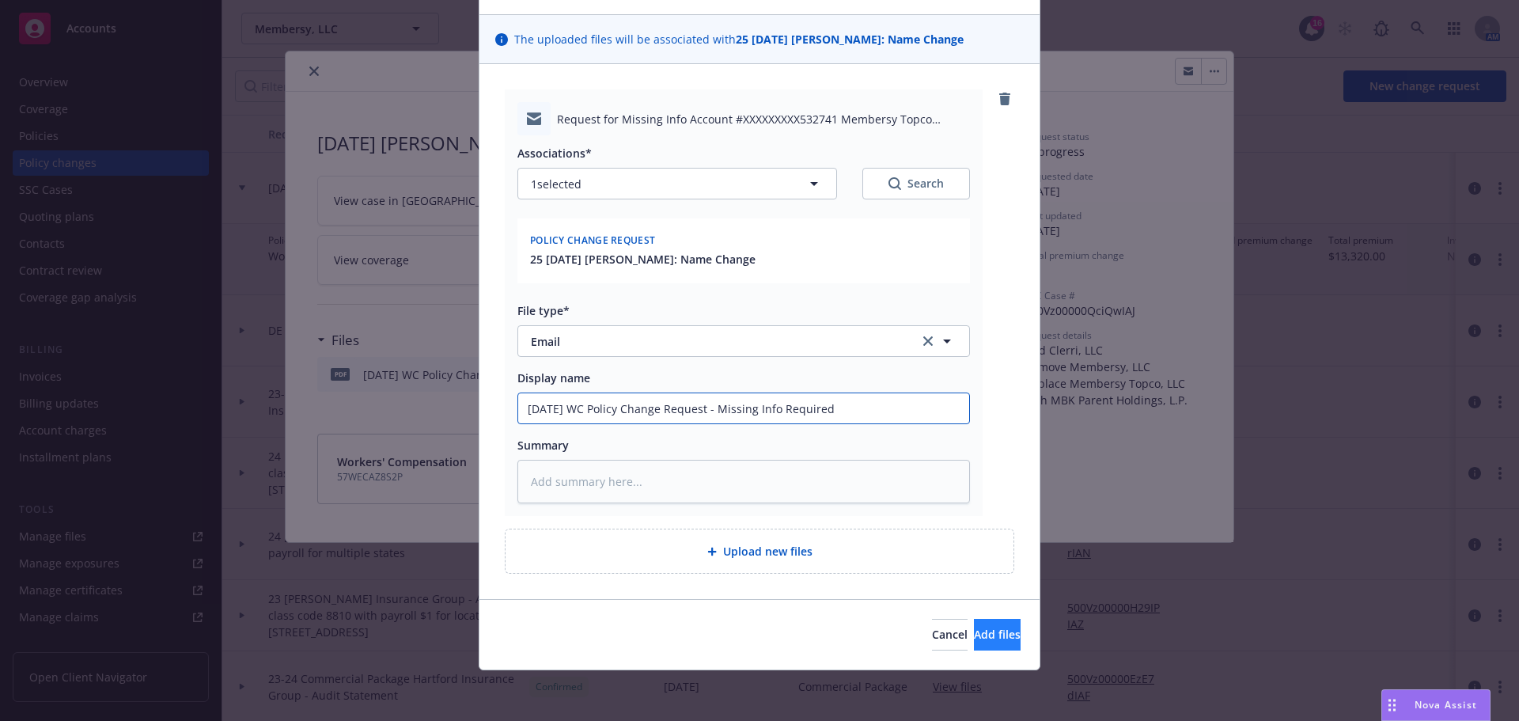
type input "7/29/25 WC Policy Change Request - Missing Info Required"
click at [993, 624] on button "Add files" at bounding box center [997, 635] width 47 height 32
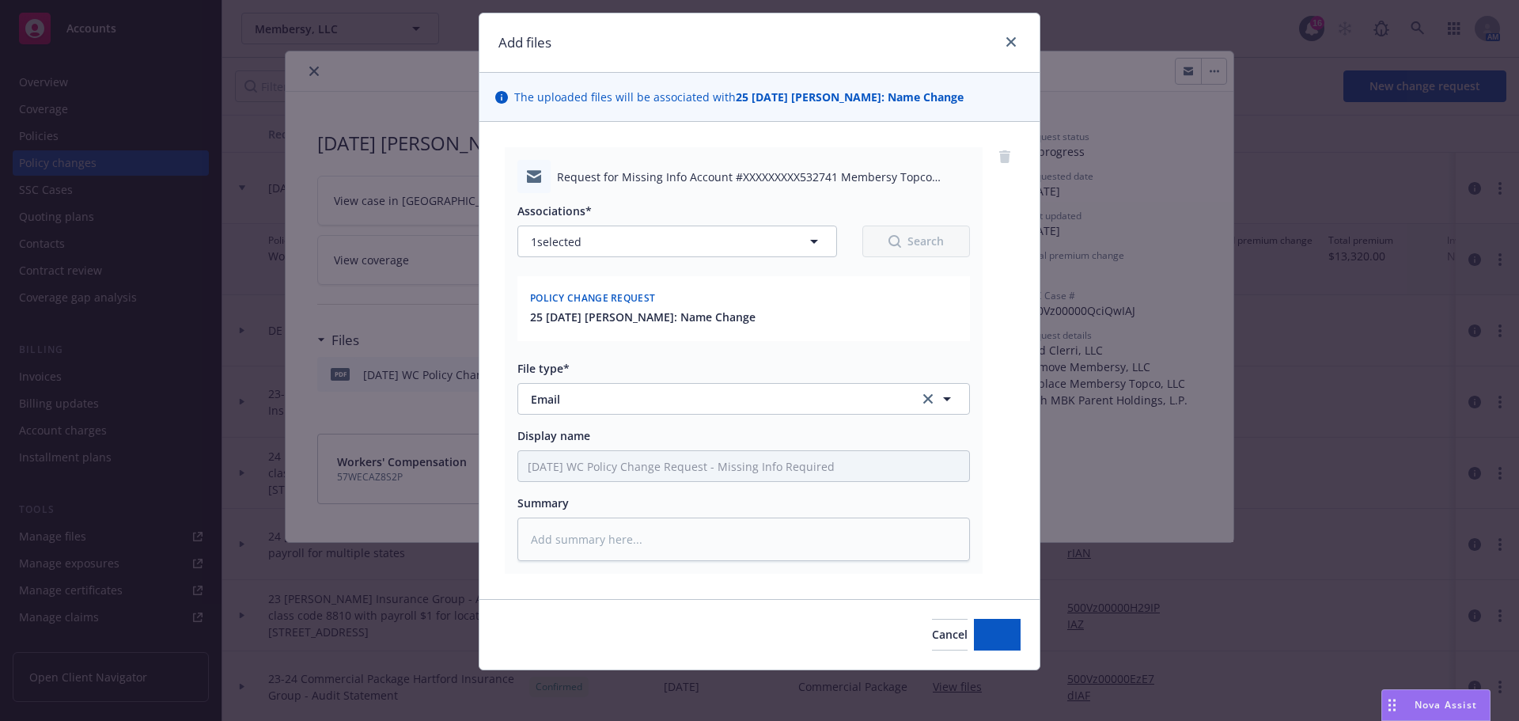
scroll to position [38, 0]
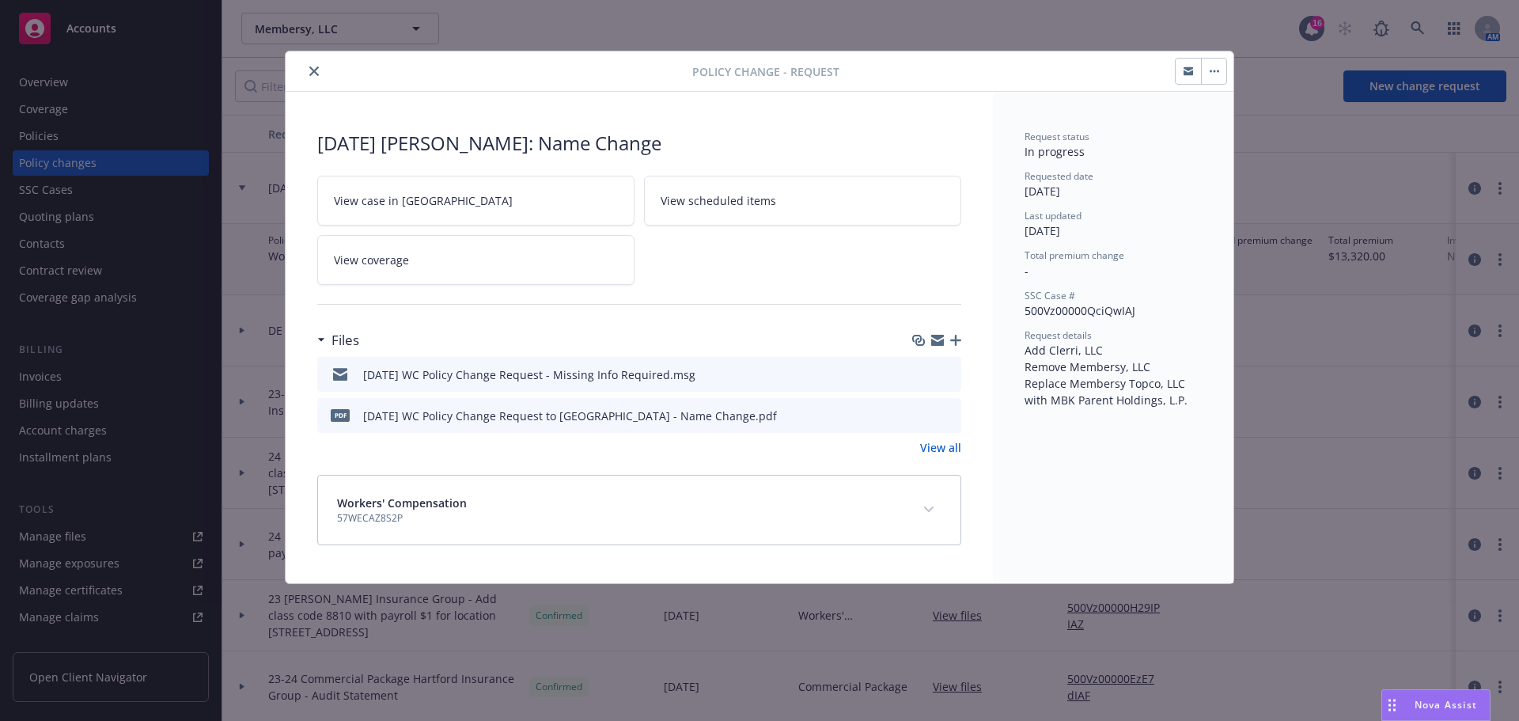
click at [956, 335] on icon "button" at bounding box center [955, 340] width 11 height 11
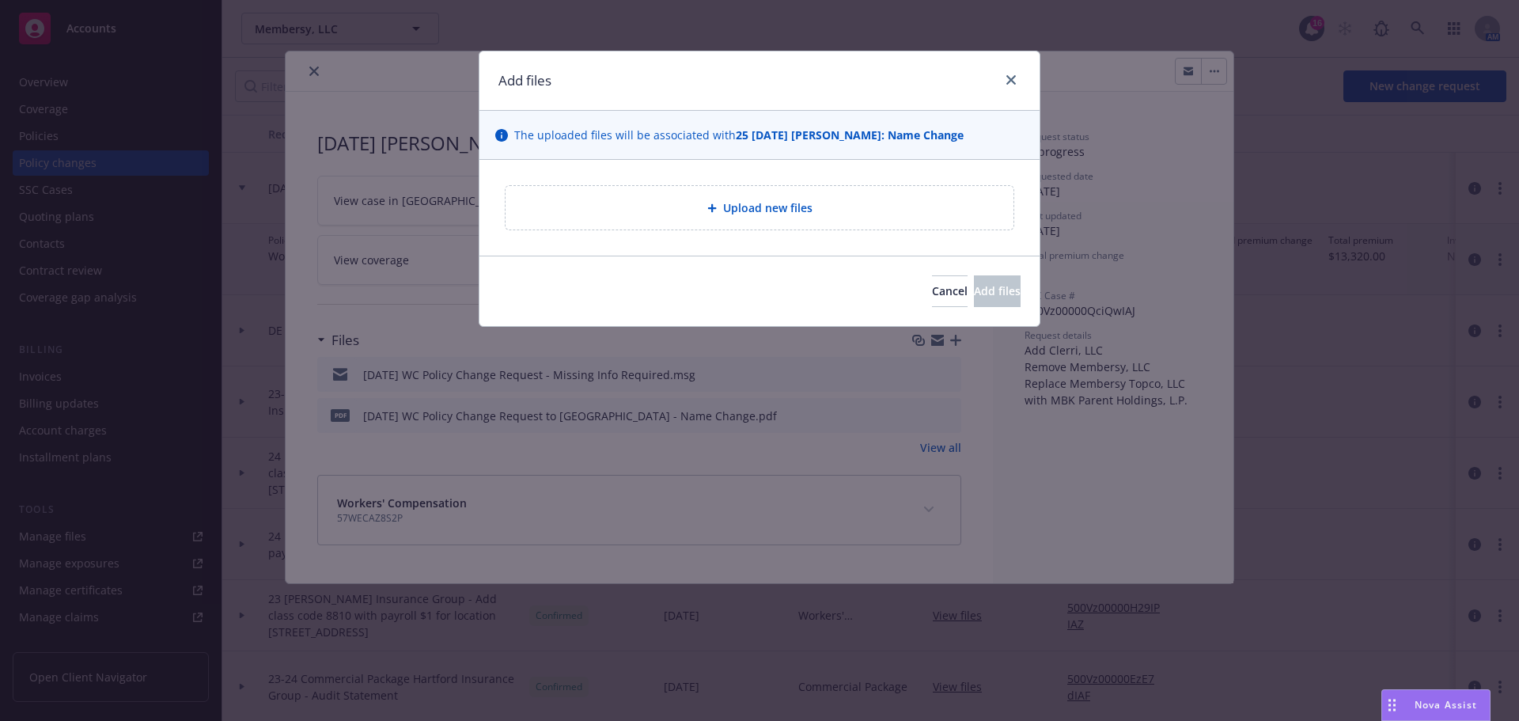
type textarea "x"
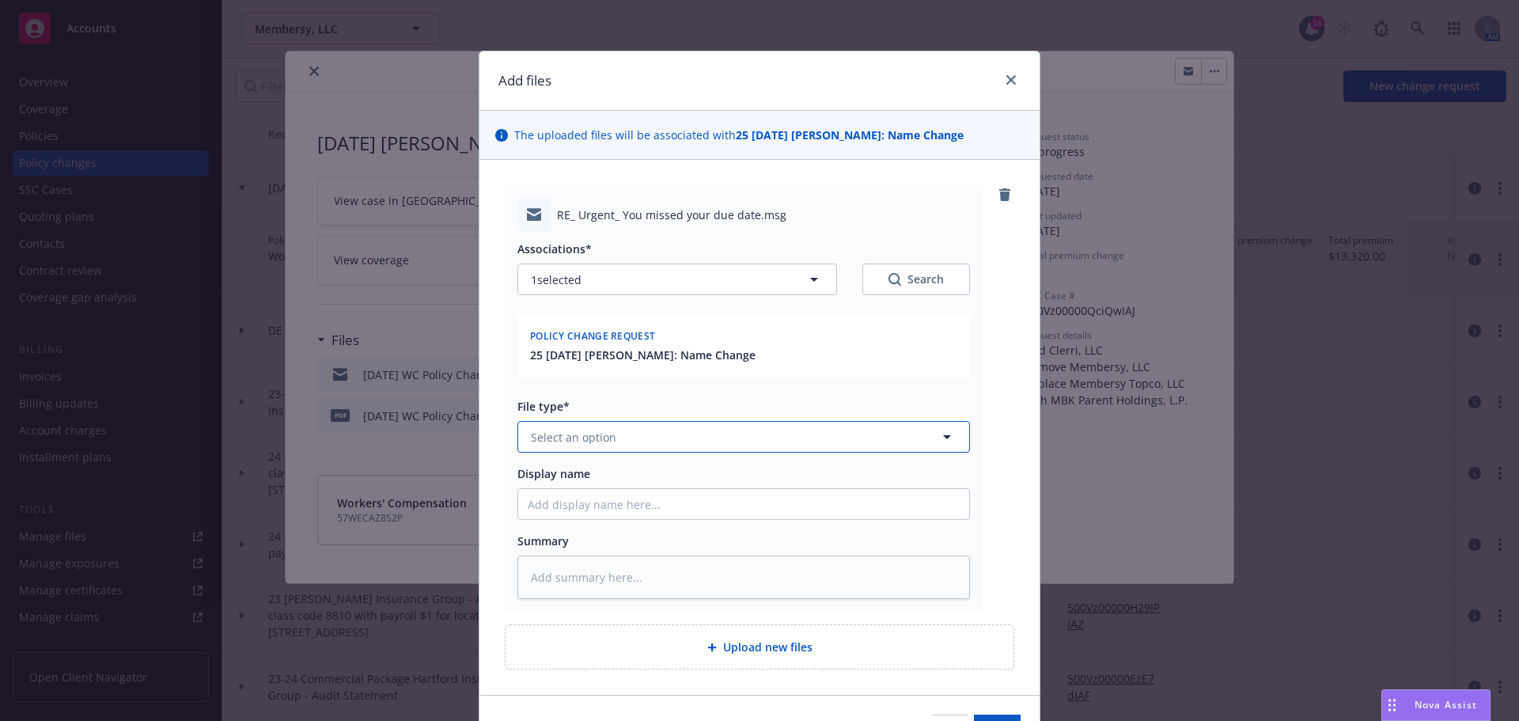
click at [751, 446] on button "Select an option" at bounding box center [744, 437] width 453 height 32
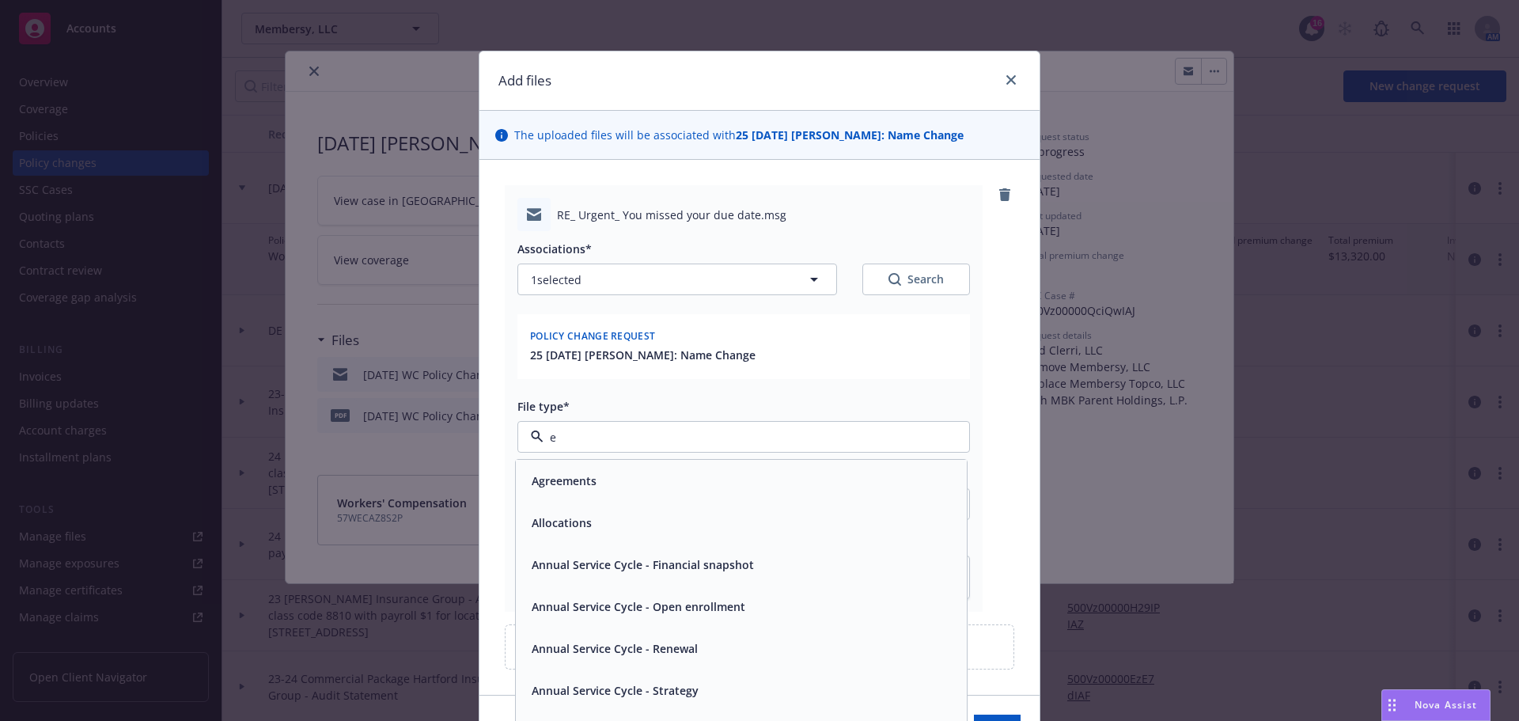
type input "em"
click at [726, 514] on div "Email" at bounding box center [741, 522] width 432 height 23
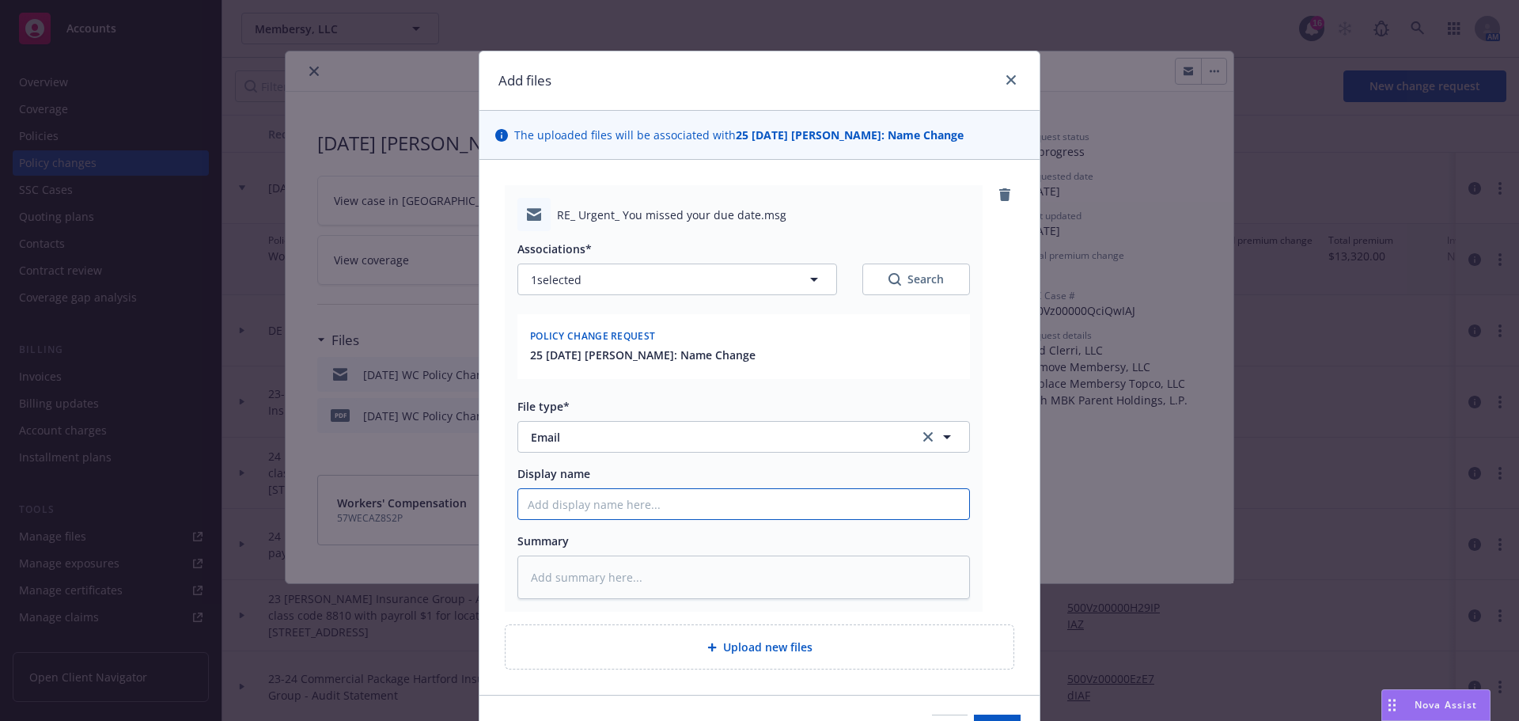
click at [706, 502] on input "Display name" at bounding box center [743, 504] width 451 height 30
click at [826, 509] on input "Display name" at bounding box center [743, 504] width 451 height 30
type textarea "x"
type input "7"
type textarea "x"
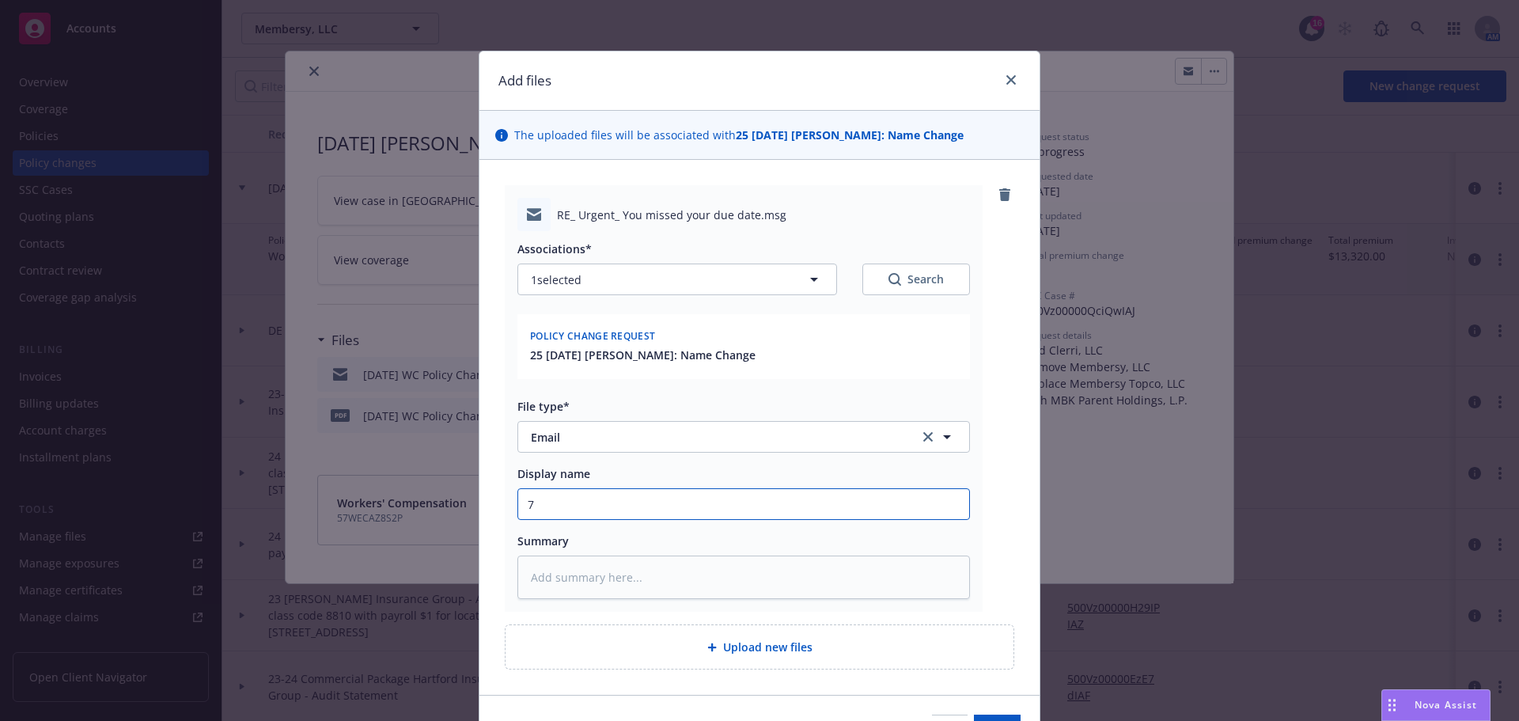
type input "7/"
type textarea "x"
type input "7/2"
type textarea "x"
type input "7/29"
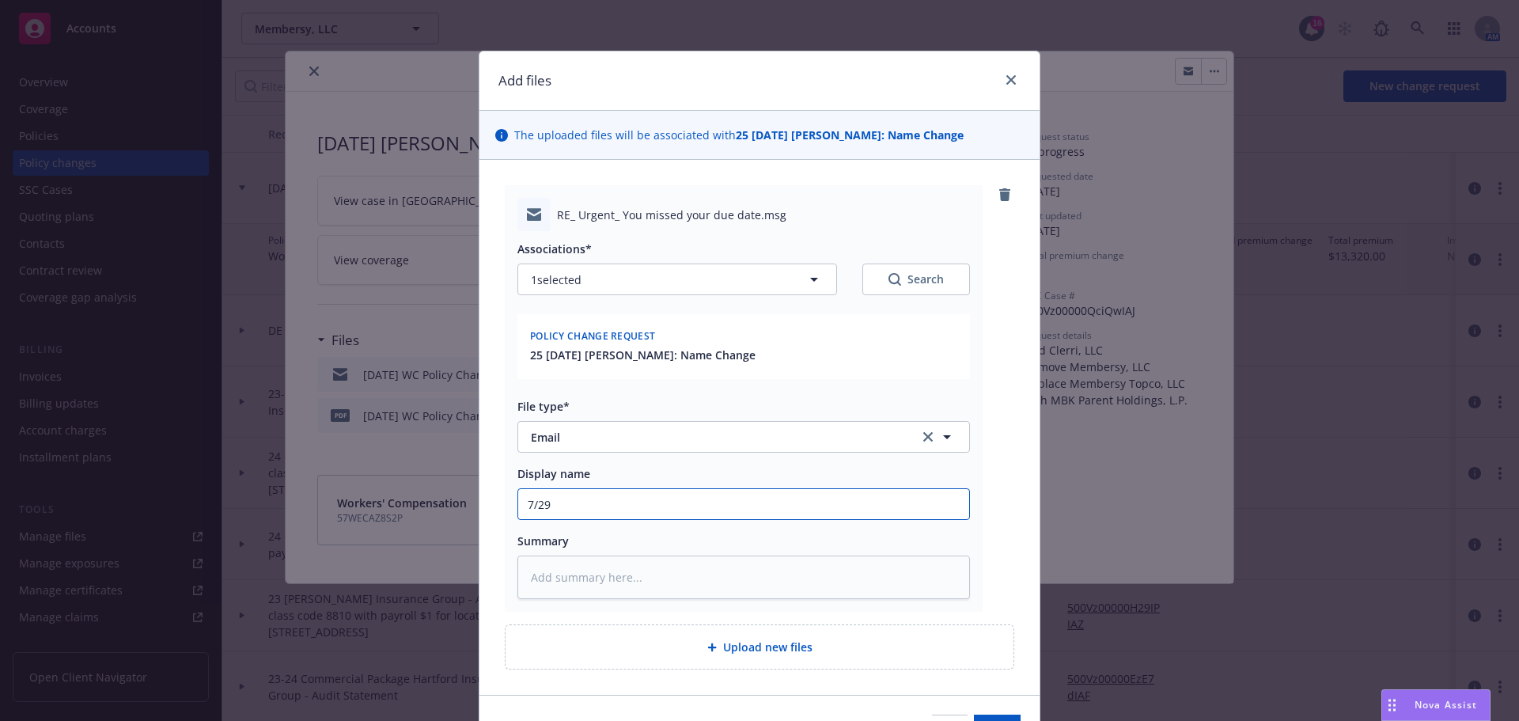
type textarea "x"
type input "7/29/"
type textarea "x"
type input "7/29/2"
type textarea "x"
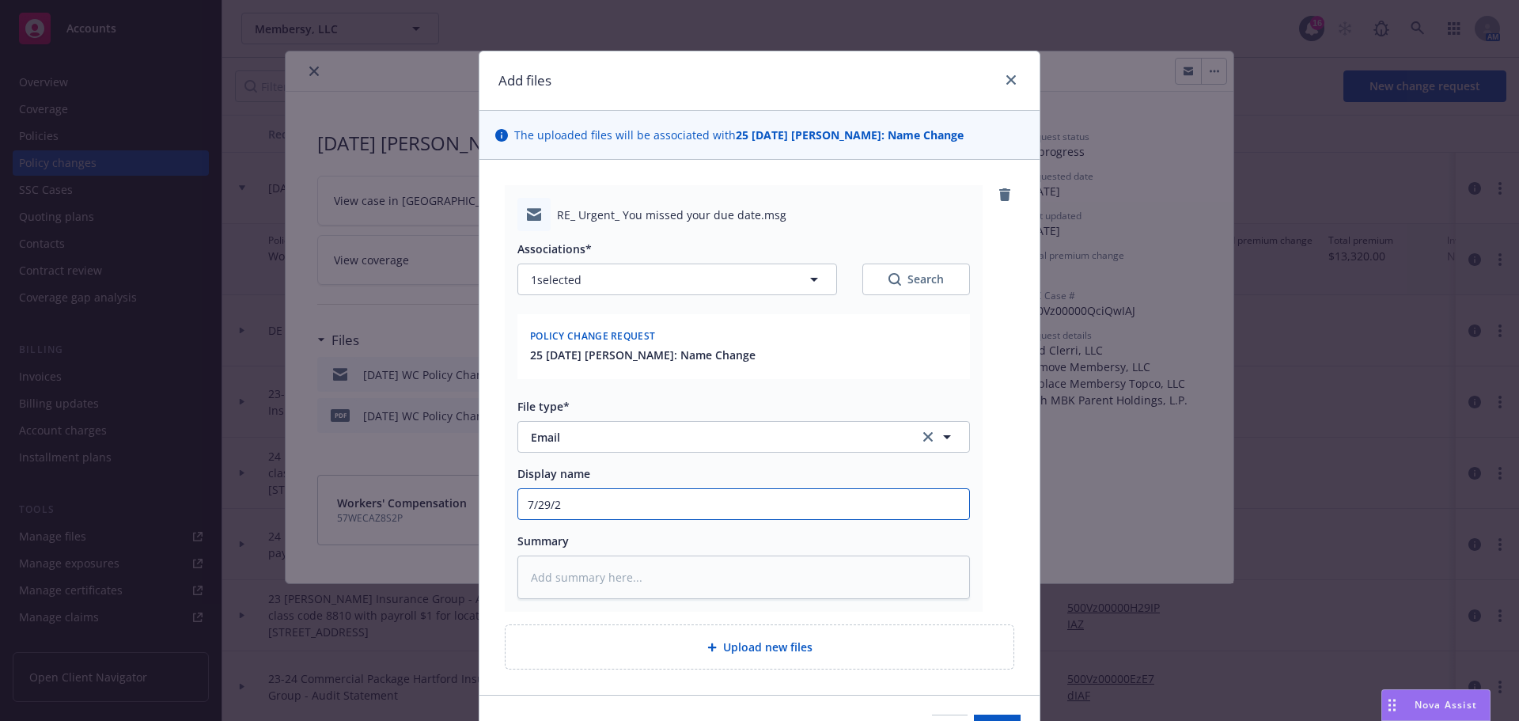
type input "7/29/25"
type textarea "x"
type input "7/29/25"
type textarea "x"
type input "7/29/25 W"
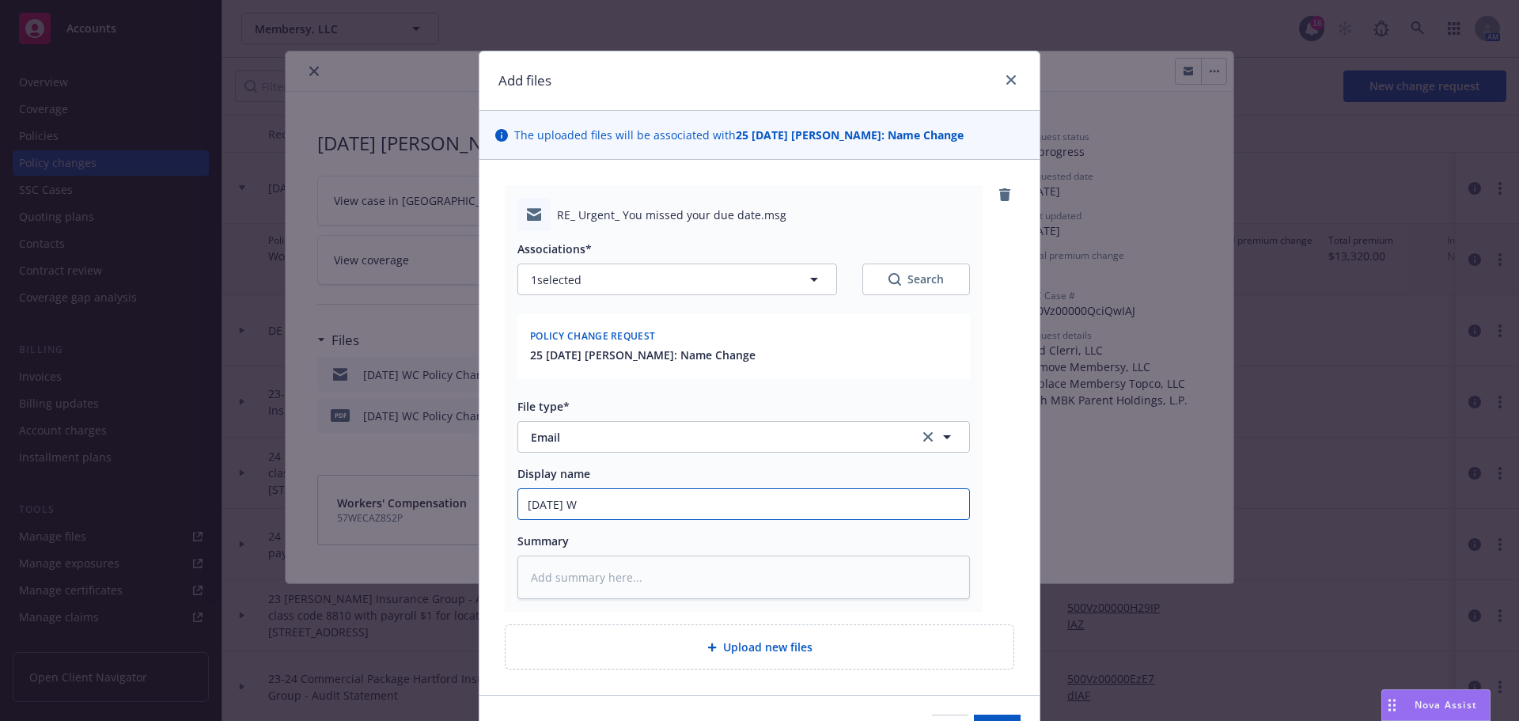
type textarea "x"
type input "7/29/25 WC"
type textarea "x"
type input "7/29/25 WC"
type textarea "x"
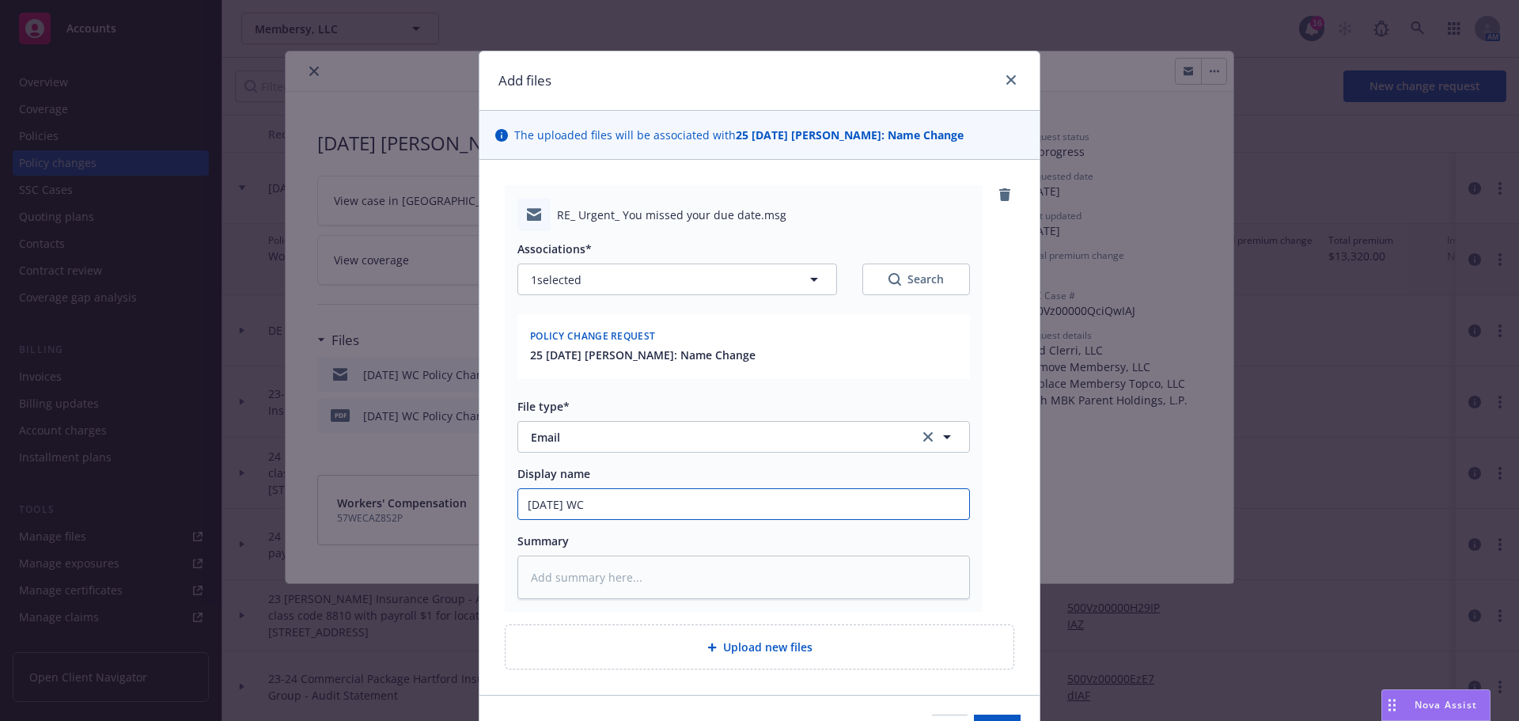
type input "7/29/25 WC P"
type textarea "x"
type input "7/29/25 WC Po"
type textarea "x"
type input "7/29/25 WC Pol"
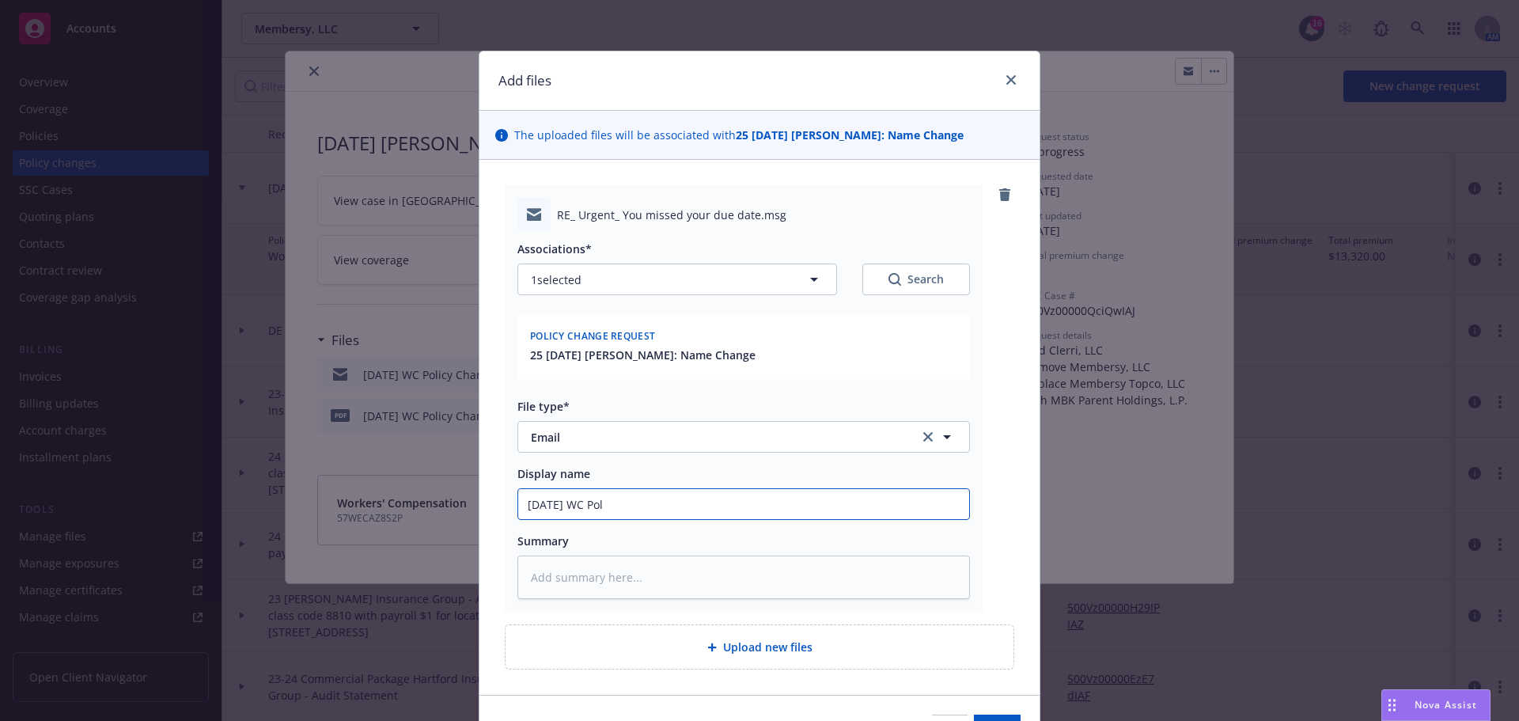
type textarea "x"
type input "7/29/25 WC Poli"
type textarea "x"
type input "7/29/25 WC Polic"
type textarea "x"
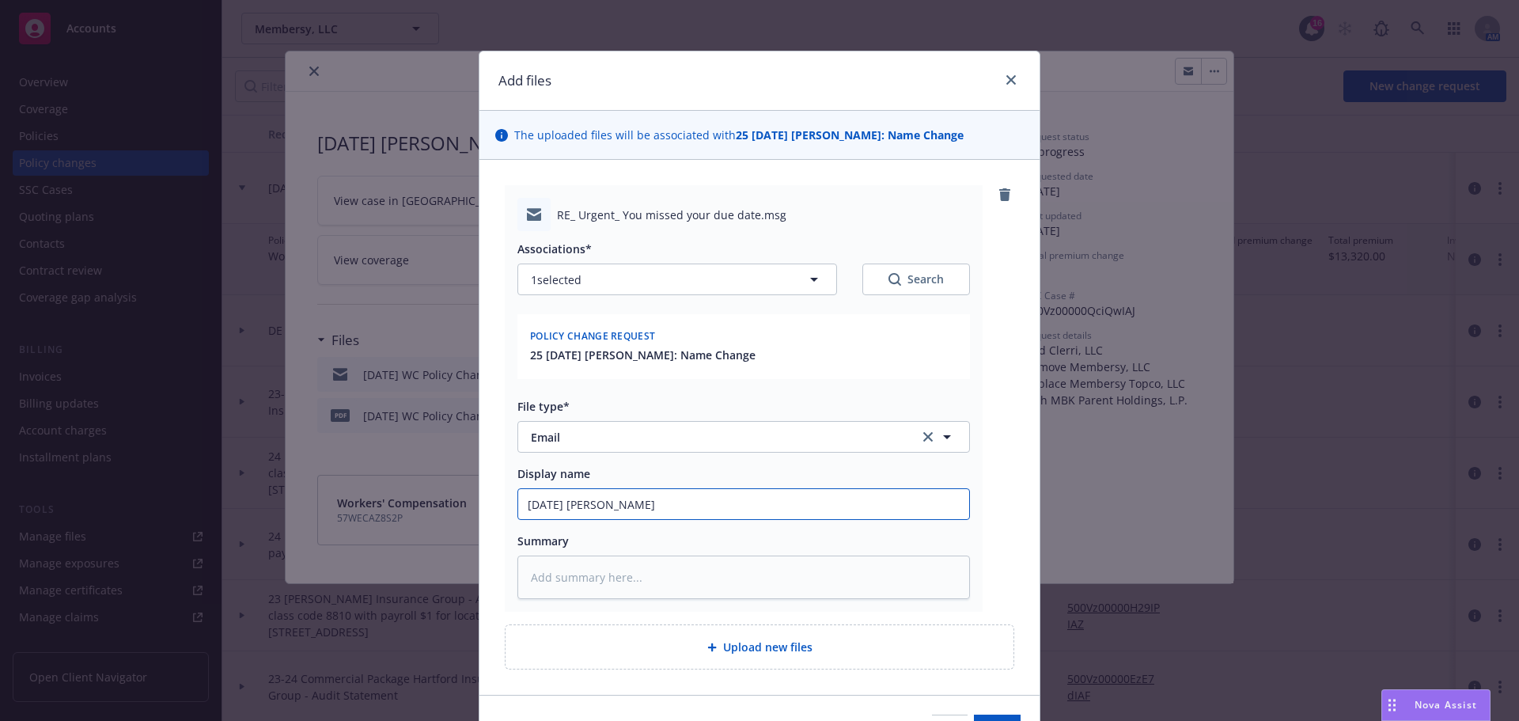
type input "7/29/25 WC Policy"
type textarea "x"
type input "7/29/25 WC Policy"
type textarea "x"
type input "7/29/25 WC Policy C"
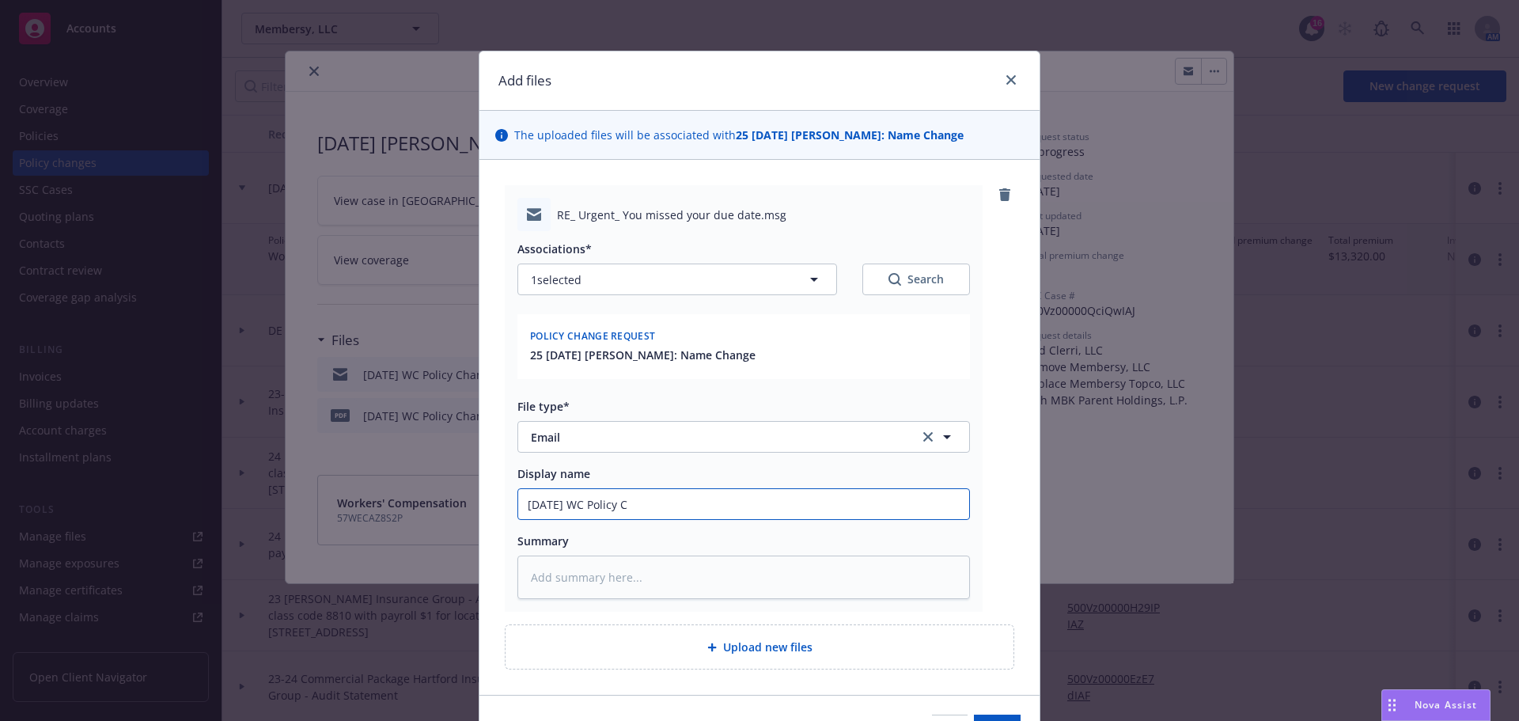
type textarea "x"
type input "7/29/25 WC Policy Ch"
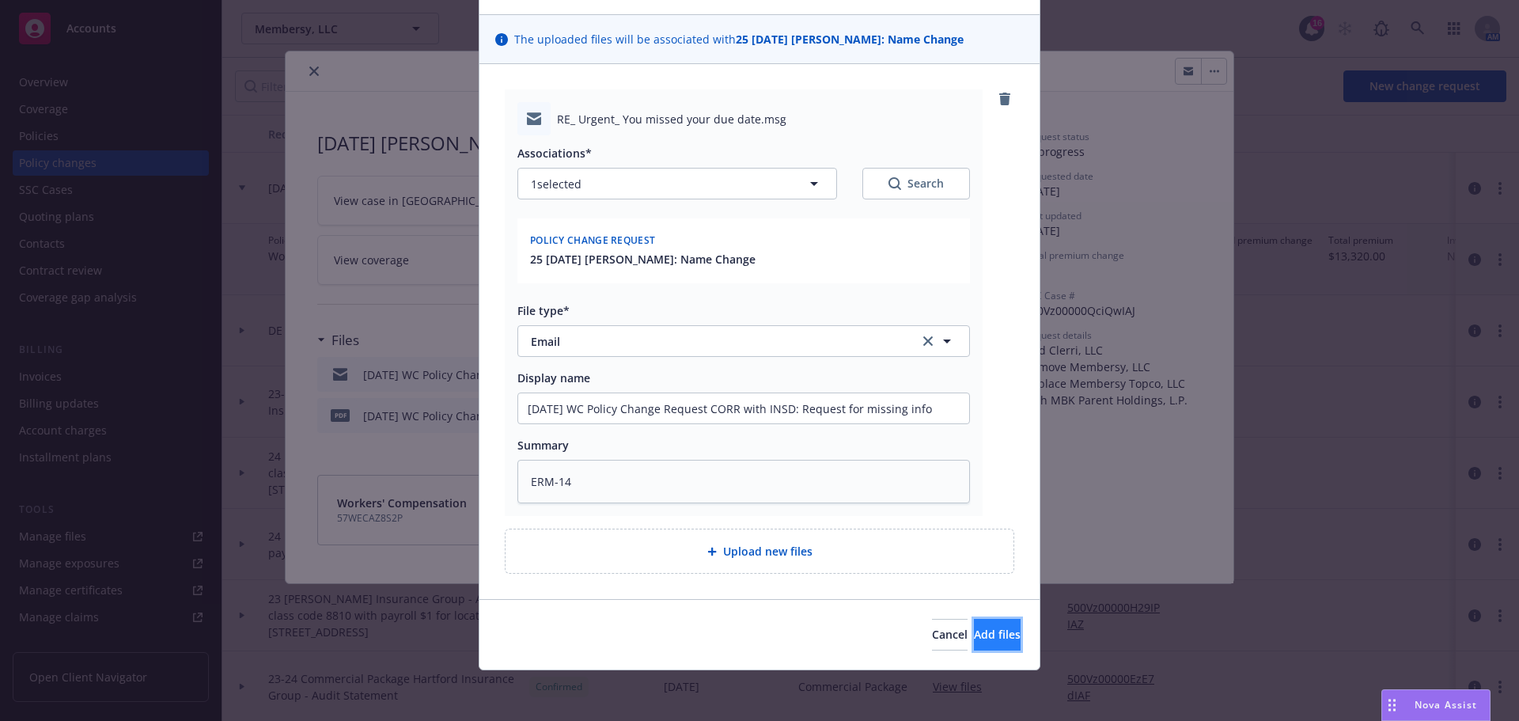
click at [974, 623] on button "Add files" at bounding box center [997, 635] width 47 height 32
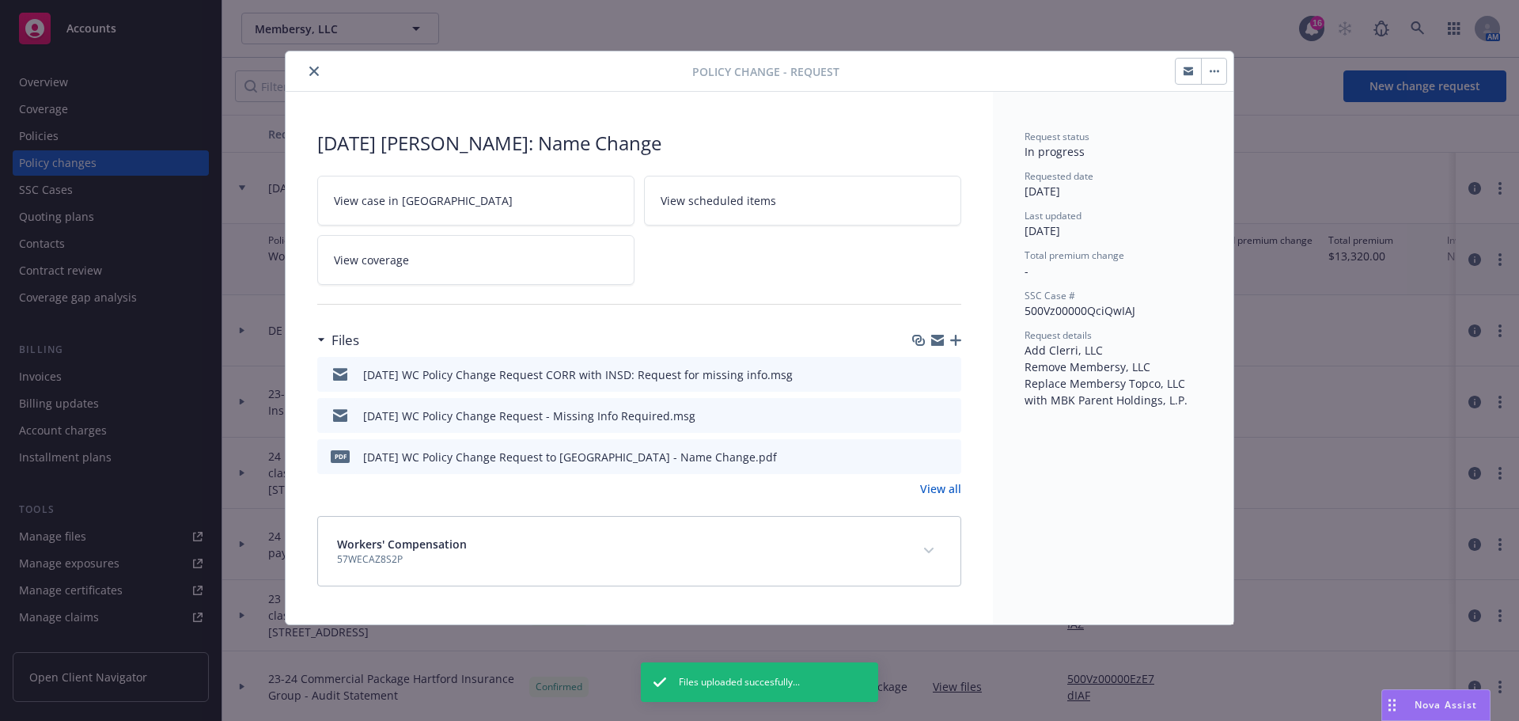
click at [322, 81] on div "Policy change - Request" at bounding box center [760, 71] width 948 height 40
click at [318, 76] on button "close" at bounding box center [314, 71] width 19 height 19
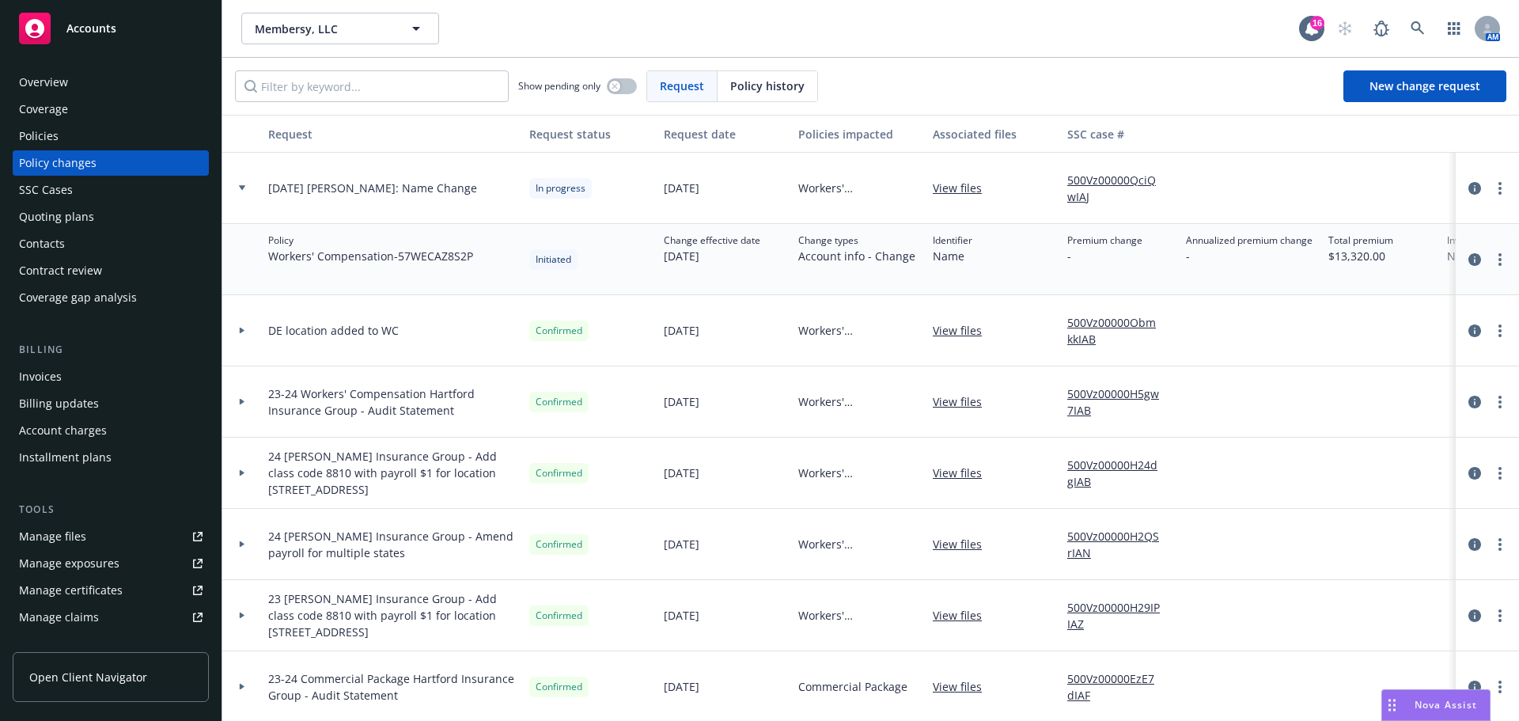
click at [133, 128] on div "Policies" at bounding box center [111, 135] width 184 height 25
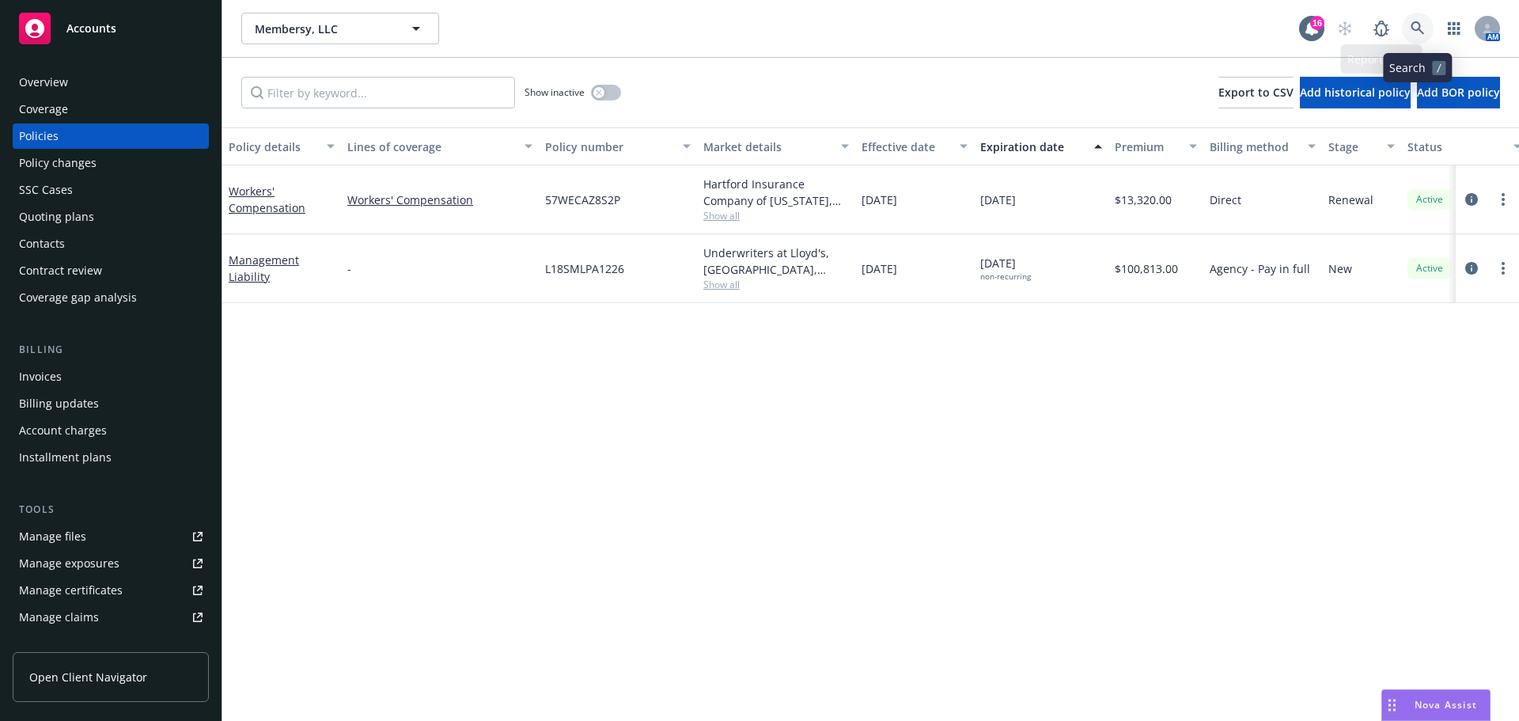
click at [1419, 32] on icon at bounding box center [1418, 28] width 14 height 14
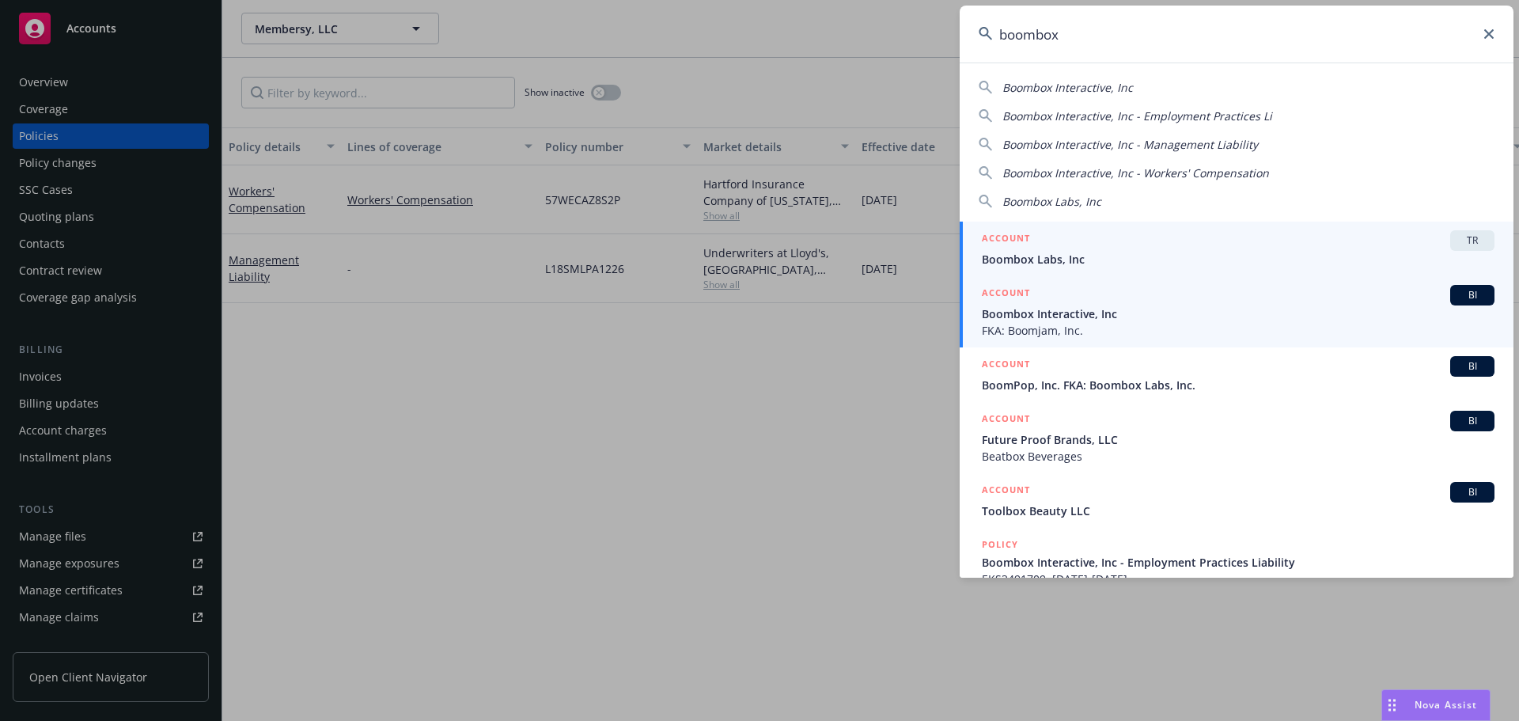
click at [1030, 308] on span "Boombox Interactive, Inc" at bounding box center [1238, 313] width 513 height 17
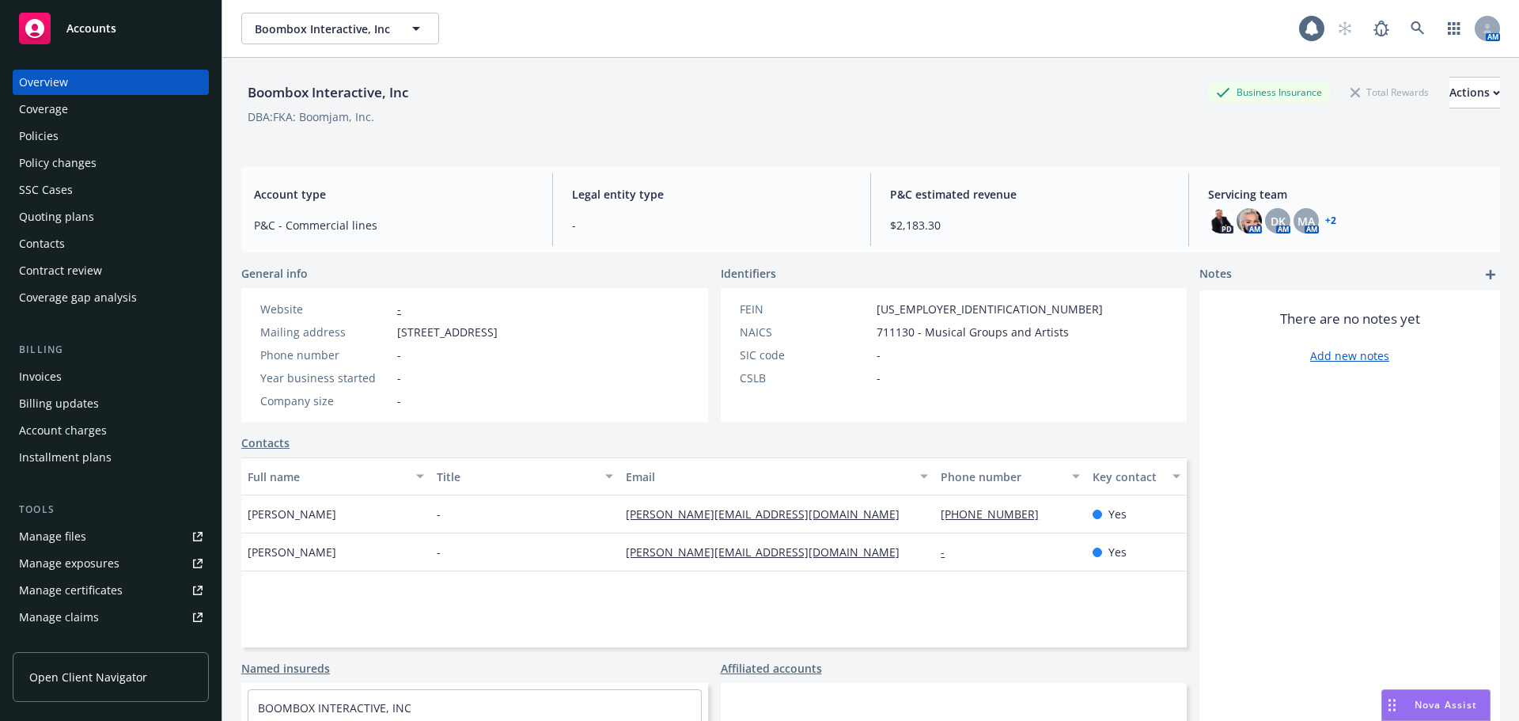
click at [148, 138] on div "Policies" at bounding box center [111, 135] width 184 height 25
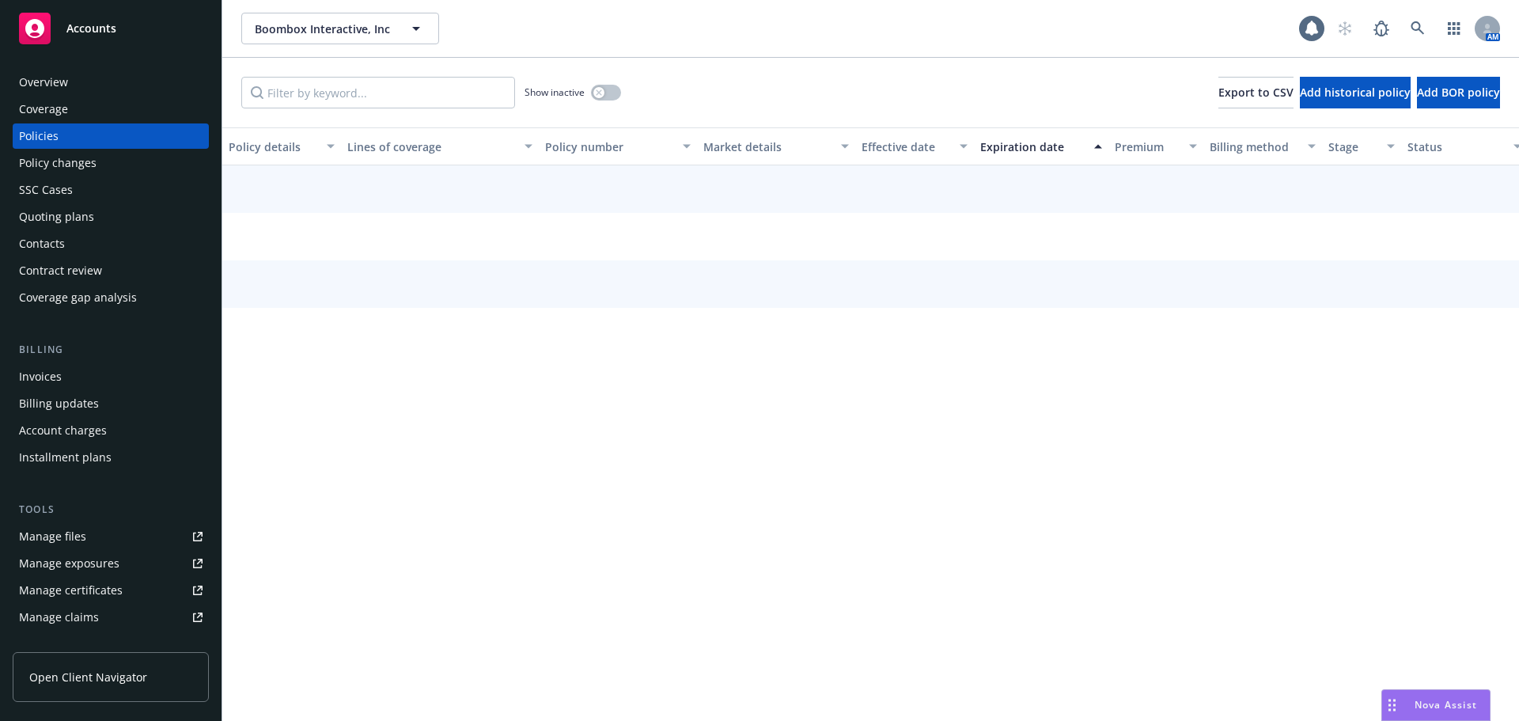
click at [93, 222] on div "Quoting plans" at bounding box center [111, 216] width 184 height 25
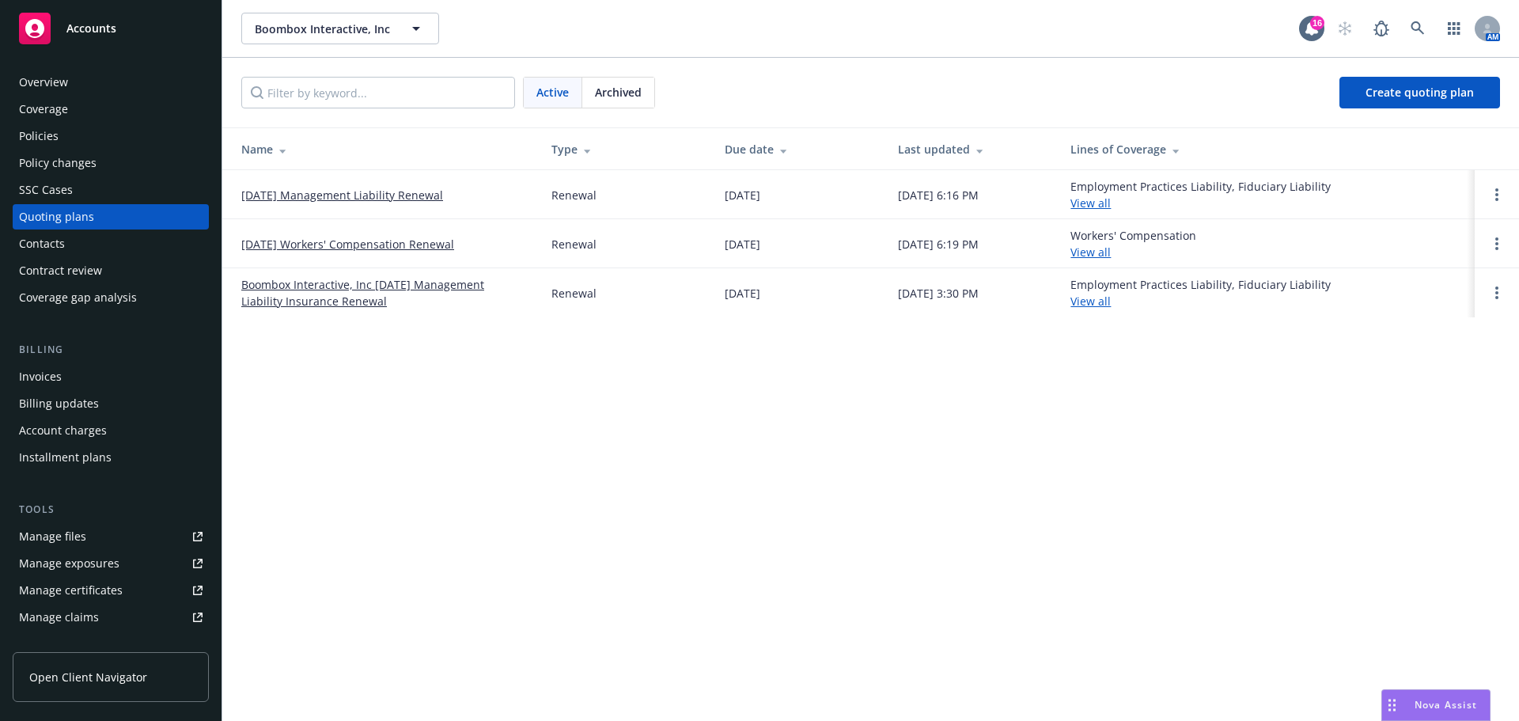
click at [104, 132] on div "Policies" at bounding box center [111, 135] width 184 height 25
